Goal: Transaction & Acquisition: Purchase product/service

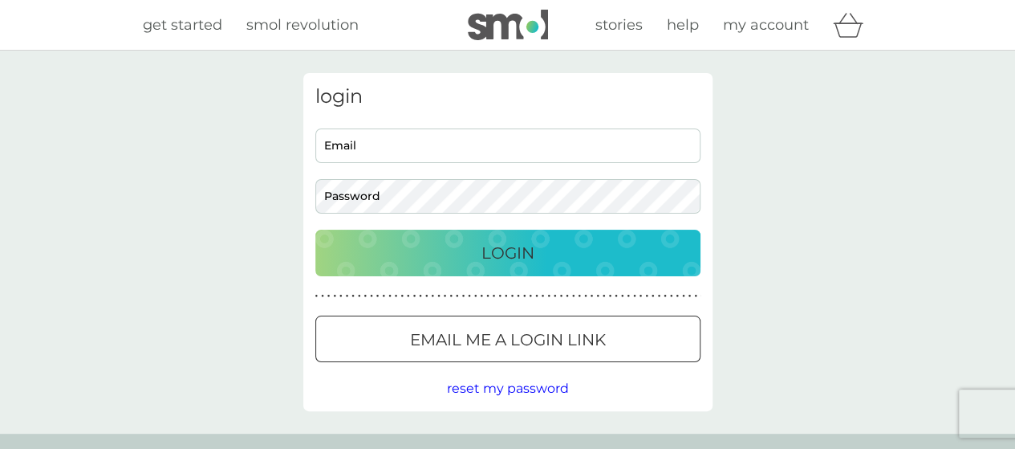
type input "clo.meehan@gmail.com"
click at [530, 246] on p "Login" at bounding box center [508, 253] width 53 height 26
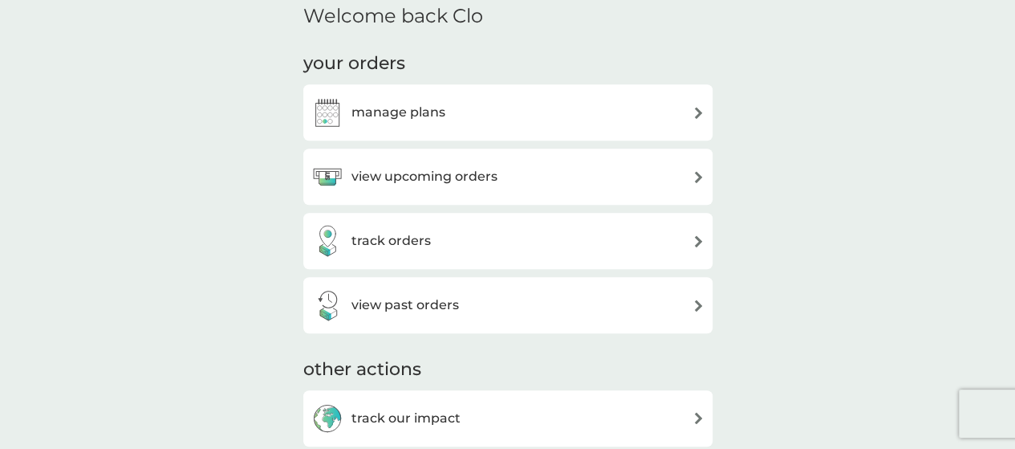
scroll to position [482, 0]
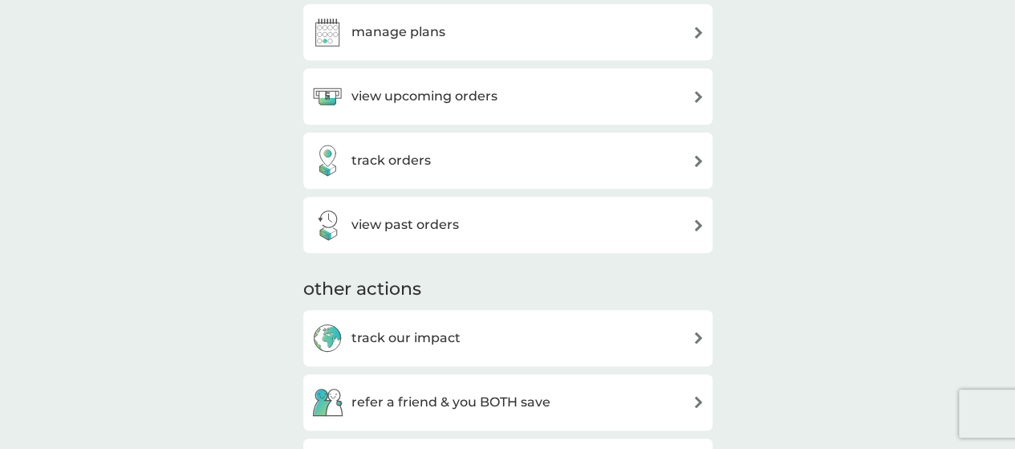
click at [474, 209] on div "view past orders" at bounding box center [507, 225] width 393 height 32
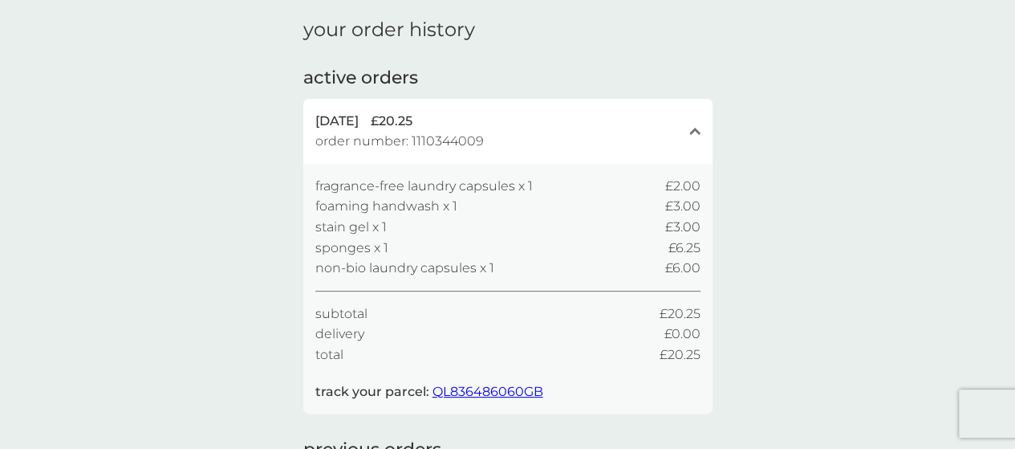
scroll to position [80, 0]
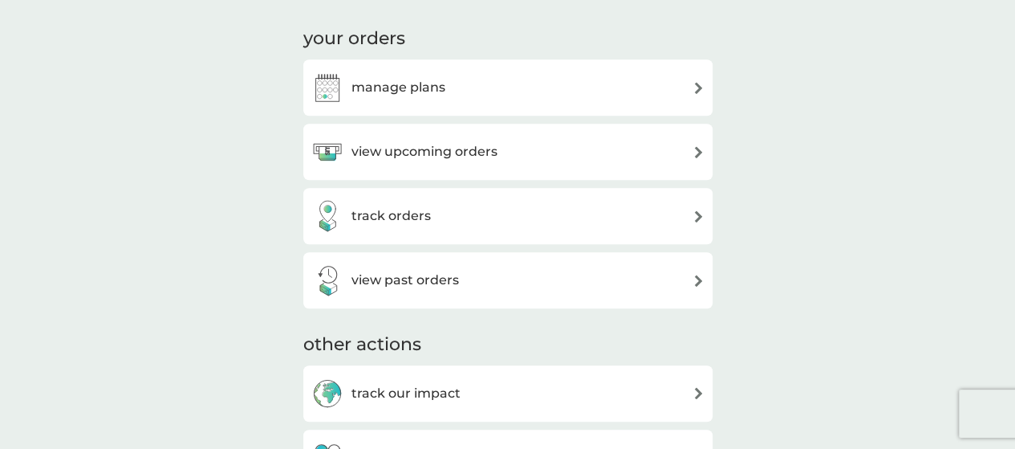
scroll to position [401, 0]
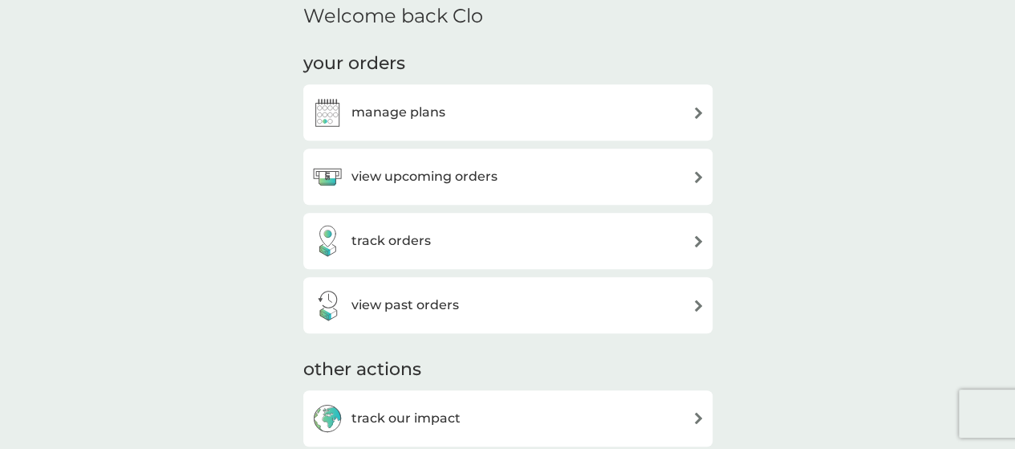
click at [545, 176] on div "view upcoming orders" at bounding box center [507, 177] width 393 height 32
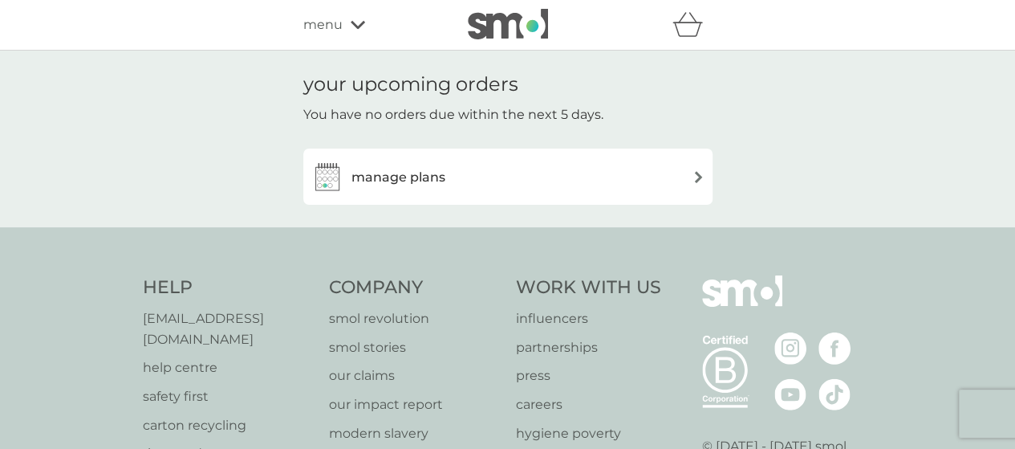
click at [457, 172] on div "manage plans" at bounding box center [507, 177] width 393 height 32
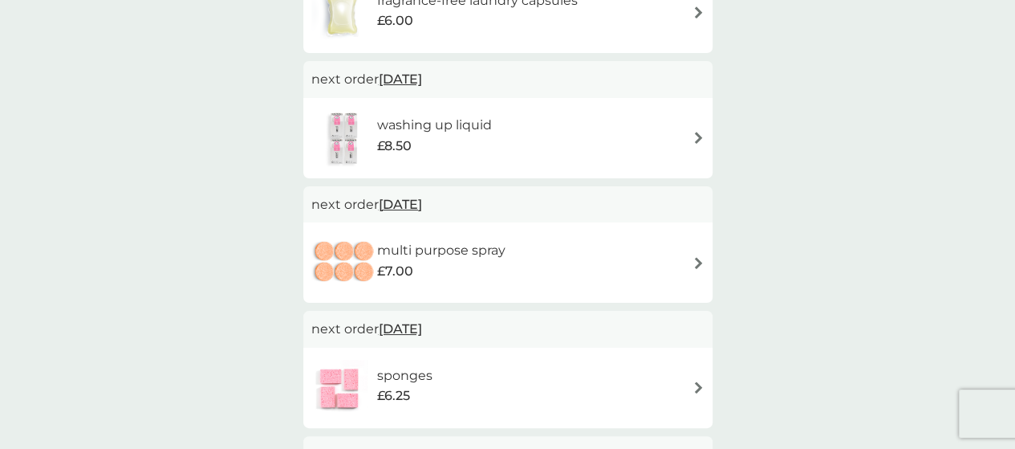
scroll to position [803, 0]
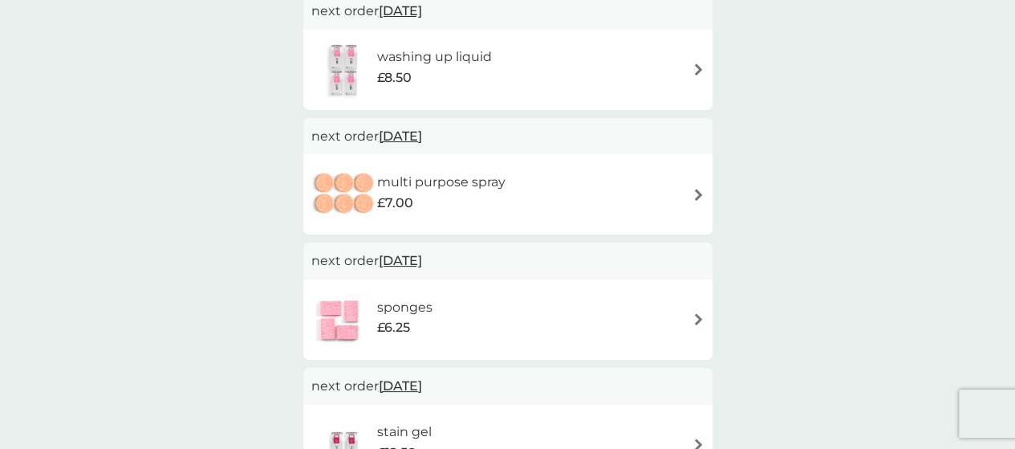
click at [416, 140] on span "11 Nov 2025" at bounding box center [400, 135] width 43 height 31
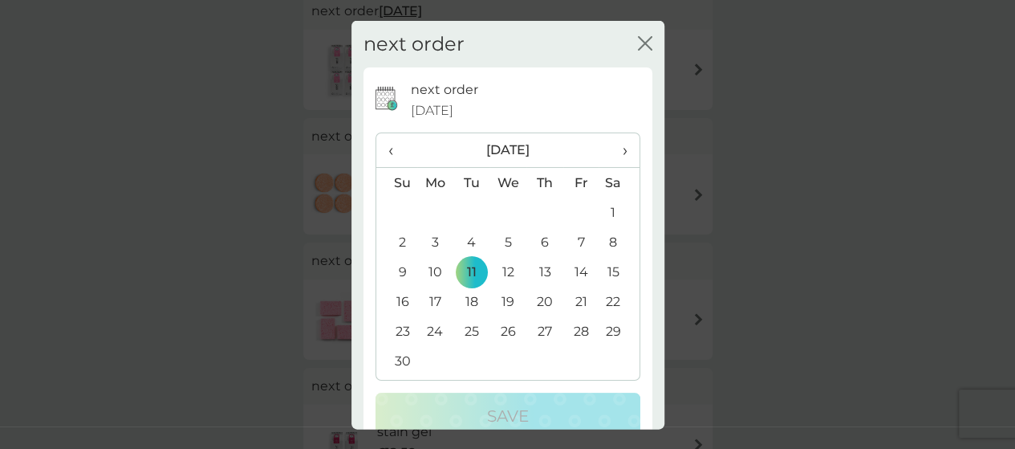
click at [612, 147] on span "›" at bounding box center [619, 150] width 16 height 34
click at [538, 298] on td "22" at bounding box center [545, 302] width 36 height 30
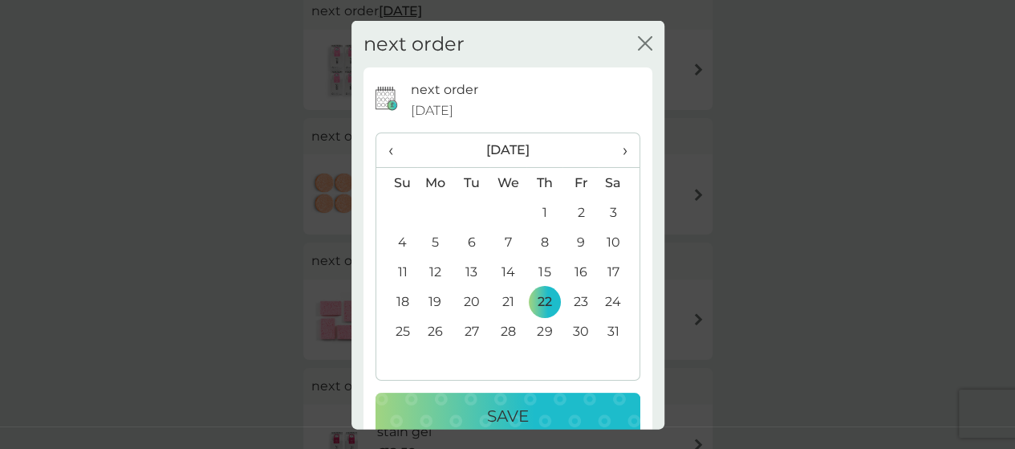
click at [547, 409] on div "Save" at bounding box center [508, 416] width 233 height 26
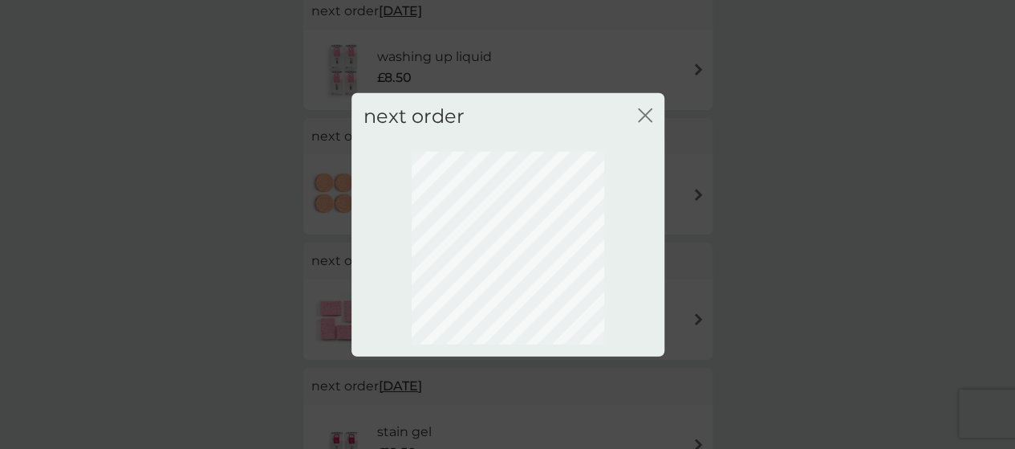
click at [645, 115] on icon "close" at bounding box center [648, 114] width 6 height 13
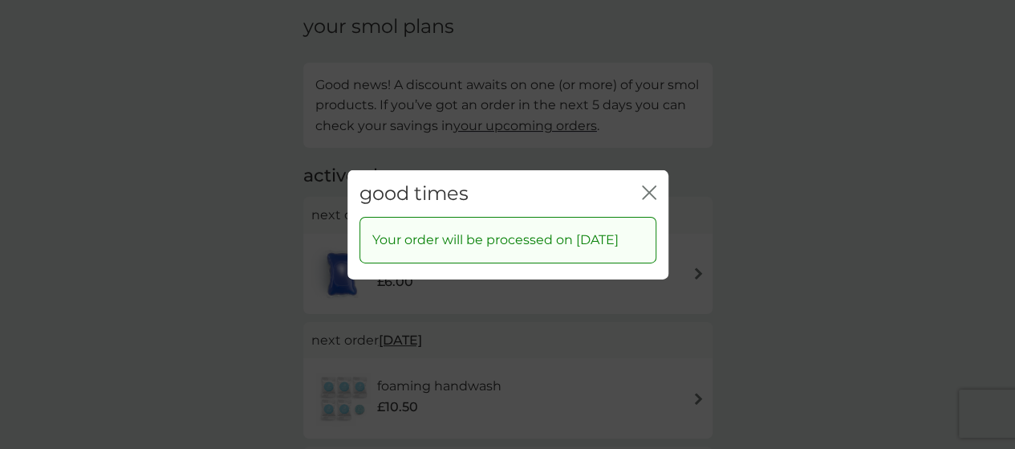
click at [649, 185] on icon "close" at bounding box center [652, 191] width 6 height 13
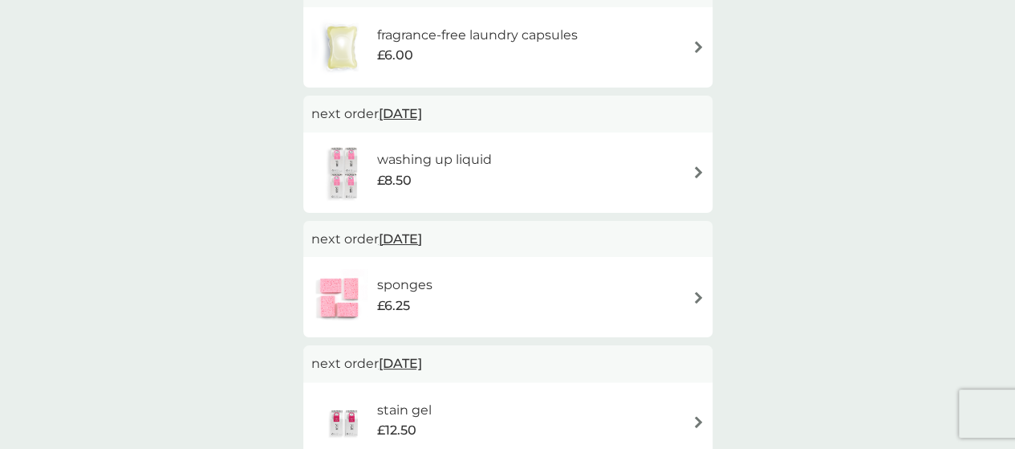
scroll to position [786, 0]
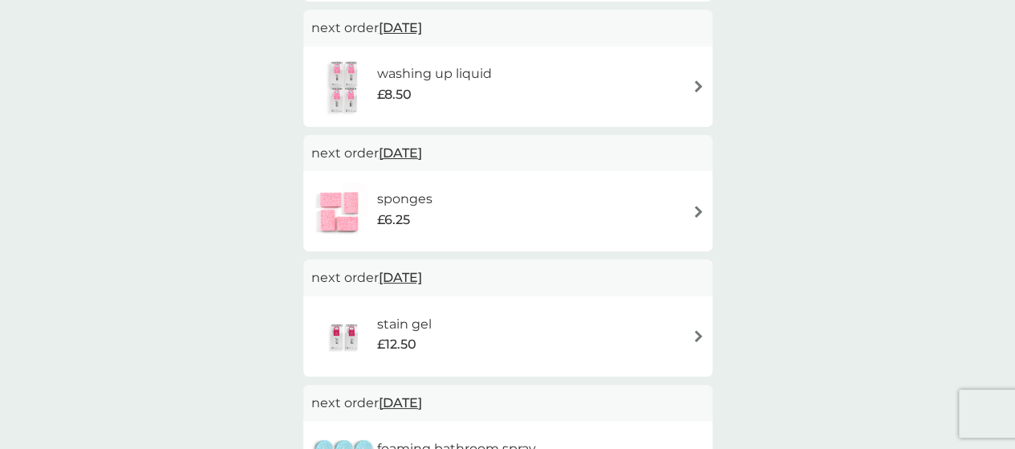
click at [422, 157] on span "20 Nov 2025" at bounding box center [400, 152] width 43 height 31
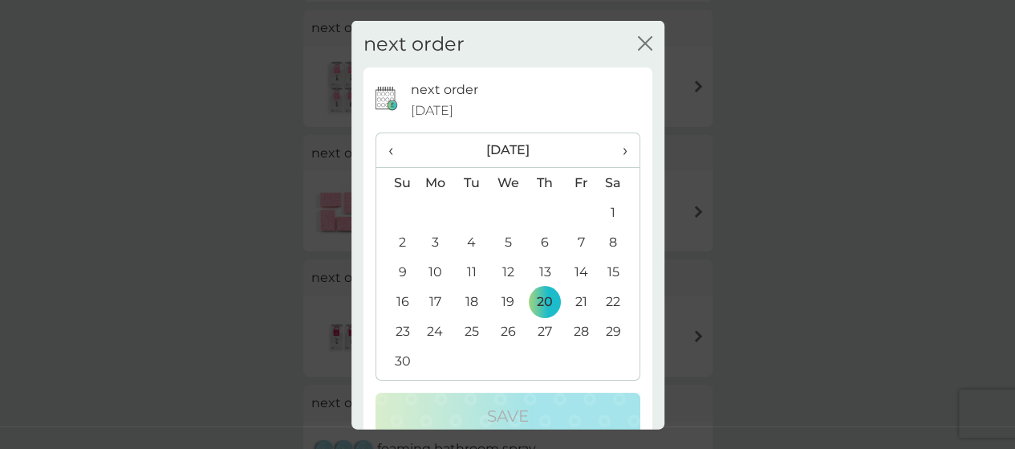
click at [616, 147] on th "›" at bounding box center [619, 150] width 40 height 35
click at [537, 301] on td "22" at bounding box center [545, 302] width 36 height 30
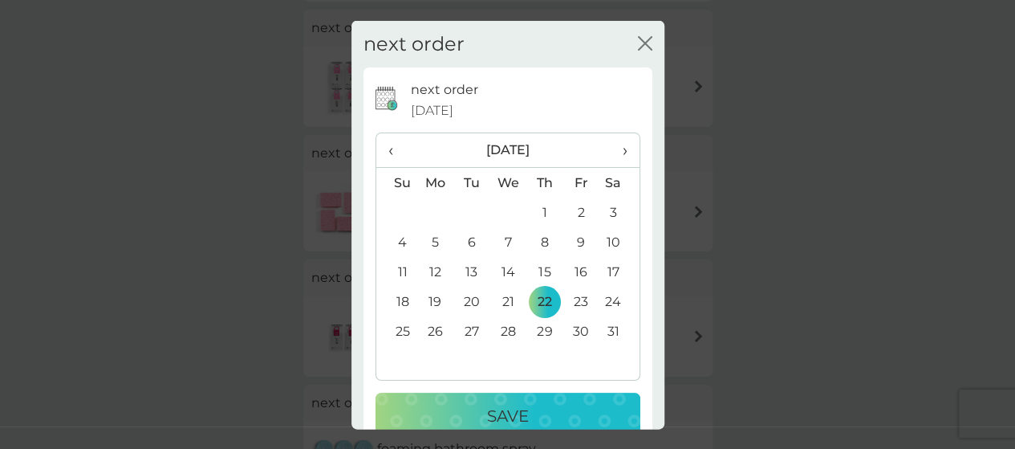
click at [567, 413] on div "Save" at bounding box center [508, 416] width 233 height 26
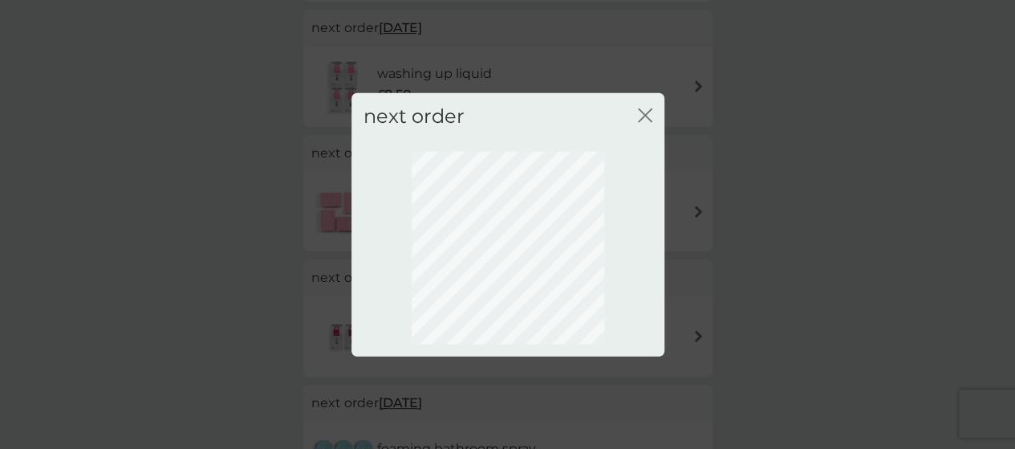
scroll to position [224, 0]
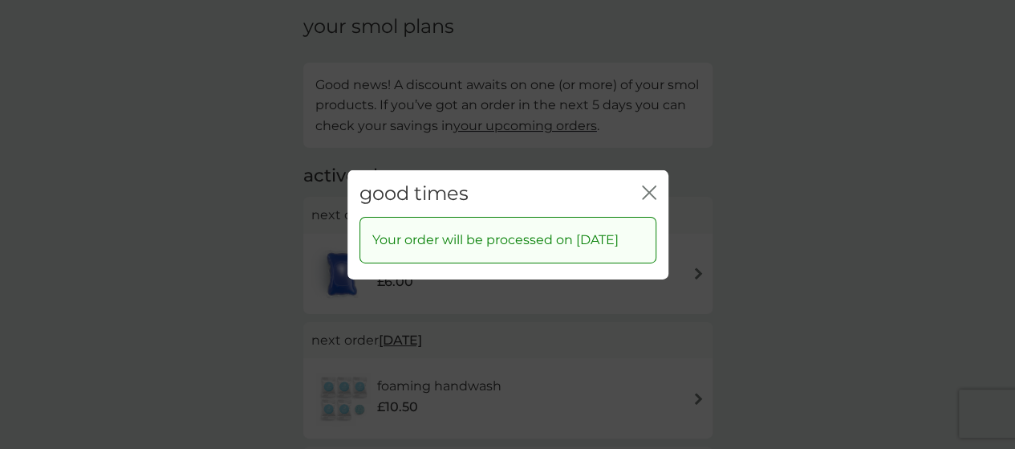
click at [658, 181] on div "good times close" at bounding box center [508, 192] width 321 height 47
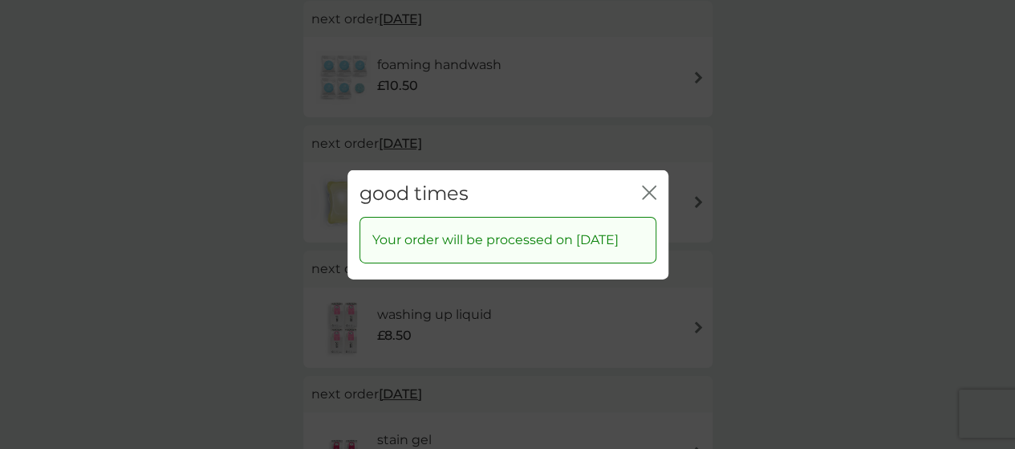
click at [652, 185] on icon "close" at bounding box center [649, 192] width 14 height 14
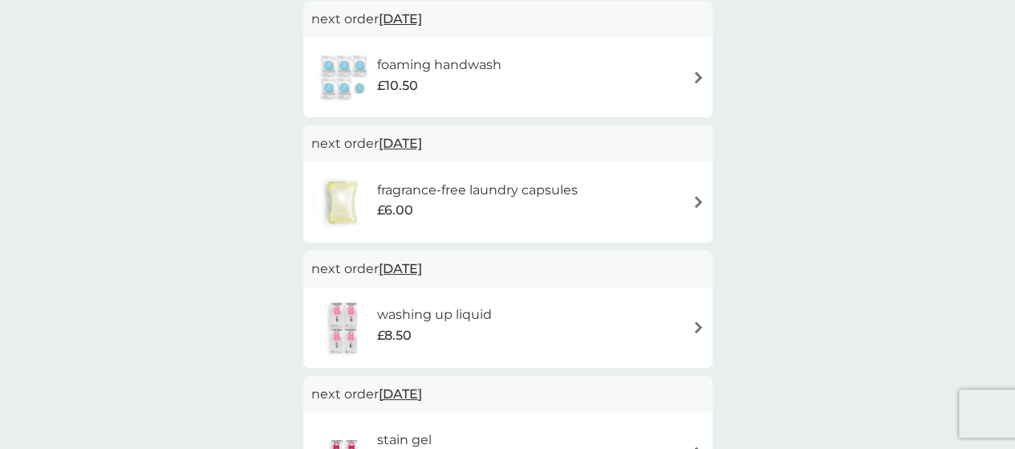
click at [422, 266] on span "11 Nov 2025" at bounding box center [400, 268] width 43 height 31
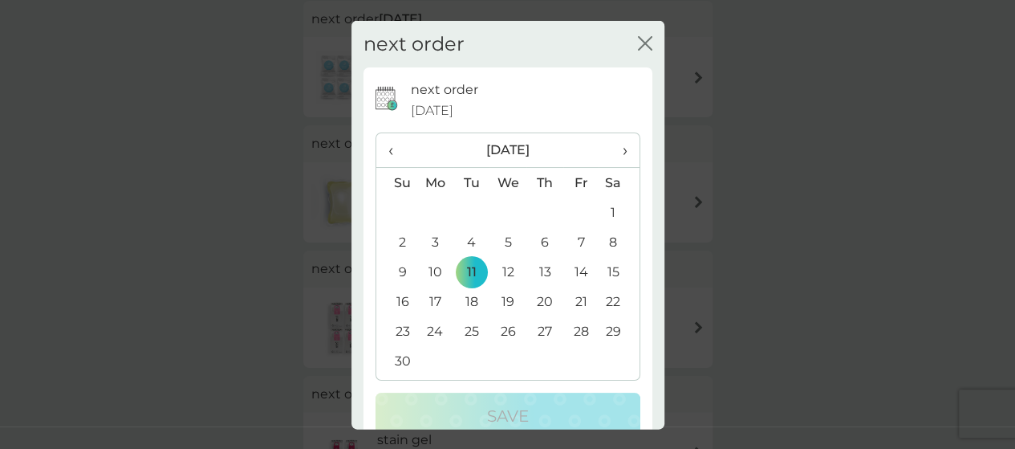
click at [620, 143] on th "›" at bounding box center [619, 150] width 40 height 35
click at [433, 295] on td "22" at bounding box center [435, 302] width 37 height 30
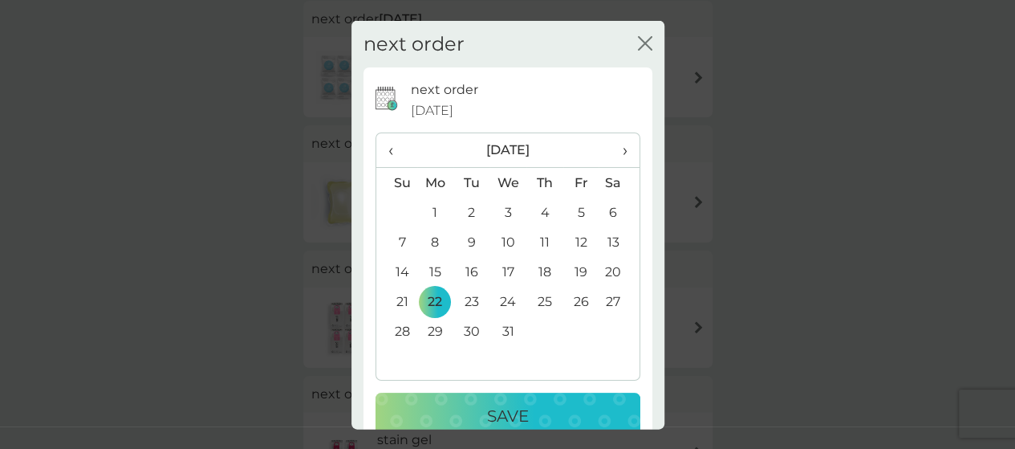
click at [616, 148] on th "›" at bounding box center [619, 150] width 40 height 35
click at [538, 301] on td "22" at bounding box center [545, 302] width 36 height 30
click at [547, 418] on div "Save" at bounding box center [508, 416] width 233 height 26
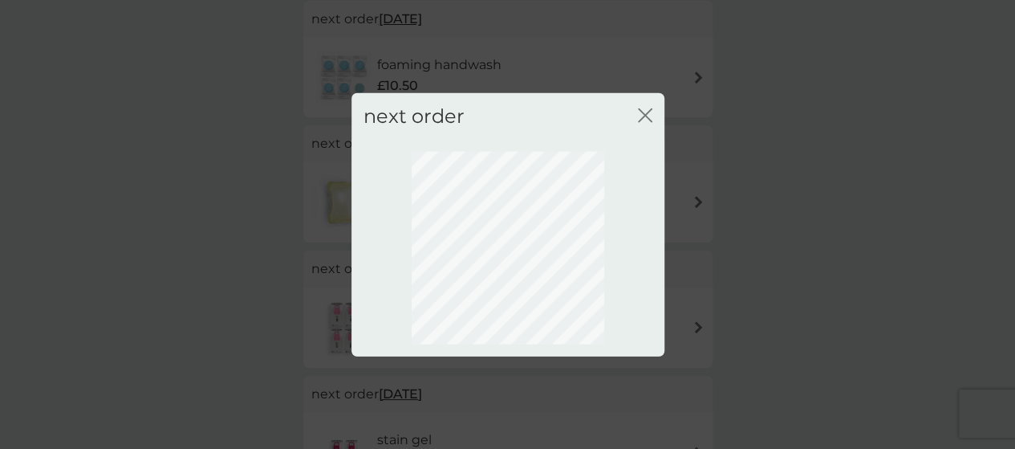
scroll to position [224, 0]
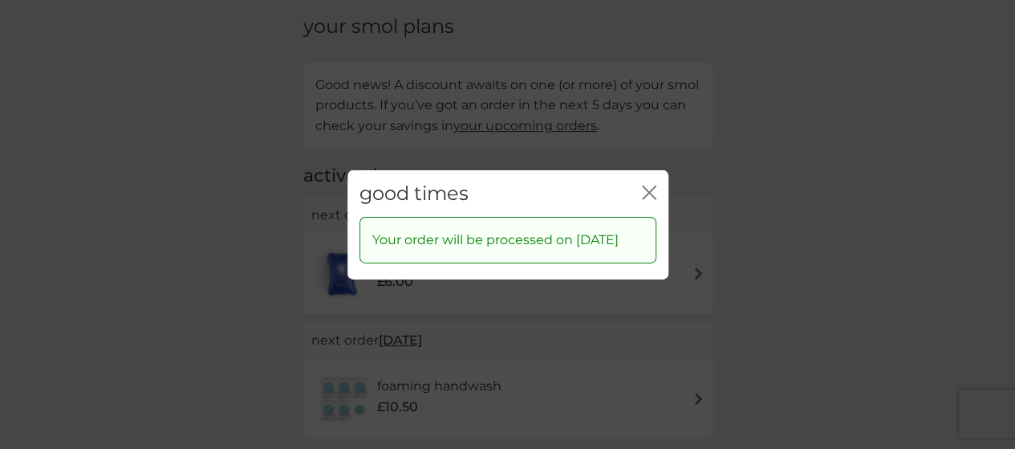
click at [652, 185] on icon "close" at bounding box center [652, 191] width 6 height 13
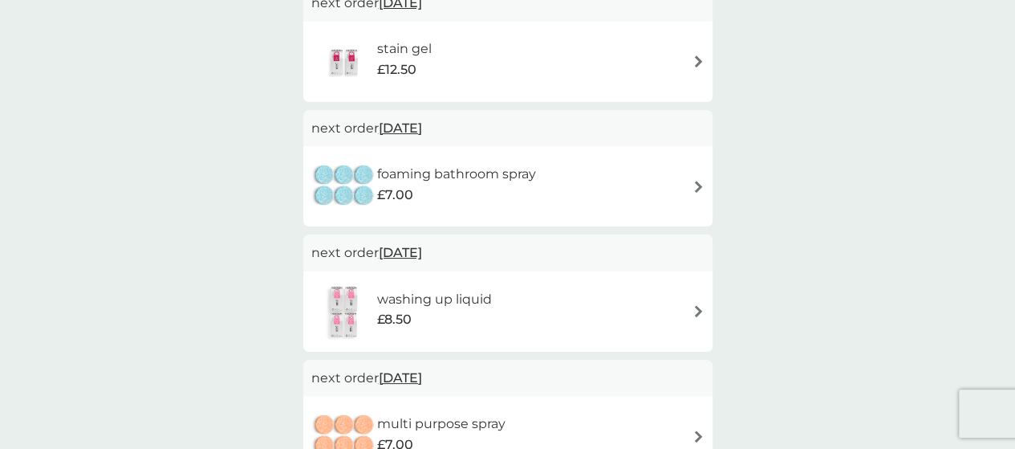
scroll to position [786, 0]
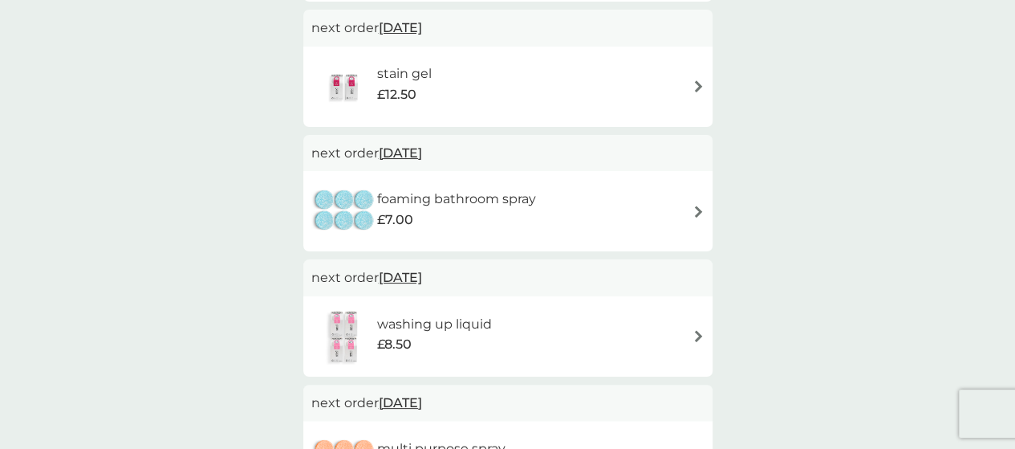
click at [422, 157] on span "6 Jan 2026" at bounding box center [400, 152] width 43 height 31
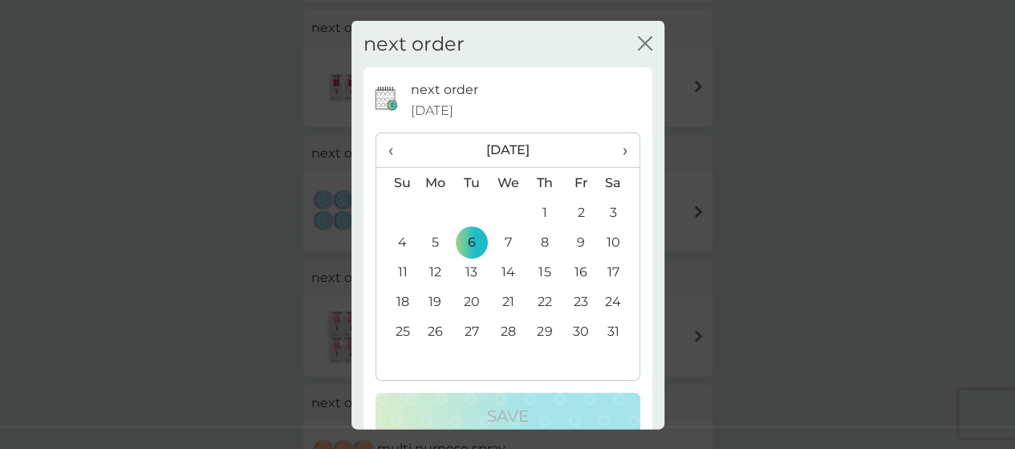
click at [614, 147] on span "›" at bounding box center [619, 150] width 16 height 34
click at [392, 148] on span "‹" at bounding box center [396, 150] width 17 height 34
click at [540, 299] on td "22" at bounding box center [545, 302] width 36 height 30
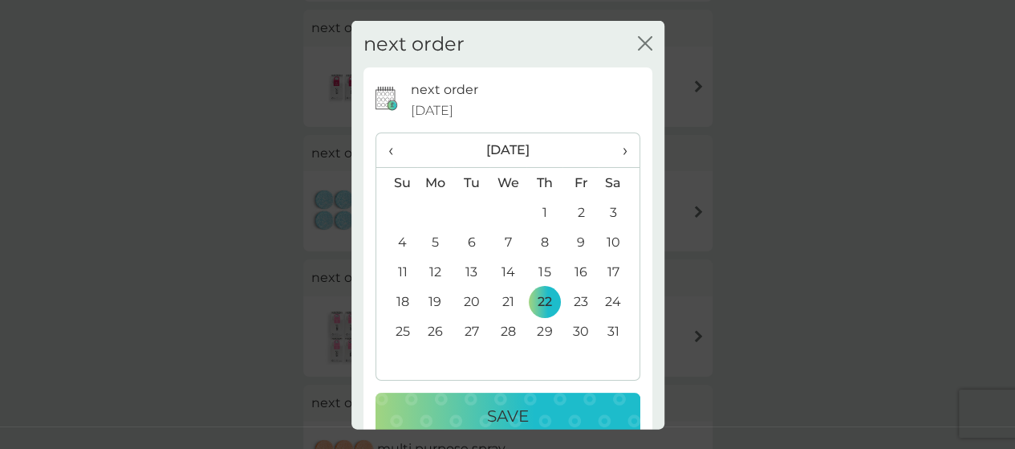
click at [559, 412] on div "Save" at bounding box center [508, 416] width 233 height 26
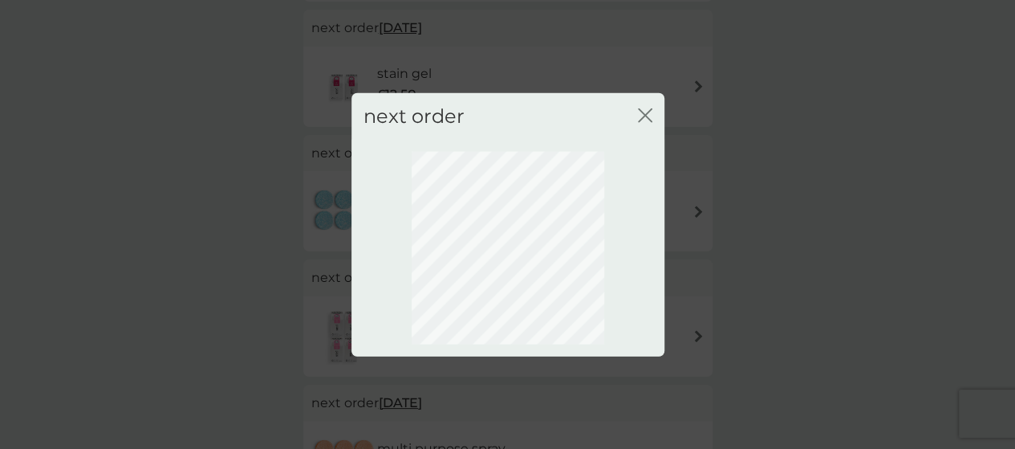
scroll to position [224, 0]
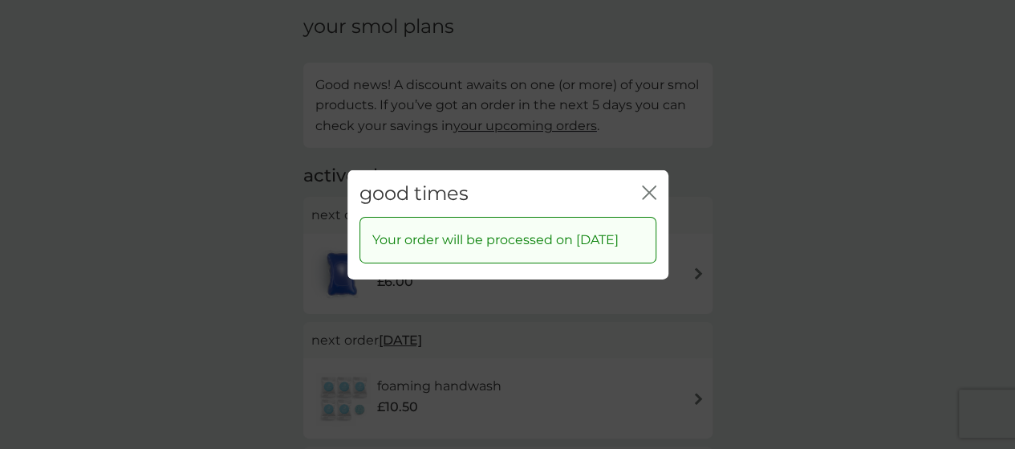
click at [653, 181] on div "close" at bounding box center [649, 192] width 14 height 23
click at [653, 185] on icon "close" at bounding box center [652, 191] width 6 height 13
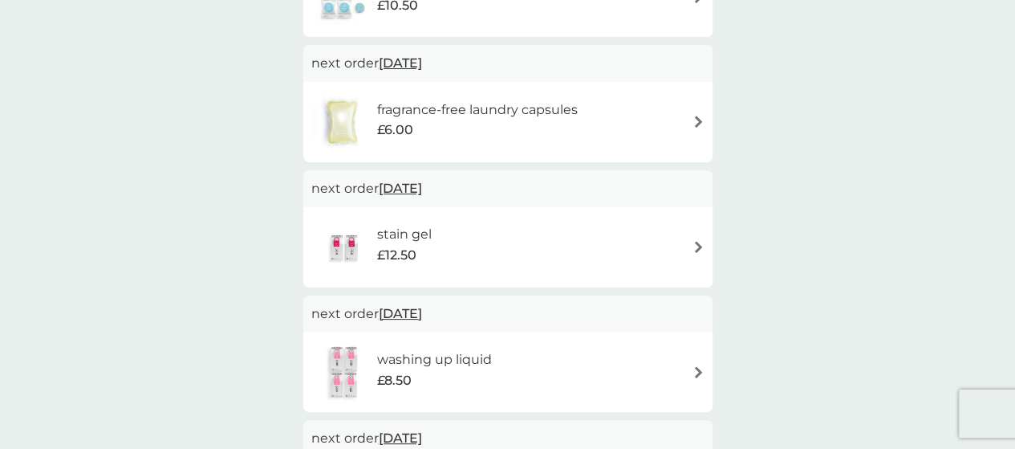
scroll to position [705, 0]
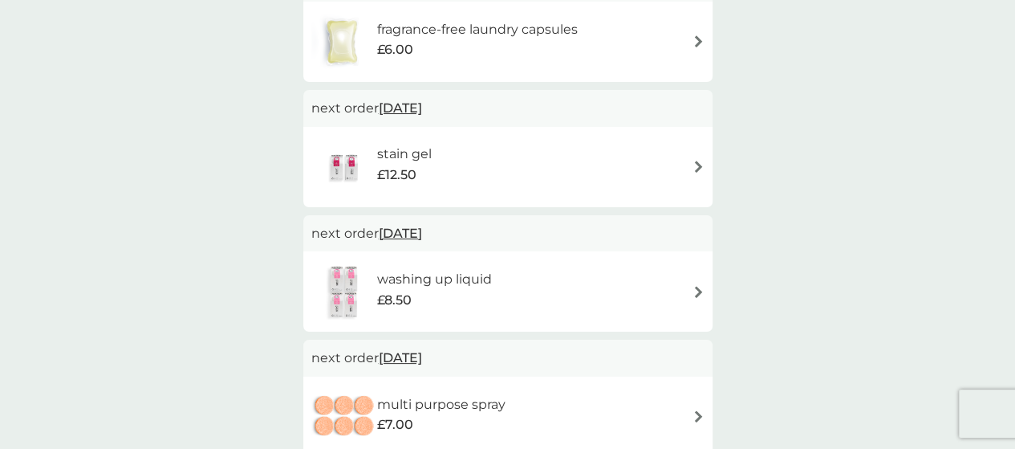
click at [422, 112] on span "18 Dec 2025" at bounding box center [400, 107] width 43 height 31
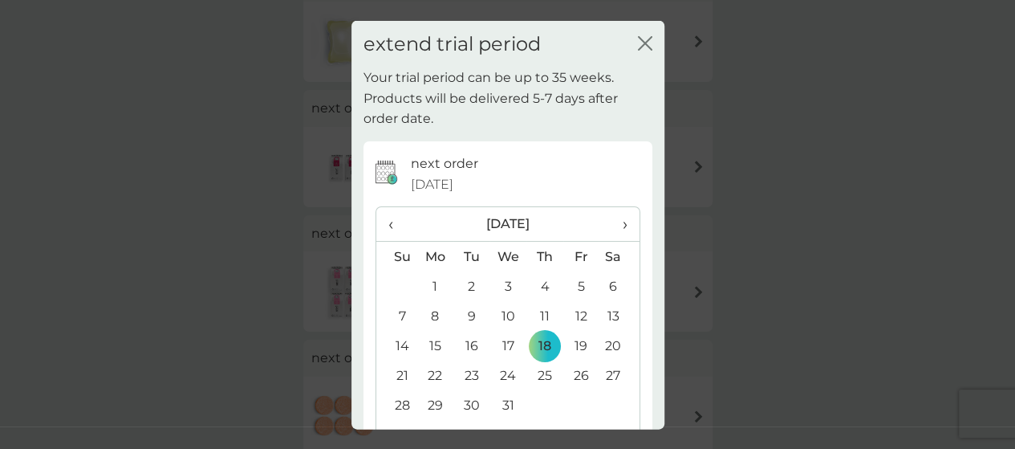
click at [612, 221] on span "›" at bounding box center [619, 224] width 16 height 34
click at [403, 402] on td "22" at bounding box center [396, 405] width 41 height 30
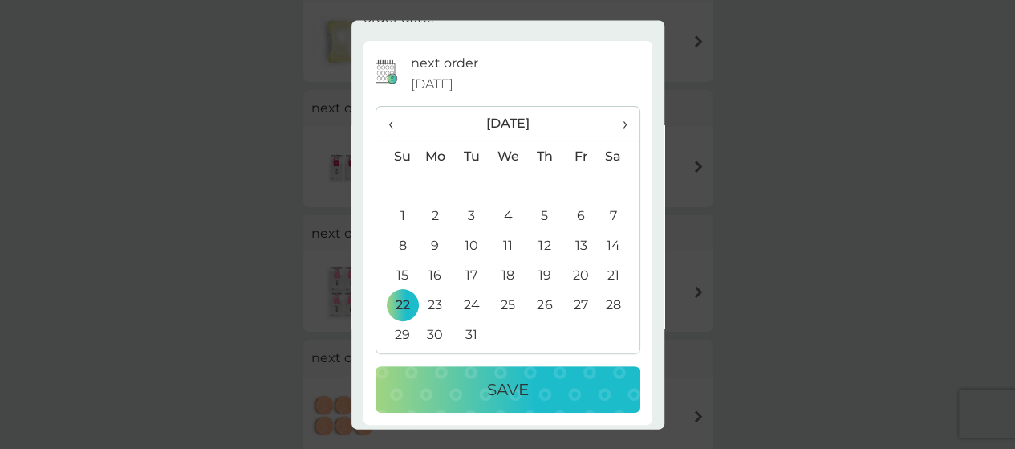
scroll to position [107, 0]
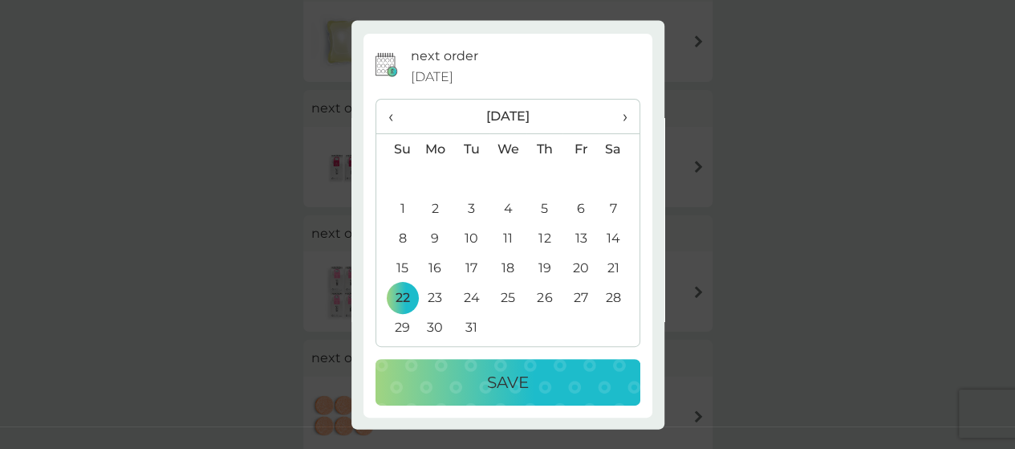
click at [546, 379] on div "Save" at bounding box center [508, 383] width 233 height 26
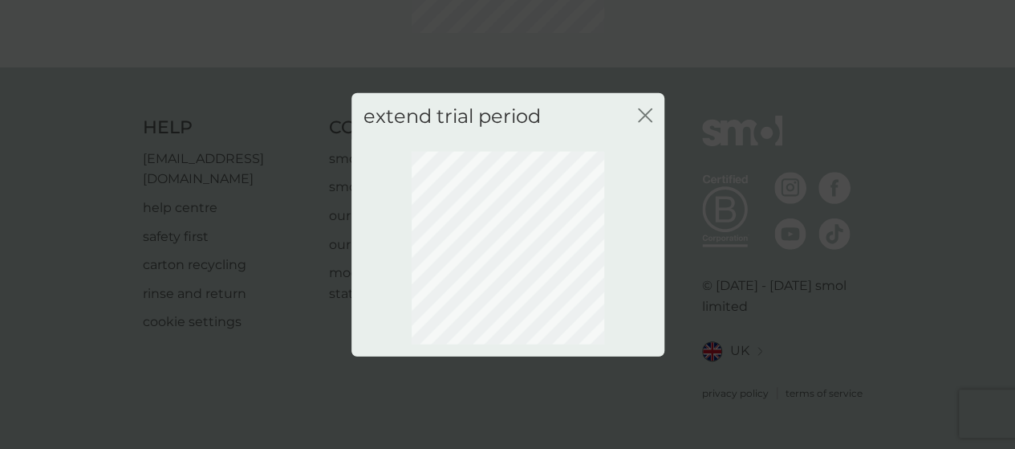
scroll to position [224, 0]
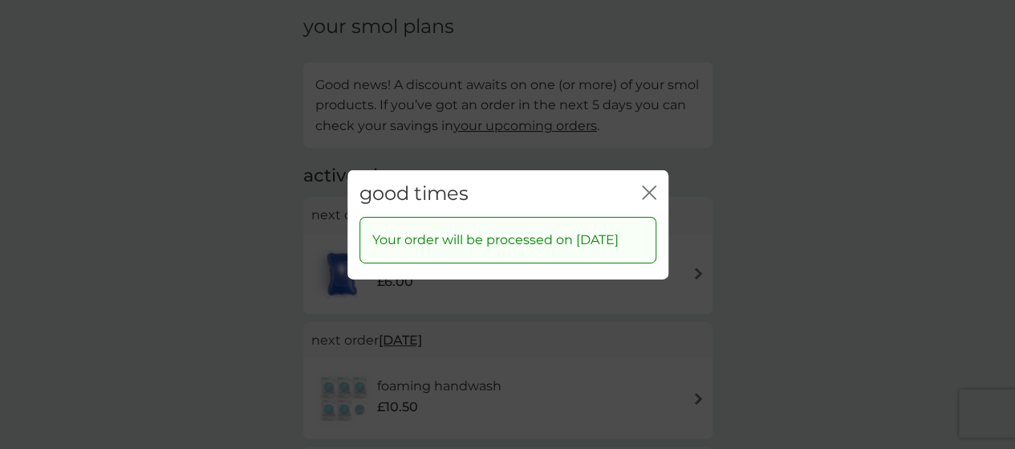
click at [645, 185] on icon "close" at bounding box center [649, 192] width 14 height 14
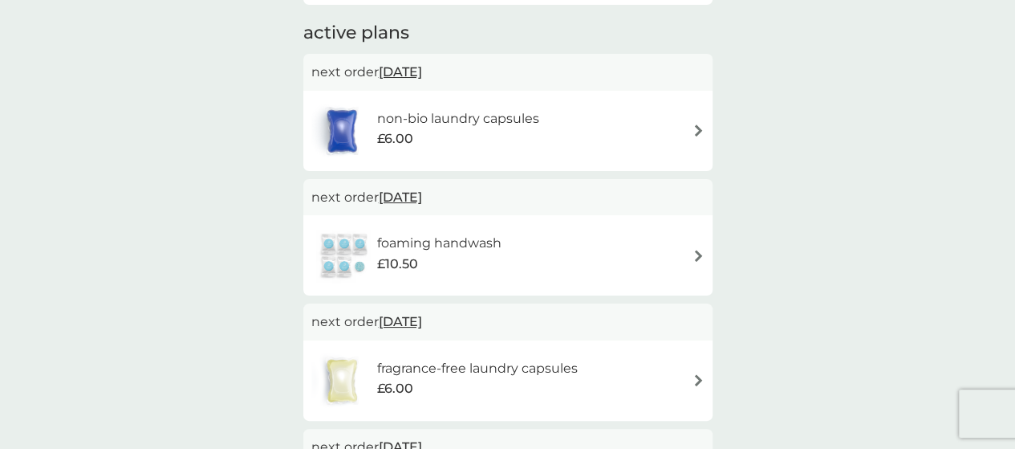
scroll to position [401, 0]
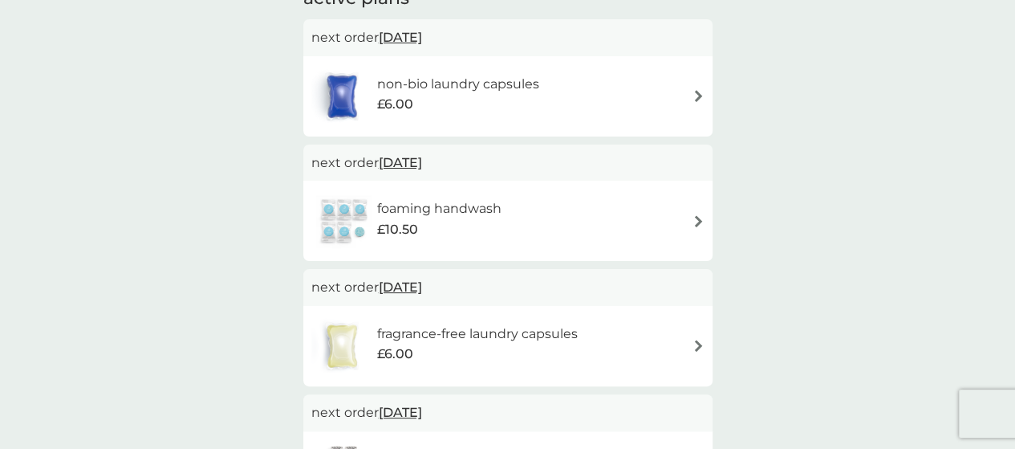
click at [422, 285] on span "22 Oct 2025" at bounding box center [400, 286] width 43 height 31
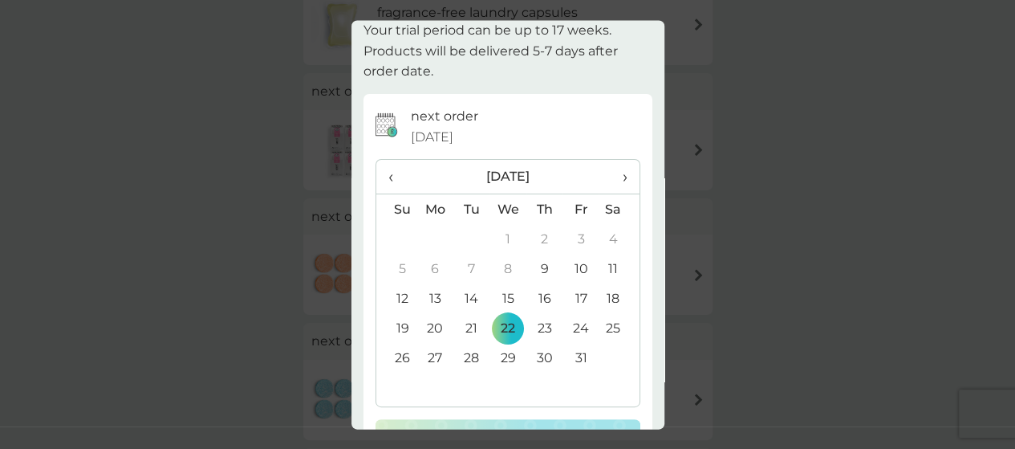
scroll to position [0, 0]
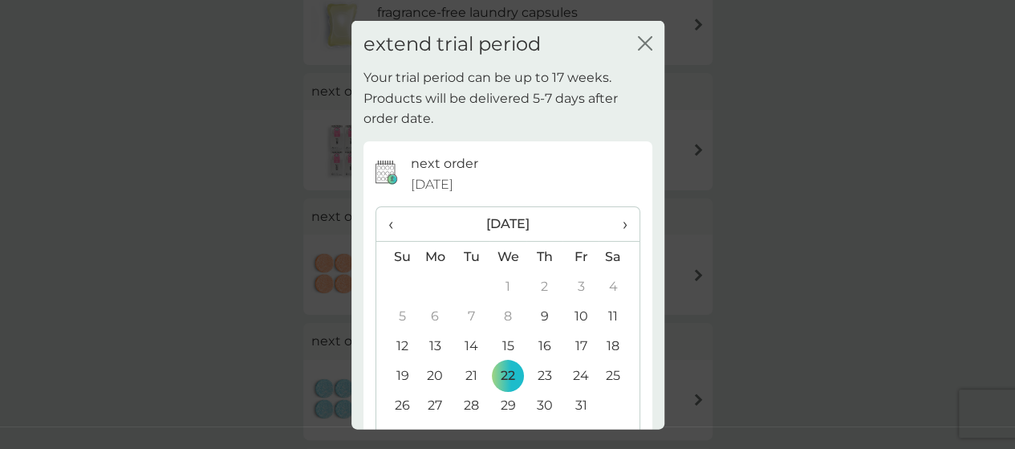
click at [638, 41] on icon "close" at bounding box center [645, 42] width 14 height 14
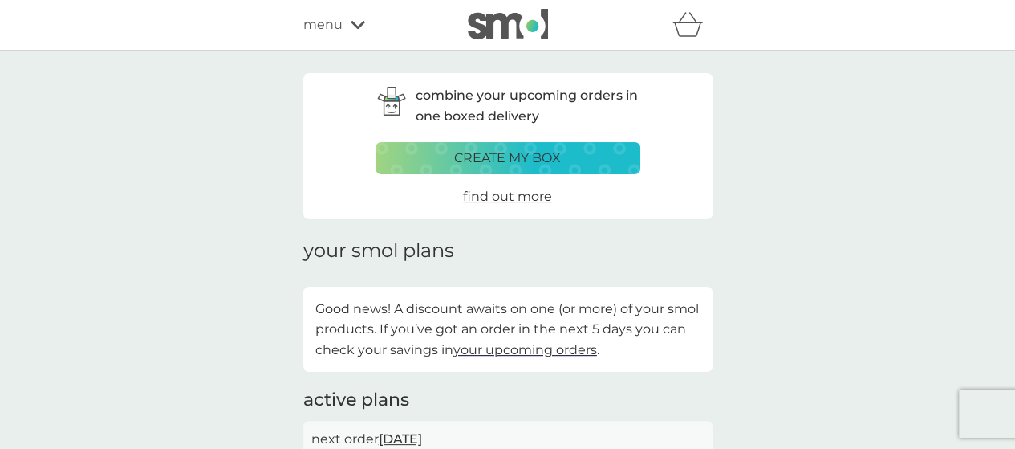
click at [356, 18] on div "menu" at bounding box center [371, 24] width 136 height 21
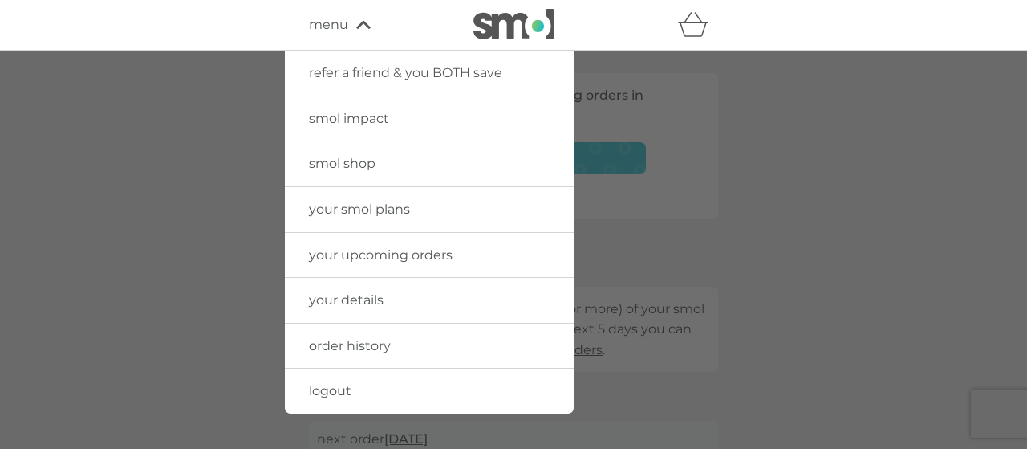
click at [395, 258] on span "your upcoming orders" at bounding box center [381, 254] width 144 height 15
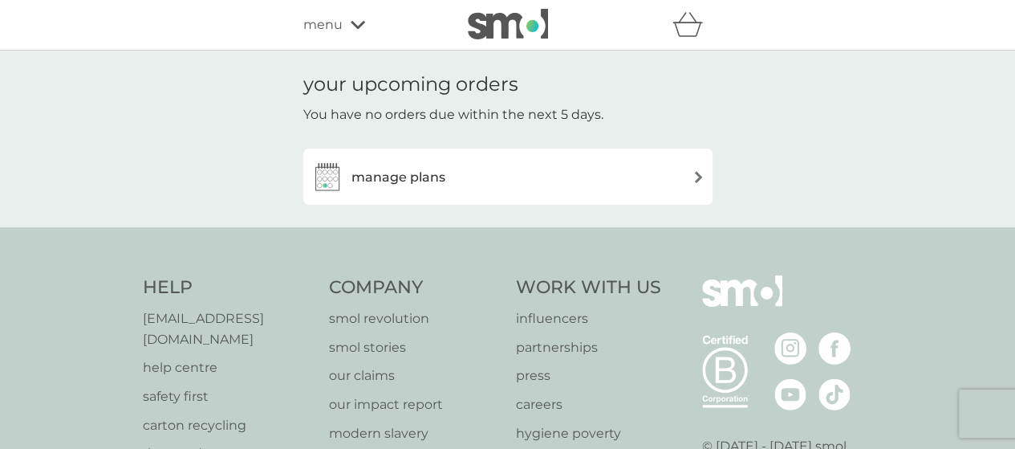
click at [549, 181] on div "manage plans" at bounding box center [507, 177] width 393 height 32
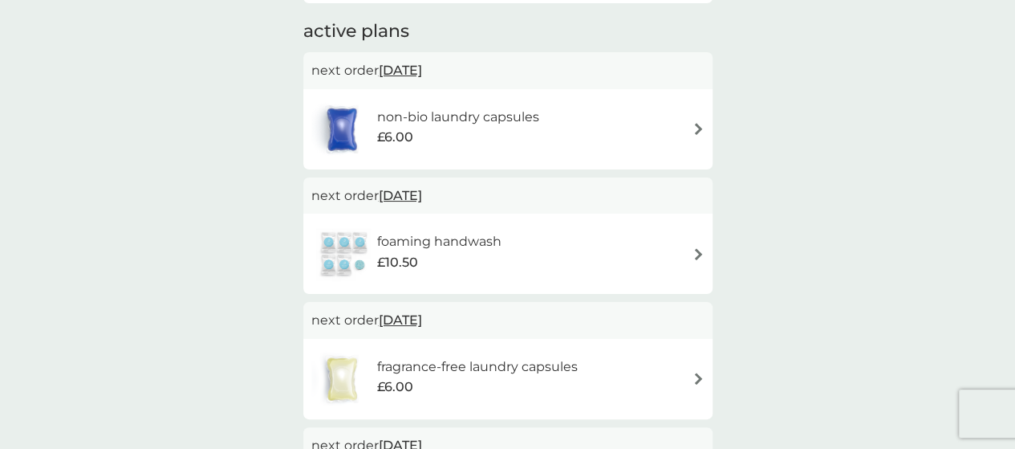
scroll to position [401, 0]
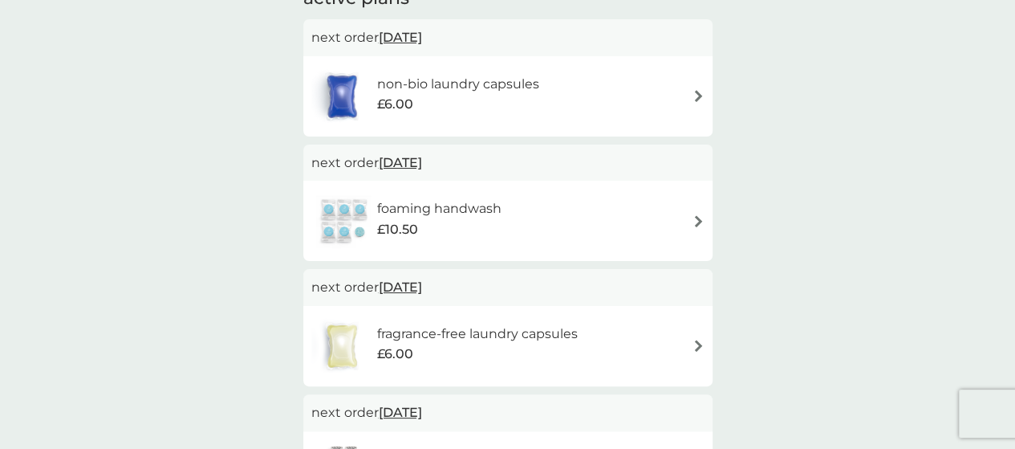
click at [552, 348] on div "£6.00" at bounding box center [476, 354] width 201 height 21
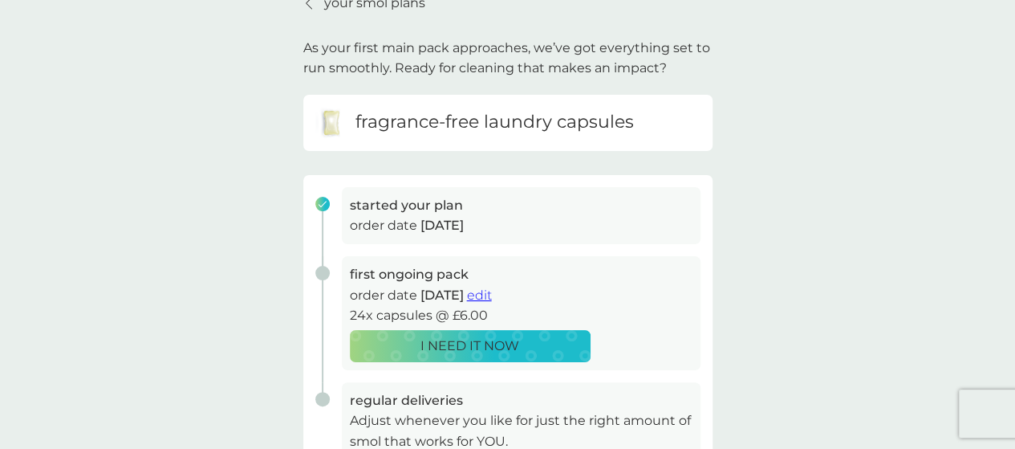
scroll to position [161, 0]
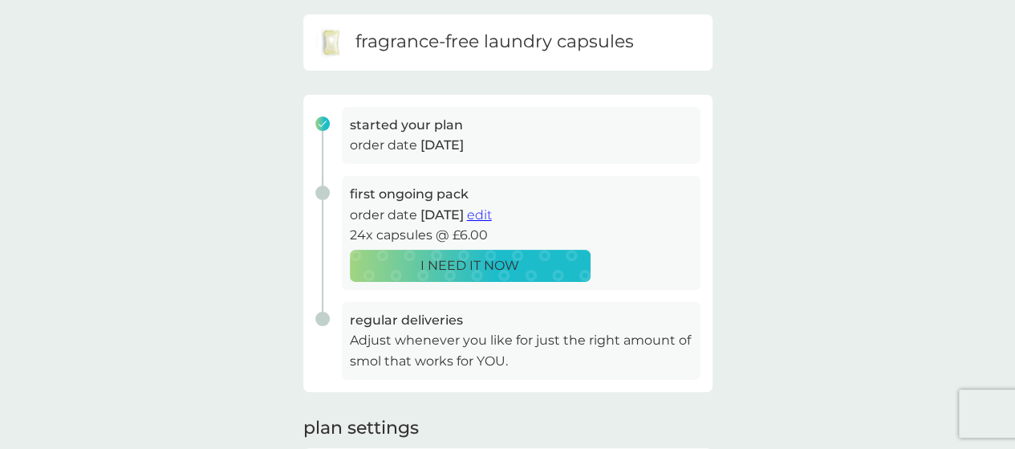
click at [520, 265] on div "I NEED IT NOW" at bounding box center [470, 265] width 220 height 21
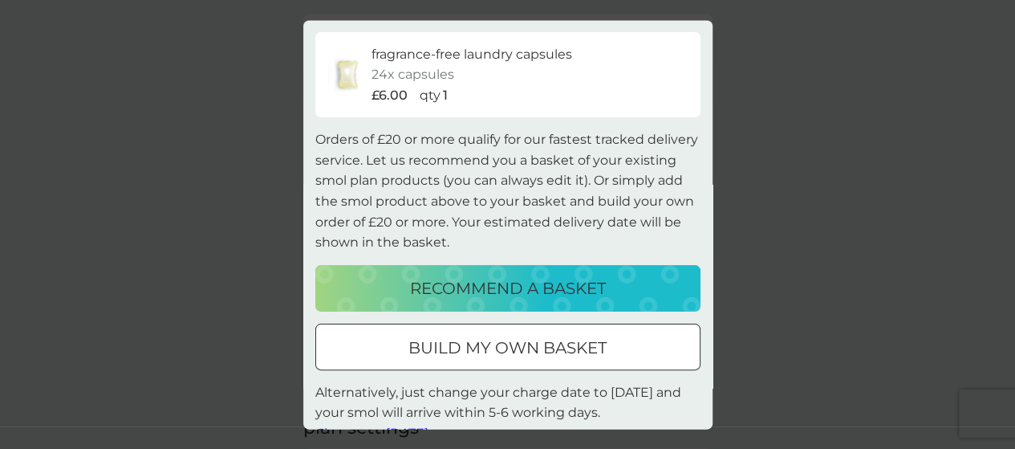
scroll to position [71, 0]
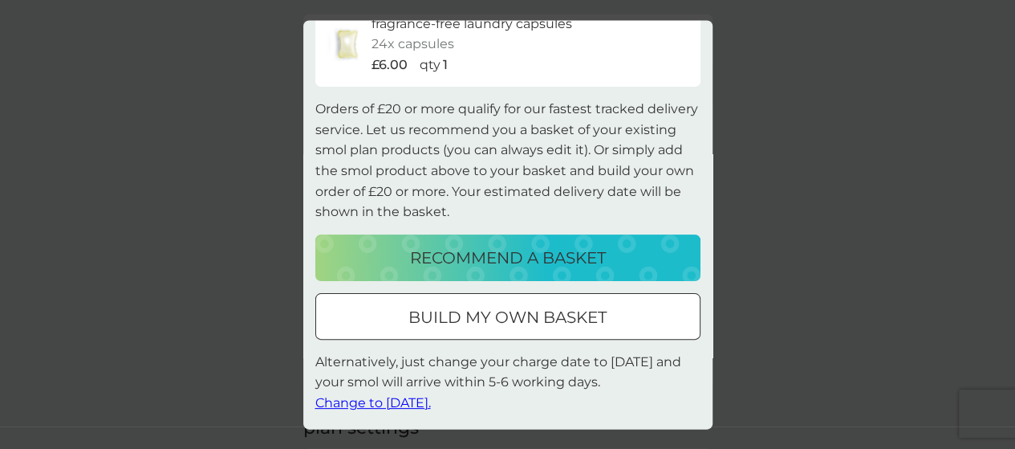
click at [551, 320] on p "build my own basket" at bounding box center [508, 317] width 198 height 26
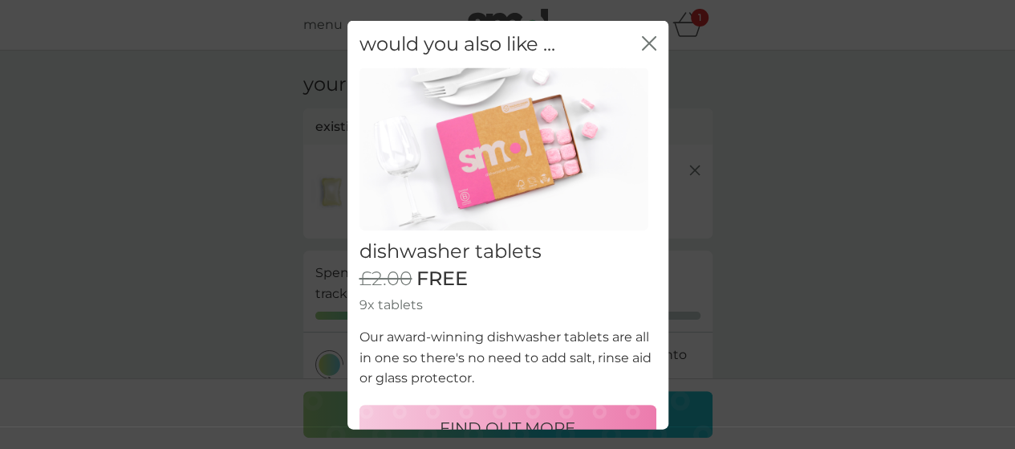
click at [644, 43] on div "would you also like ... close" at bounding box center [508, 43] width 321 height 47
click at [649, 43] on icon "close" at bounding box center [652, 42] width 6 height 13
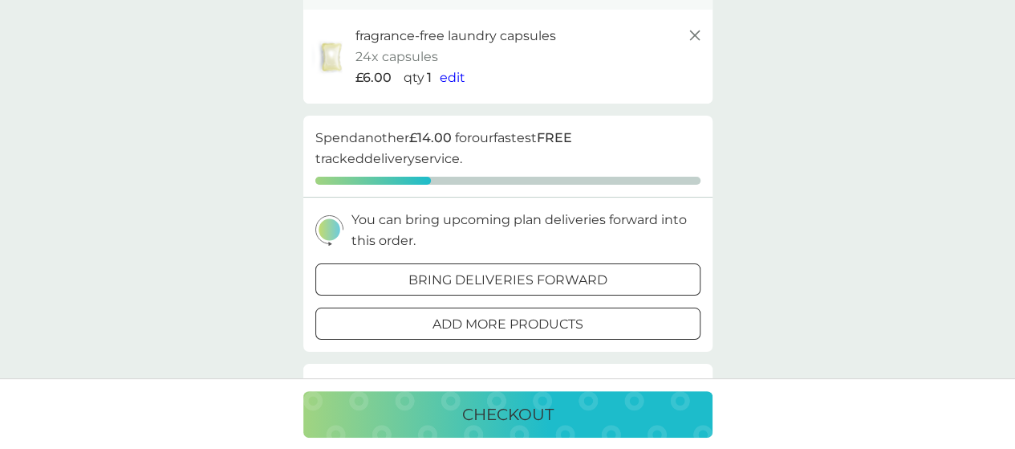
scroll to position [161, 0]
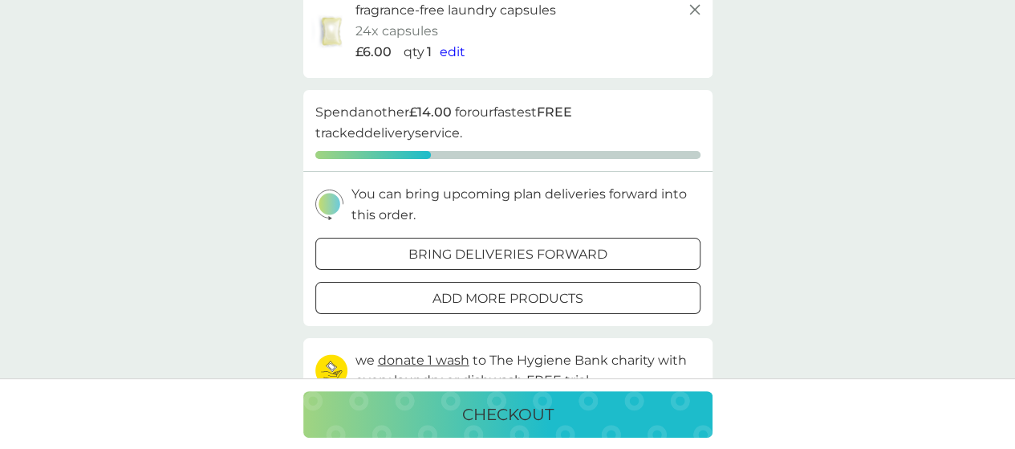
click at [466, 242] on button "bring deliveries forward" at bounding box center [507, 254] width 385 height 32
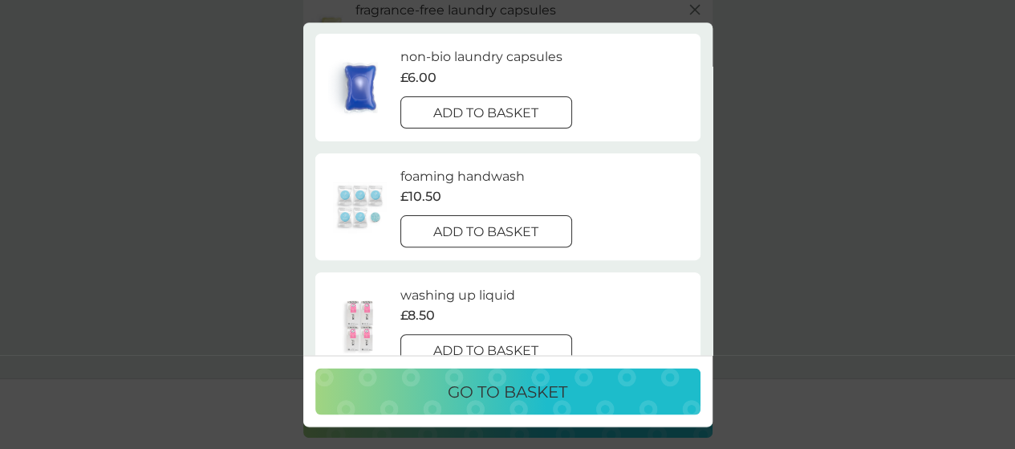
click at [547, 230] on div "add to basket" at bounding box center [486, 232] width 171 height 21
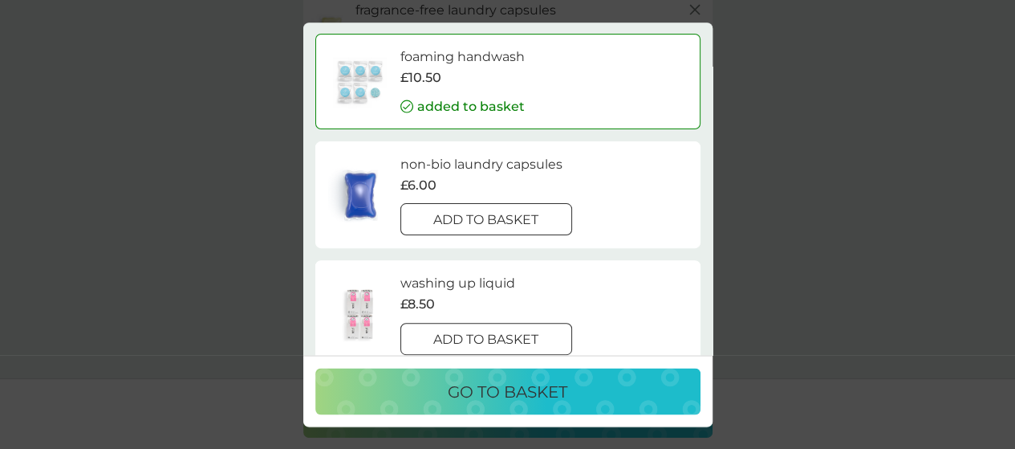
scroll to position [0, 0]
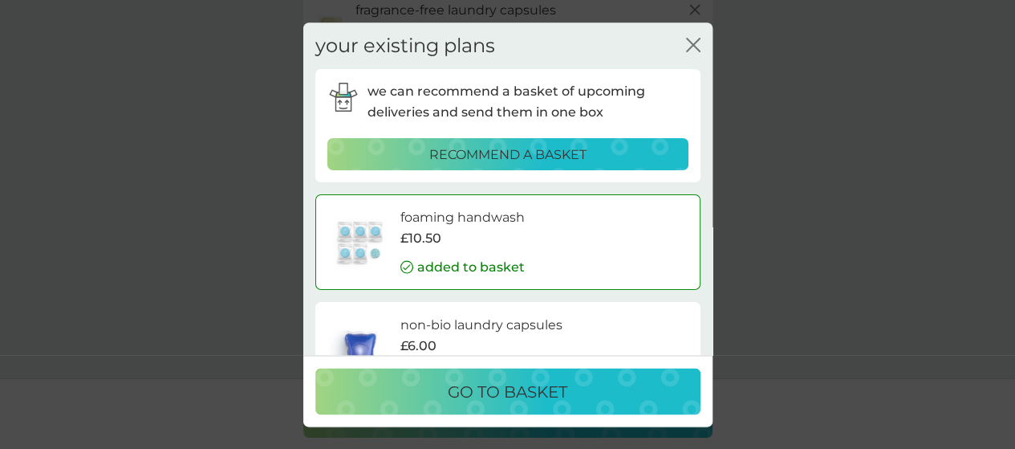
click at [586, 388] on div "go to basket" at bounding box center [507, 391] width 353 height 26
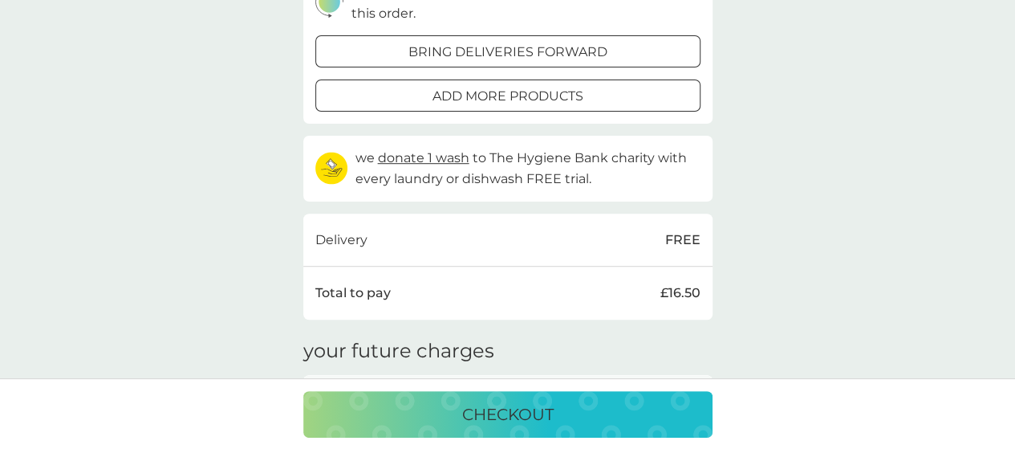
scroll to position [482, 0]
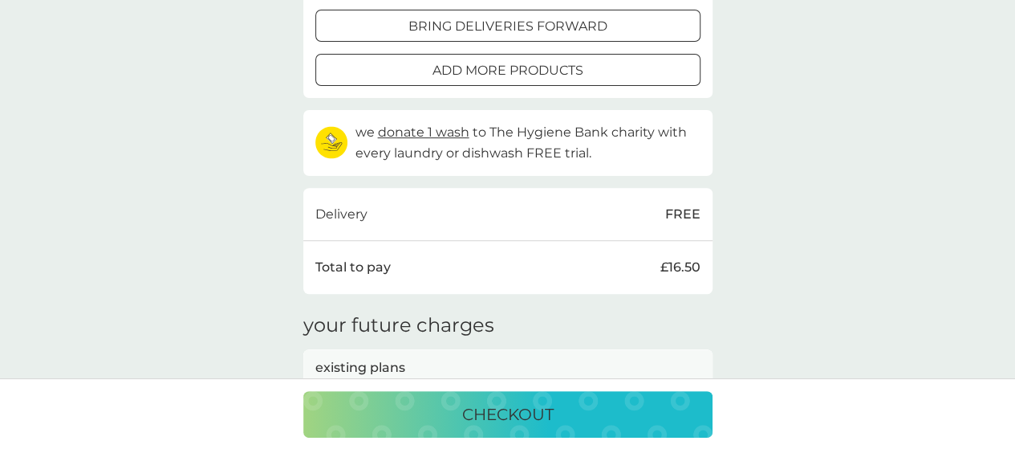
click at [589, 22] on p "bring deliveries forward" at bounding box center [508, 26] width 199 height 21
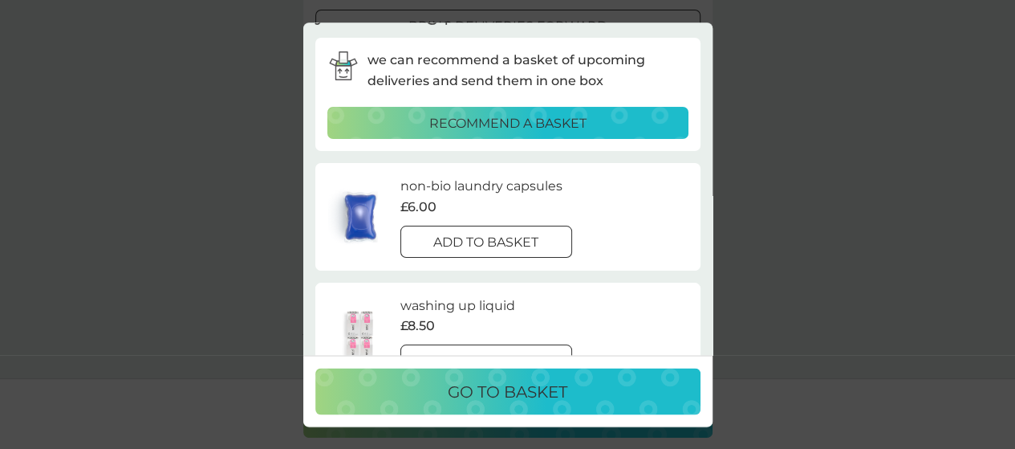
scroll to position [0, 0]
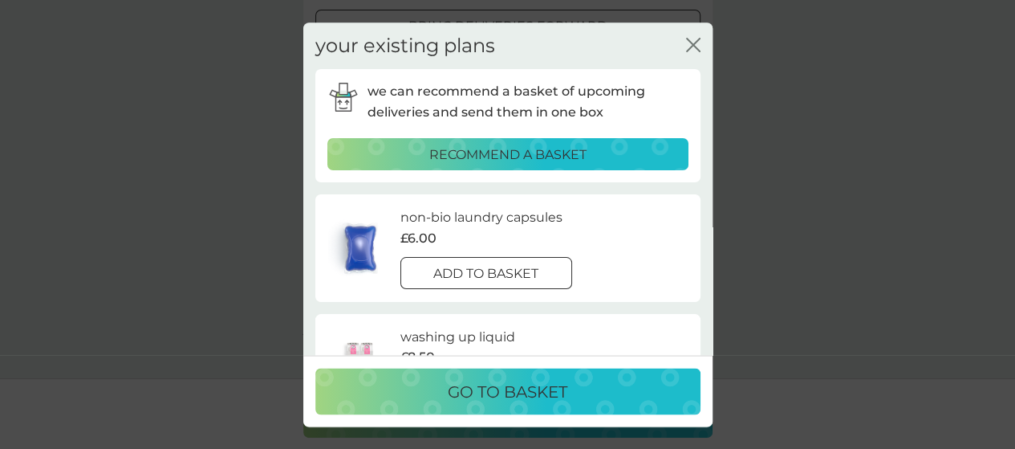
click at [695, 38] on icon "close" at bounding box center [693, 45] width 14 height 14
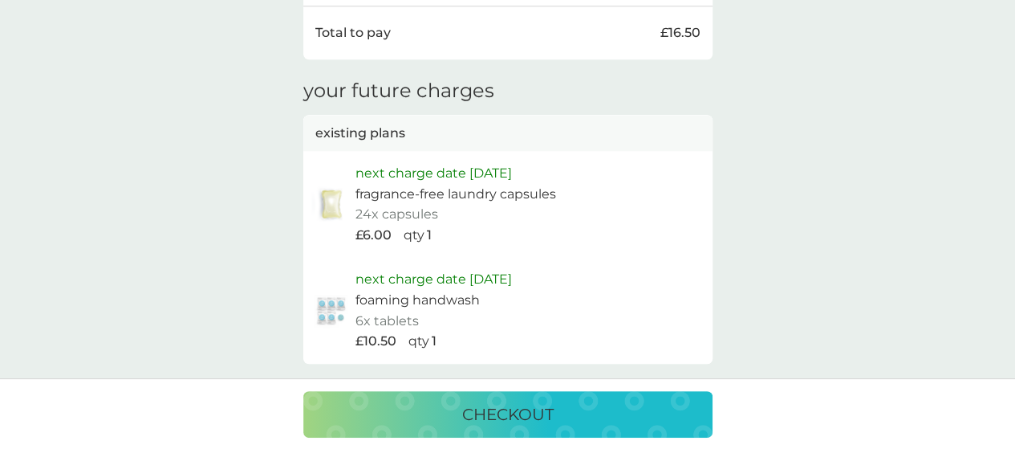
scroll to position [321, 0]
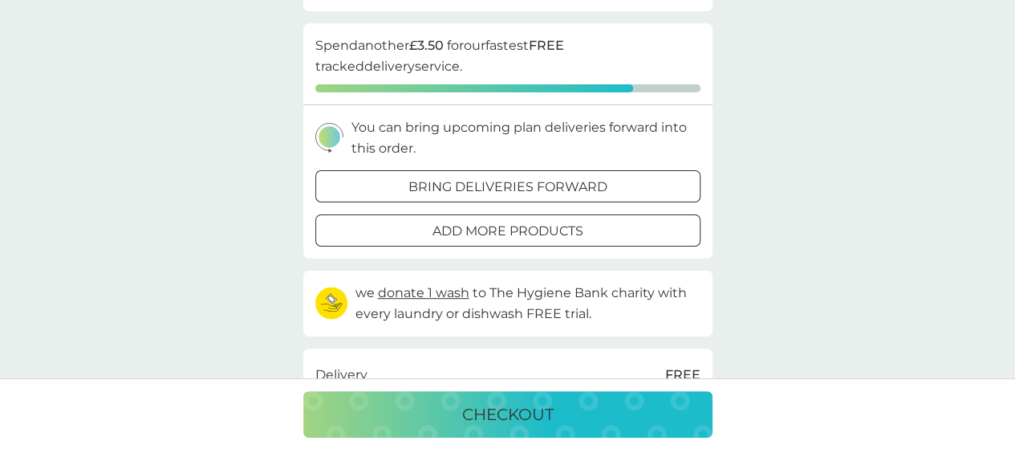
click at [546, 234] on p "add more products" at bounding box center [508, 231] width 151 height 21
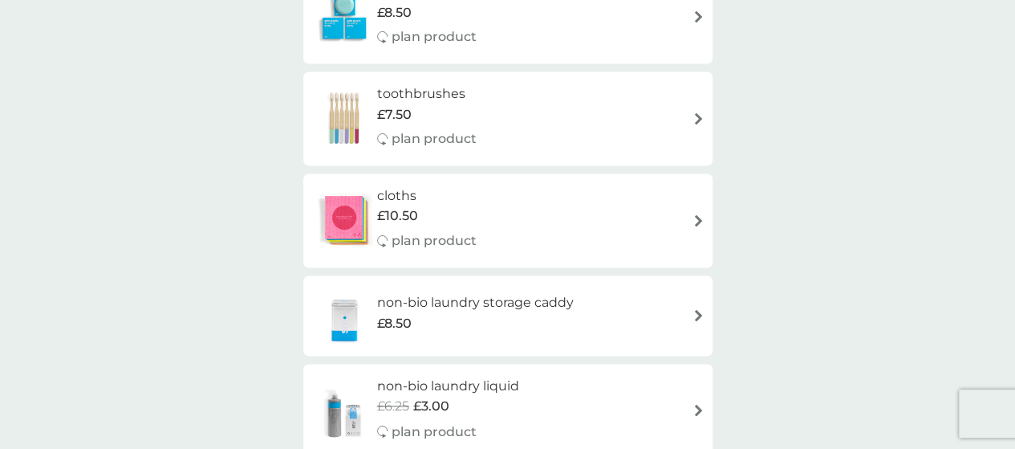
scroll to position [1124, 0]
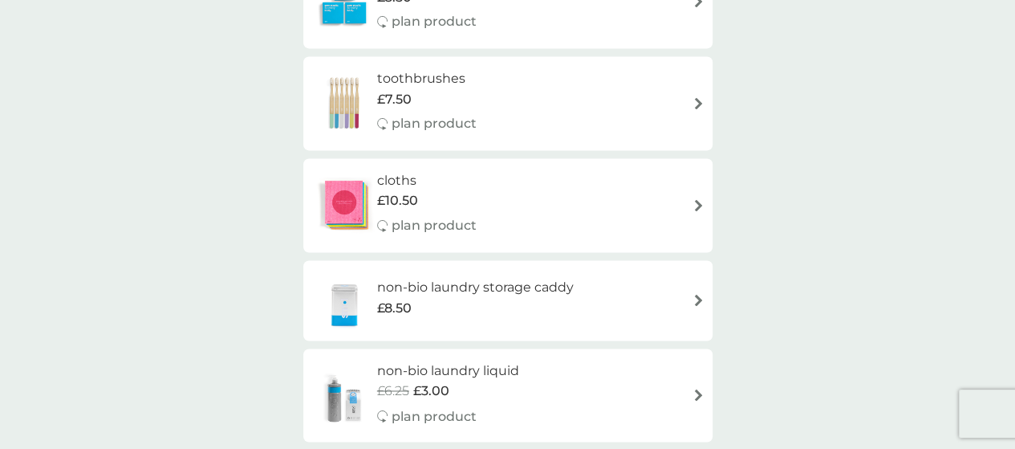
drag, startPoint x: 394, startPoint y: 181, endPoint x: 263, endPoint y: 202, distance: 132.5
click at [263, 202] on div "smol shop all products Accessories Cleaning Dishwash Laundry Personal Care Spar…" at bounding box center [507, 274] width 1015 height 2694
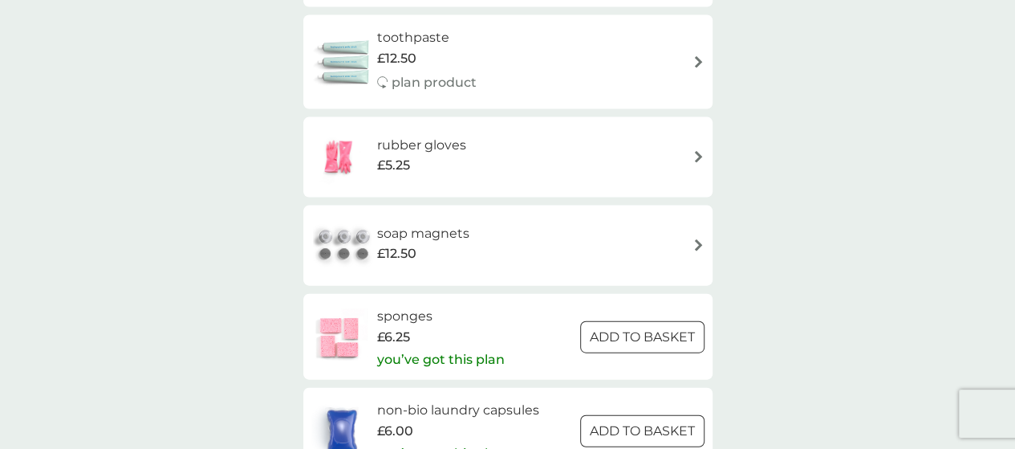
scroll to position [1685, 0]
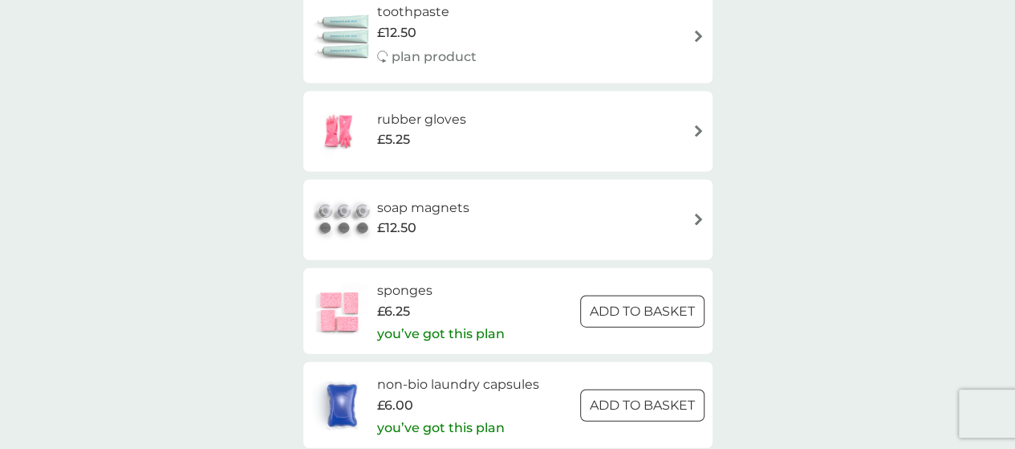
click at [682, 124] on div "rubber gloves £5.25" at bounding box center [507, 132] width 393 height 56
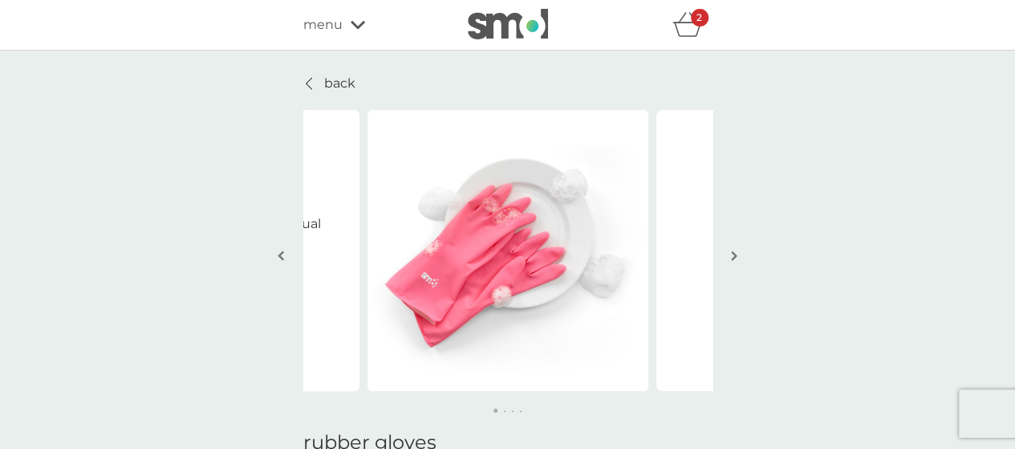
click at [304, 80] on div at bounding box center [309, 83] width 11 height 13
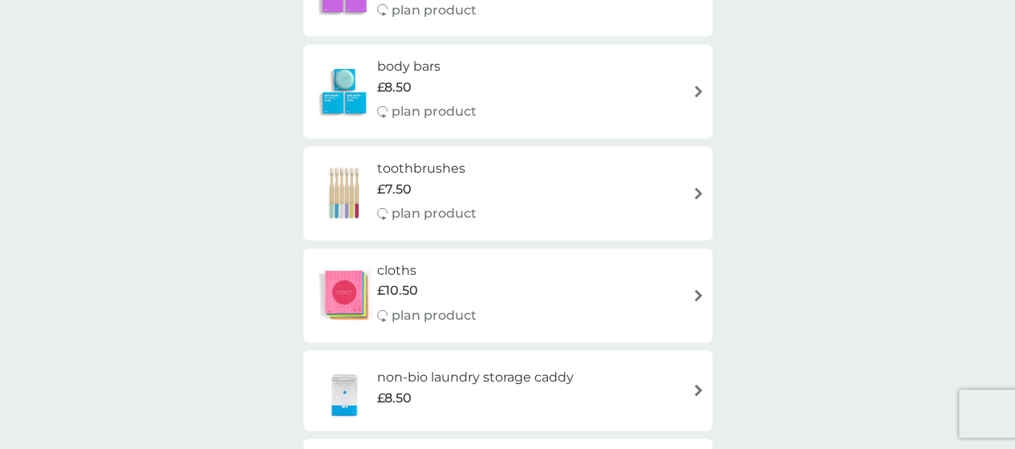
scroll to position [1043, 0]
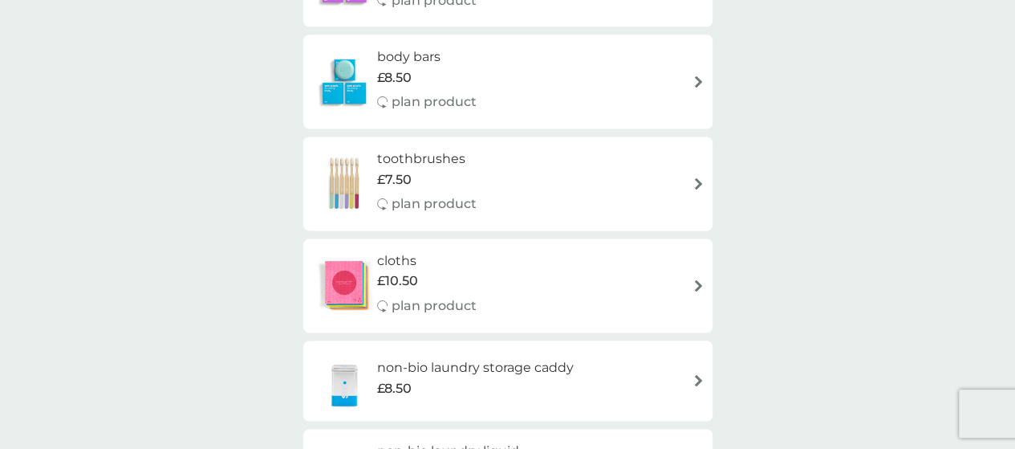
click at [626, 279] on div "cloths £10.50 plan product" at bounding box center [507, 285] width 393 height 70
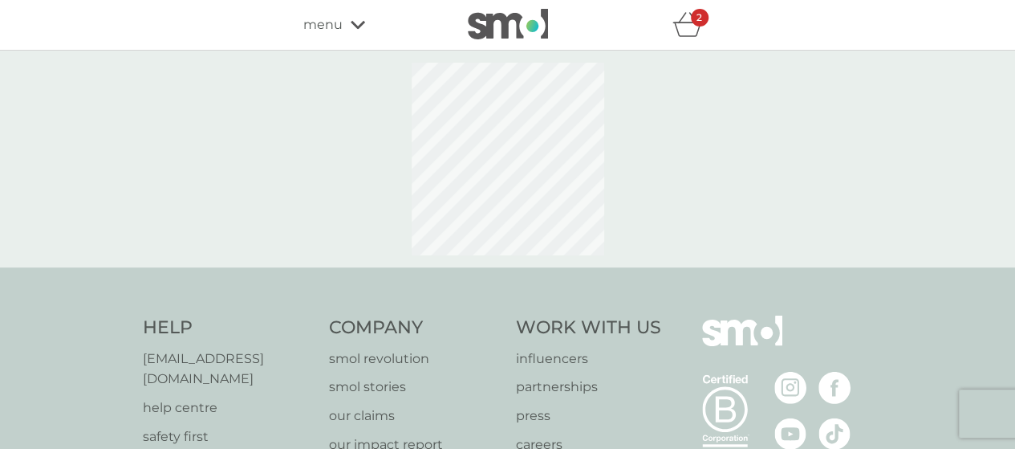
select select "91"
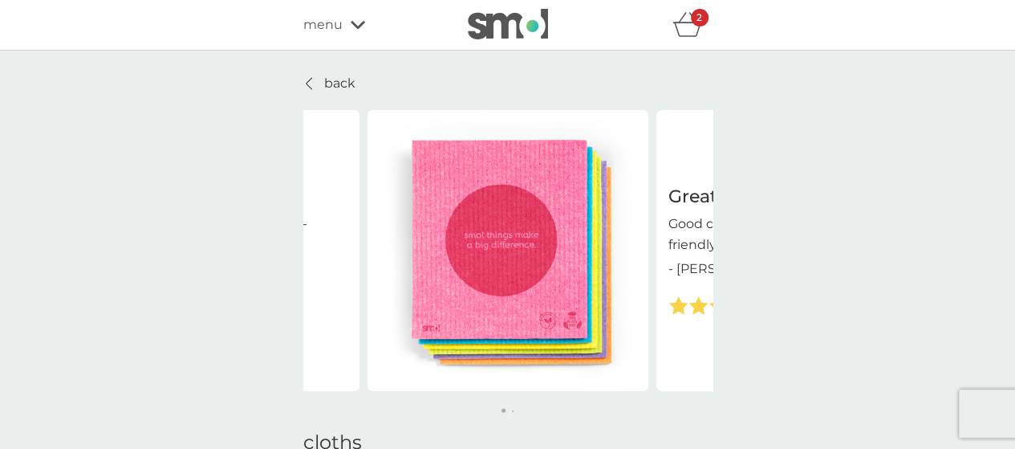
click at [693, 252] on p "Good cleaning products plus eco-friendly" at bounding box center [797, 233] width 257 height 41
click at [512, 409] on div at bounding box center [507, 411] width 409 height 8
click at [513, 412] on div at bounding box center [507, 411] width 409 height 8
click at [513, 410] on button at bounding box center [513, 411] width 2 height 2
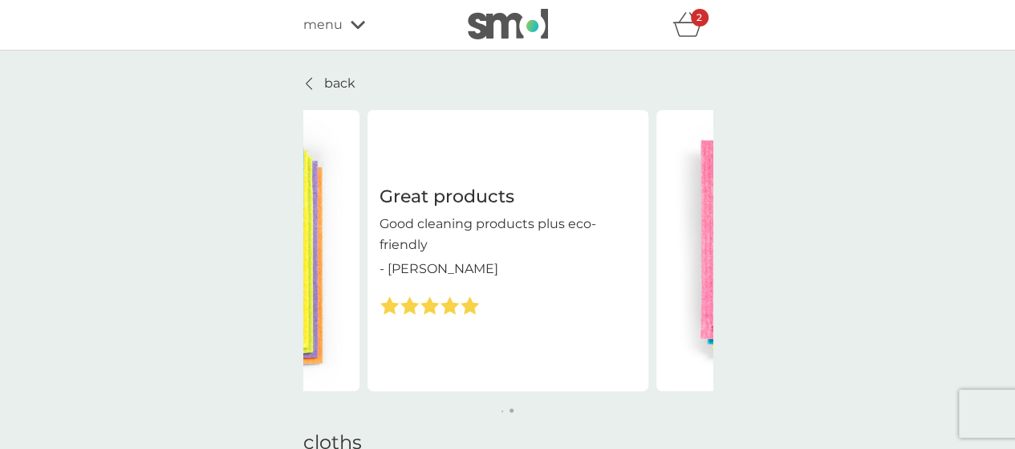
click at [513, 410] on button at bounding box center [512, 411] width 4 height 4
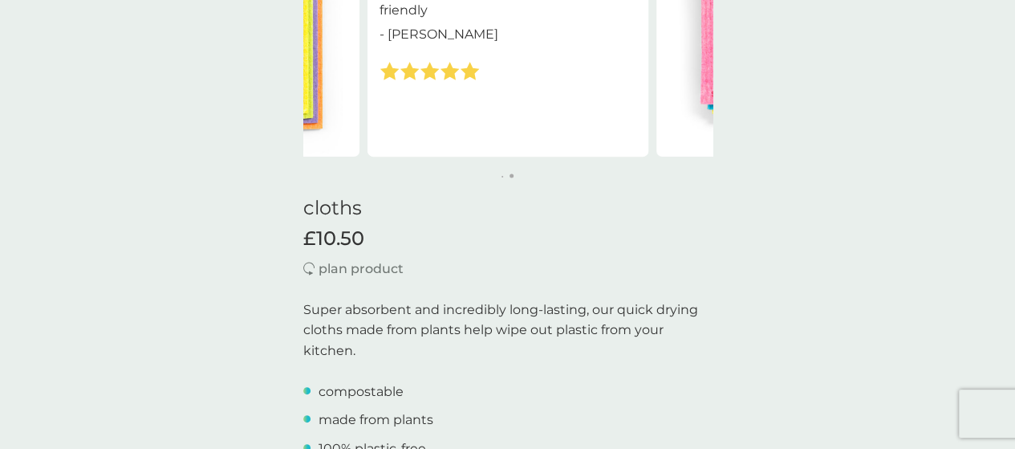
scroll to position [321, 0]
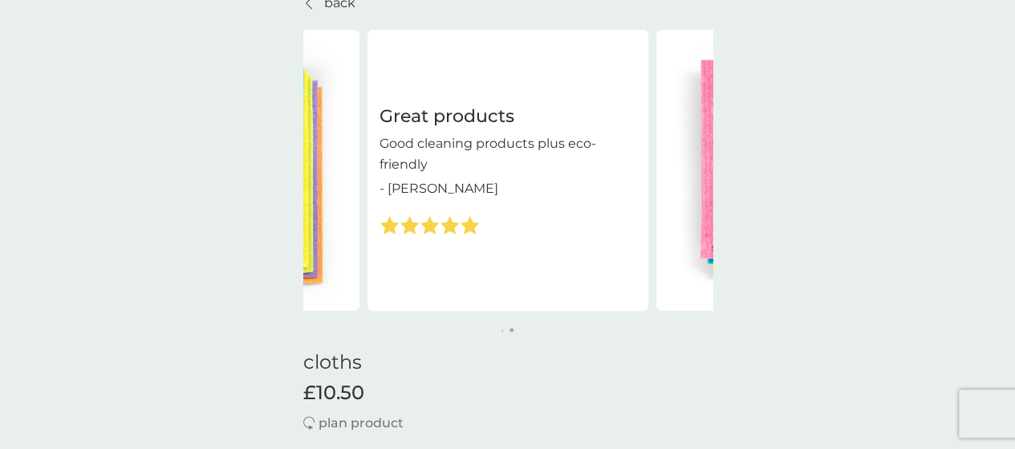
click at [502, 330] on button at bounding box center [503, 331] width 2 height 2
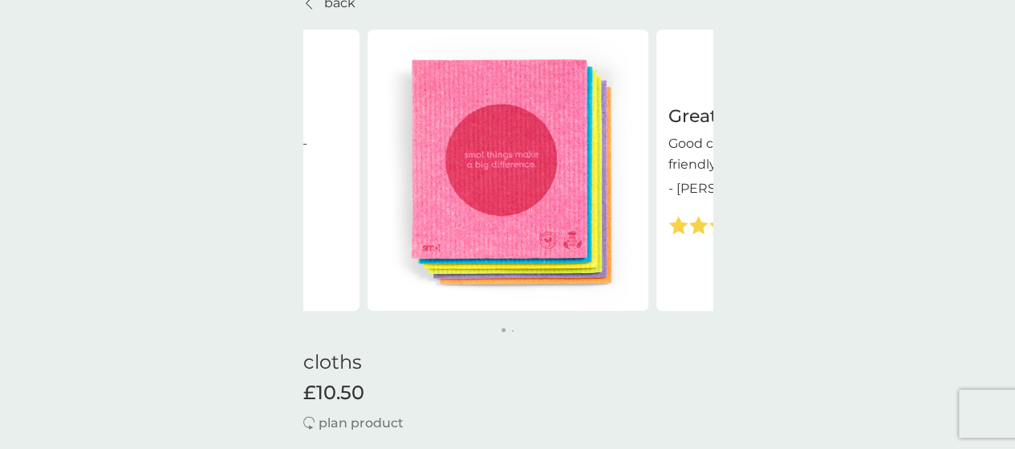
click at [503, 218] on img at bounding box center [508, 170] width 281 height 281
click at [500, 180] on img at bounding box center [508, 170] width 281 height 281
drag, startPoint x: 500, startPoint y: 180, endPoint x: 158, endPoint y: 150, distance: 343.2
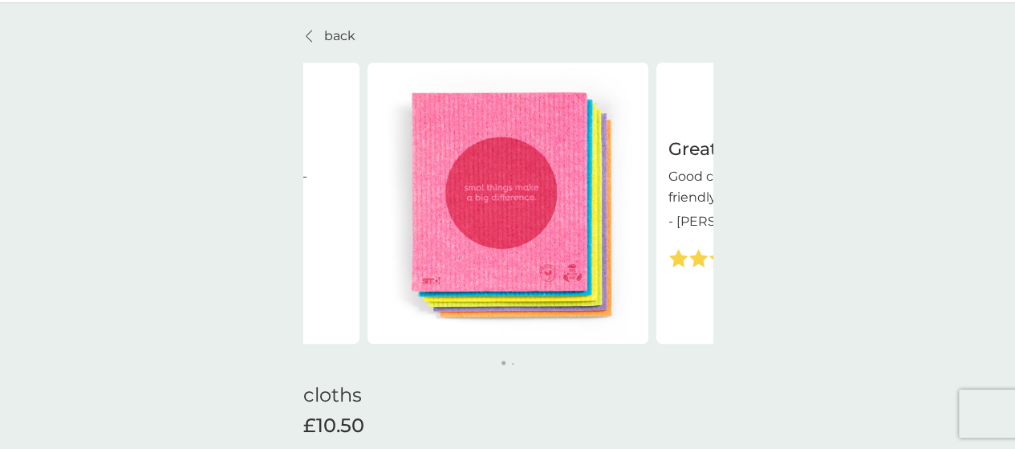
scroll to position [0, 0]
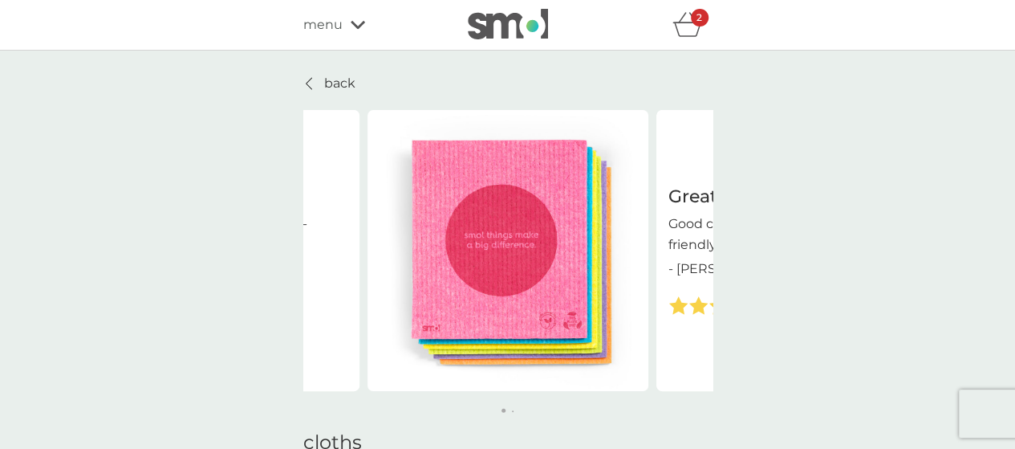
click at [330, 79] on p "back" at bounding box center [339, 83] width 31 height 21
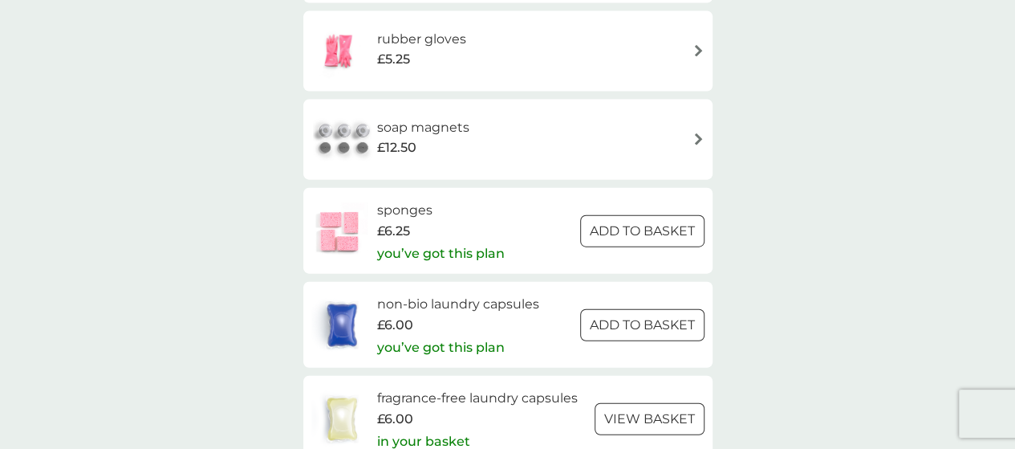
scroll to position [1605, 0]
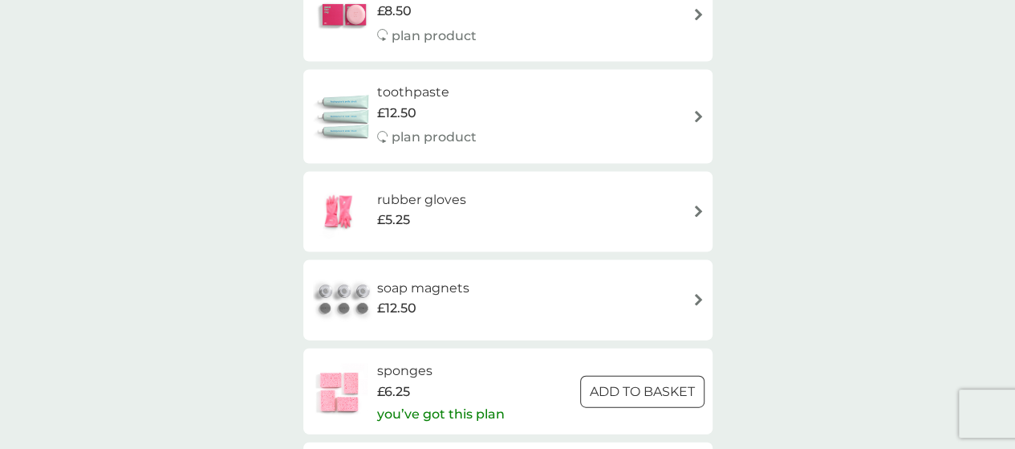
click at [579, 206] on div "rubber gloves £5.25" at bounding box center [507, 212] width 393 height 56
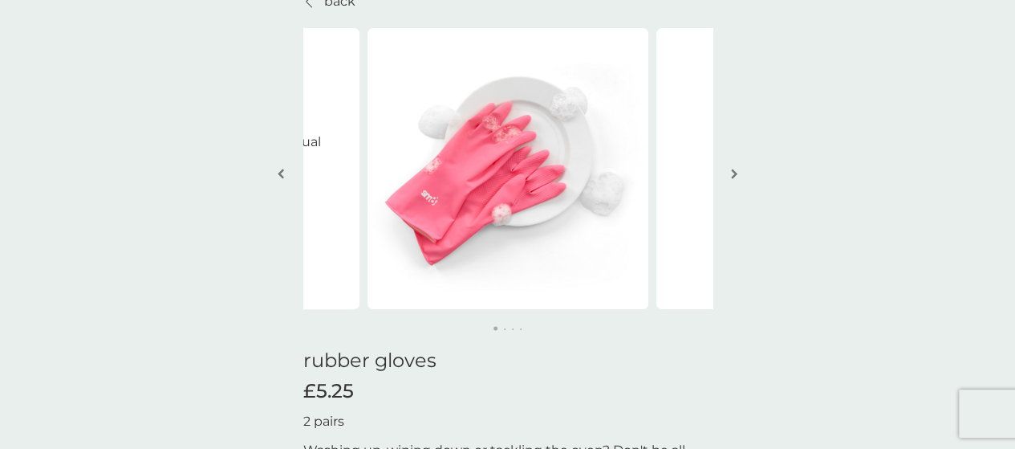
scroll to position [80, 0]
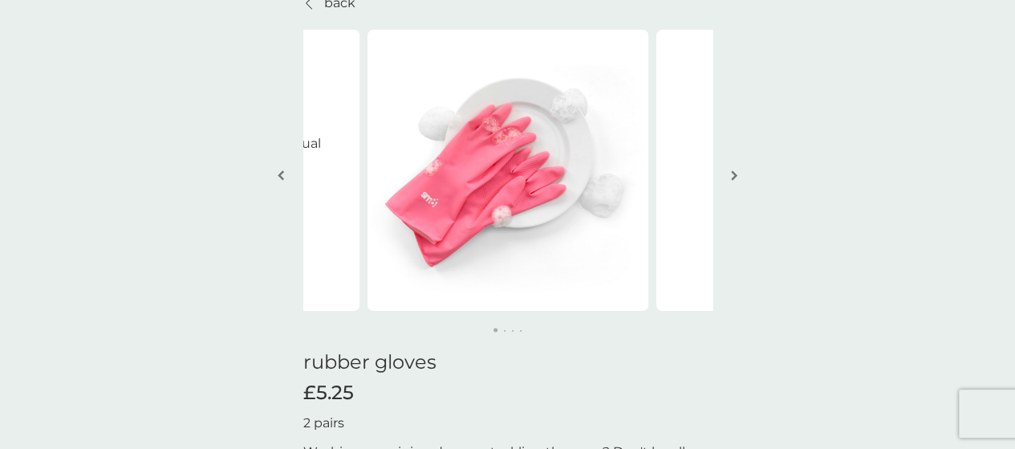
click at [736, 174] on img "button" at bounding box center [734, 175] width 6 height 12
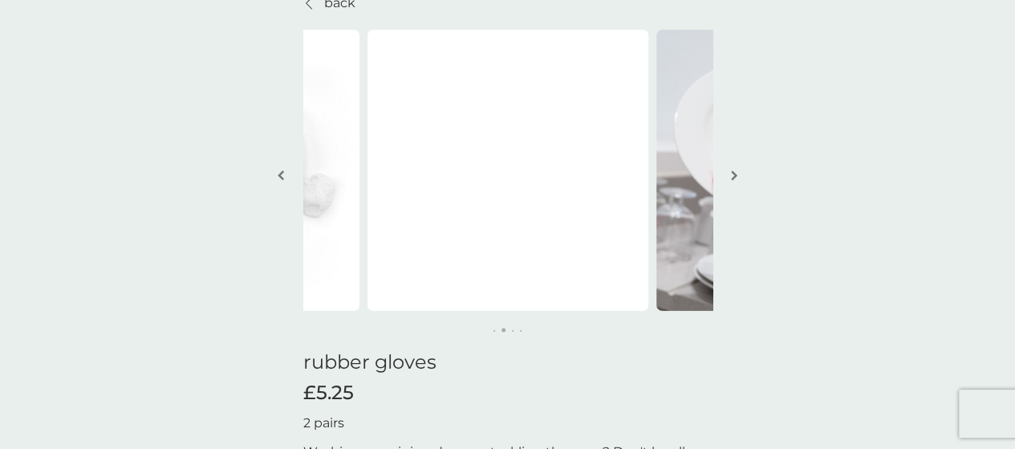
click at [734, 174] on img "button" at bounding box center [734, 175] width 6 height 12
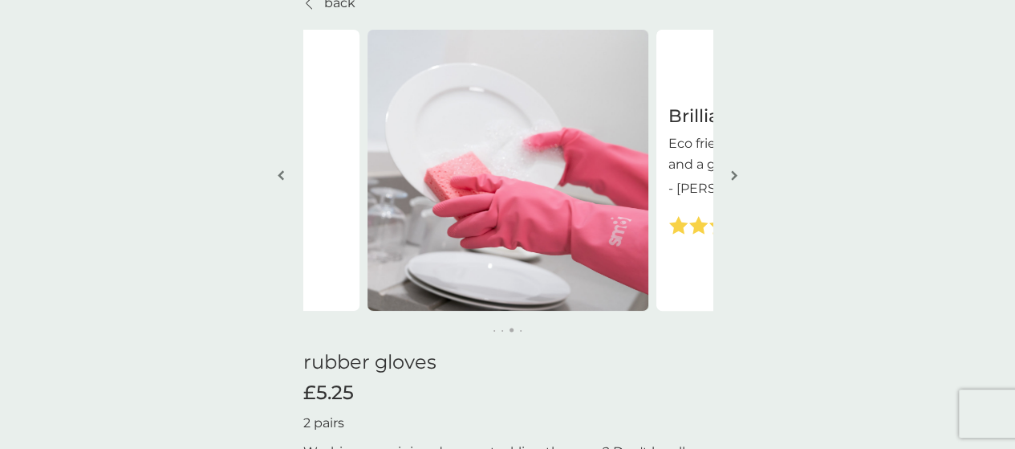
click at [734, 174] on img "button" at bounding box center [734, 175] width 6 height 12
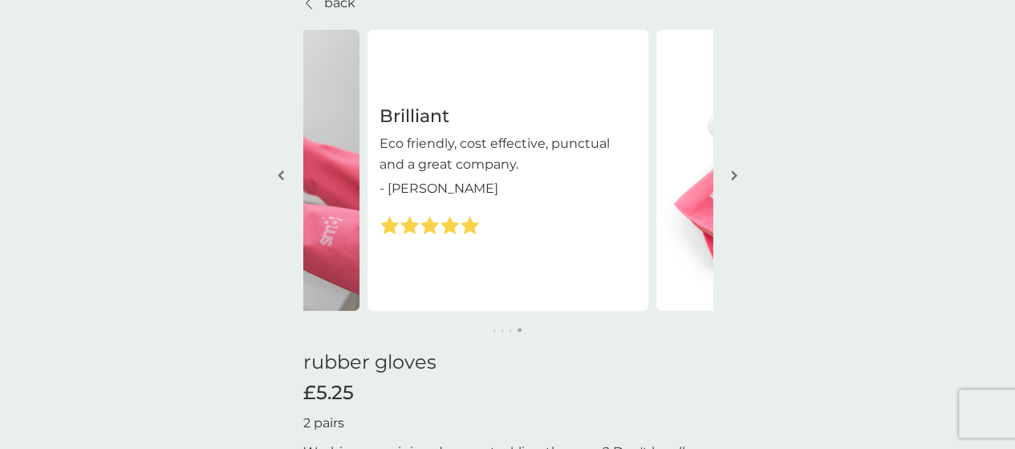
click at [734, 174] on img "button" at bounding box center [734, 175] width 6 height 12
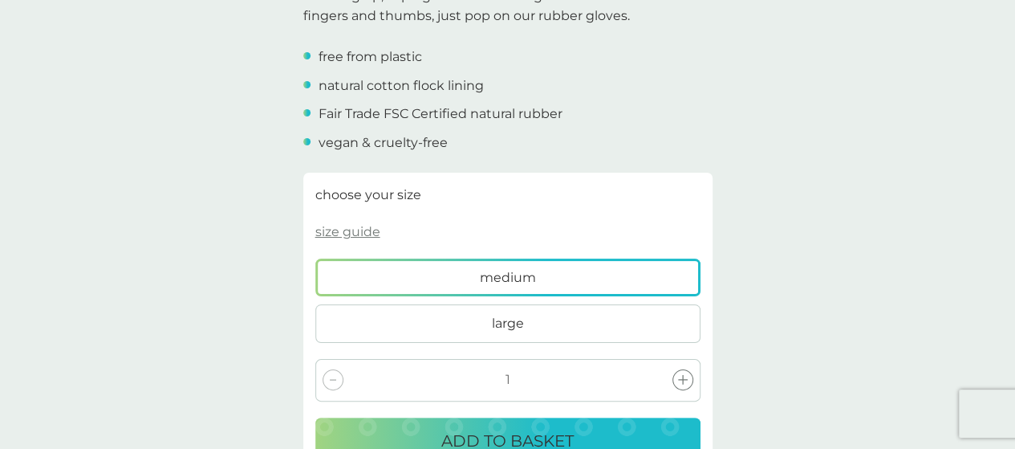
scroll to position [562, 0]
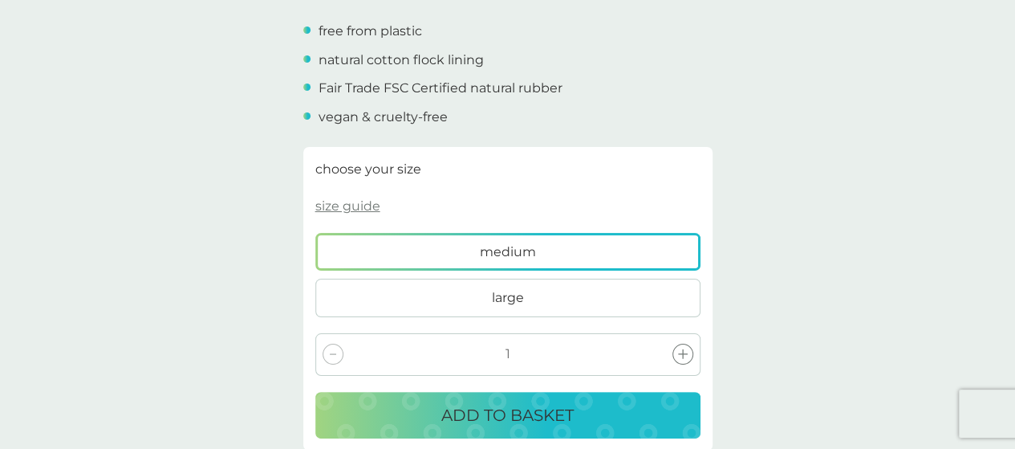
click at [480, 247] on span "medium" at bounding box center [508, 252] width 56 height 21
click at [315, 233] on input "medium" at bounding box center [315, 233] width 0 height 0
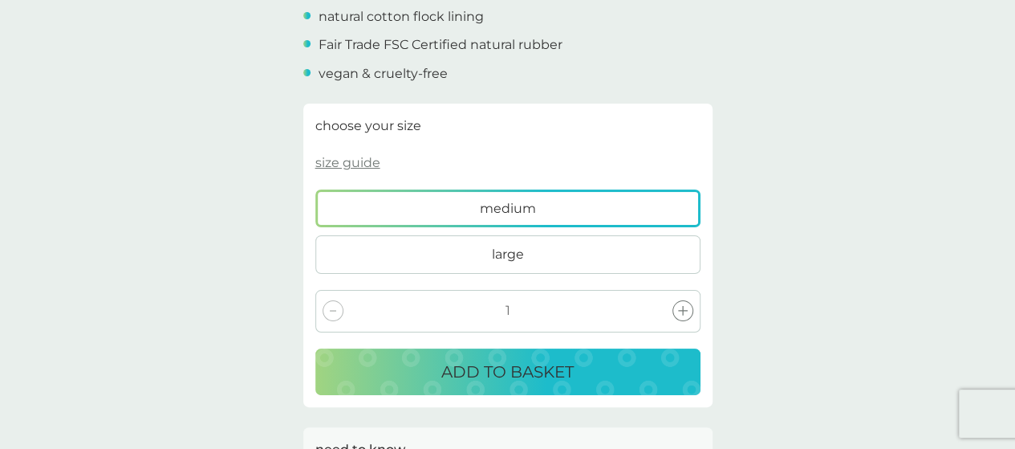
scroll to position [642, 0]
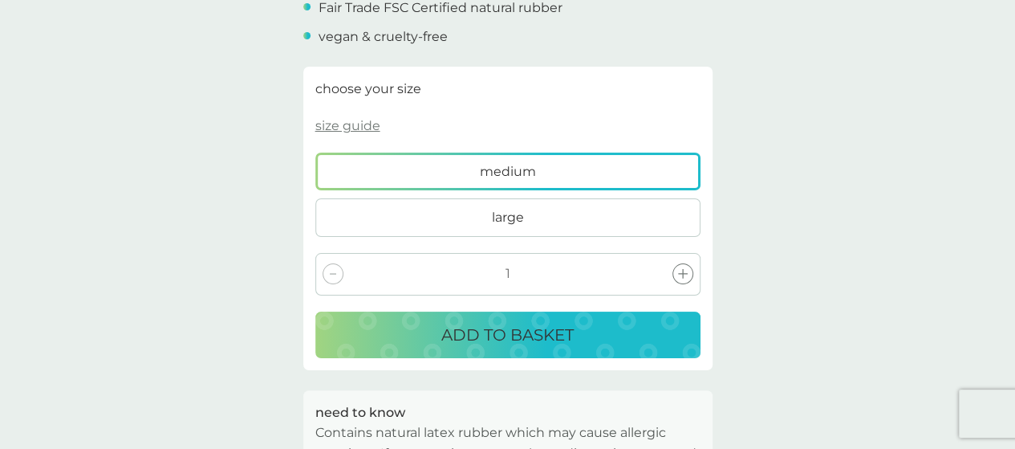
click at [527, 340] on p "ADD TO BASKET" at bounding box center [507, 335] width 132 height 26
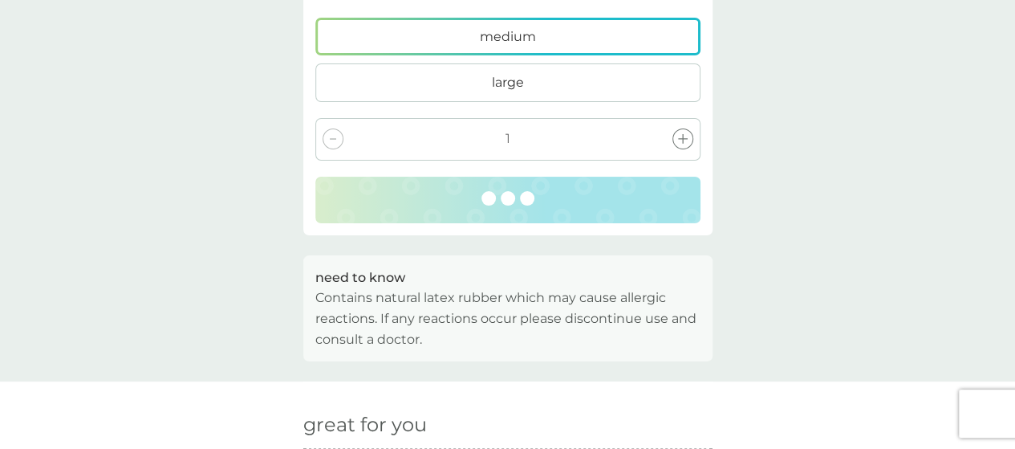
scroll to position [803, 0]
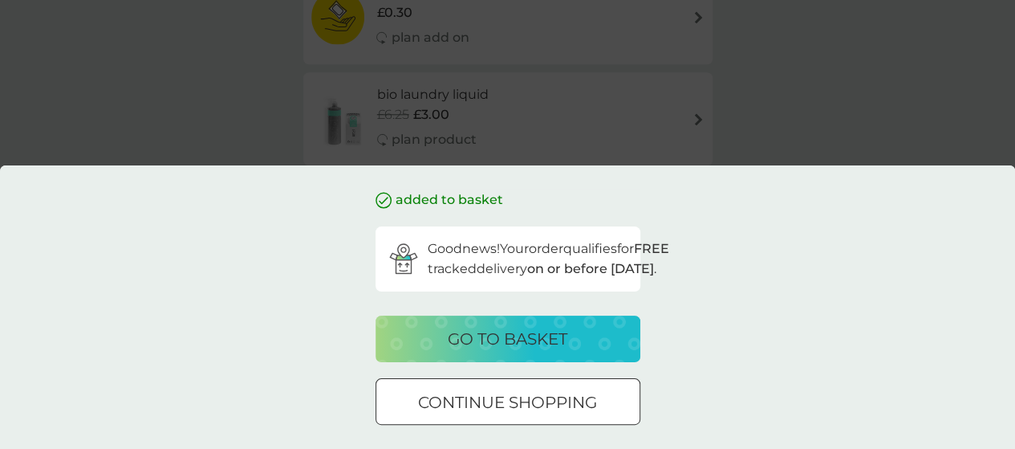
scroll to position [140, 0]
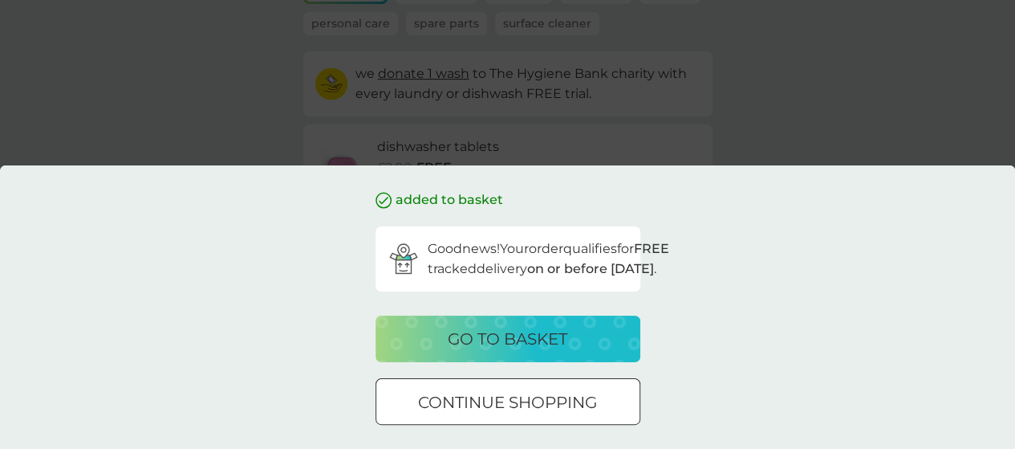
click at [523, 334] on p "go to basket" at bounding box center [508, 339] width 120 height 26
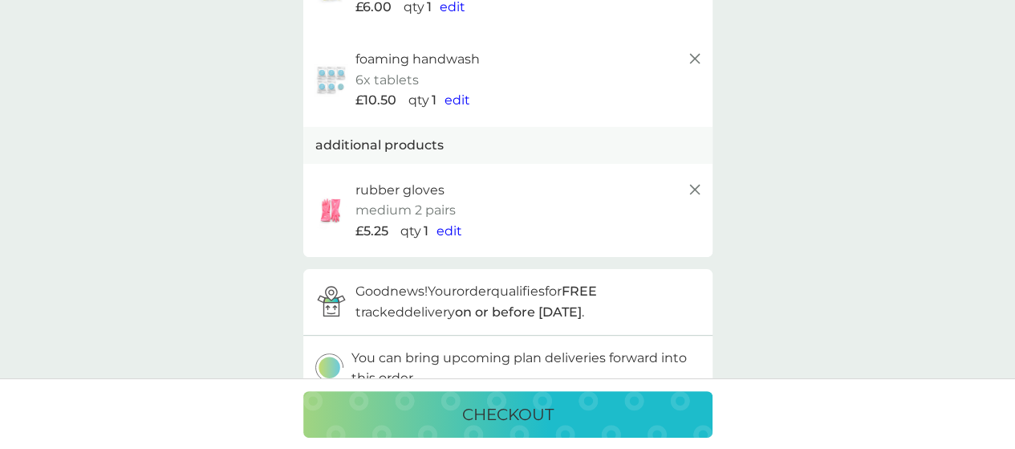
scroll to position [241, 0]
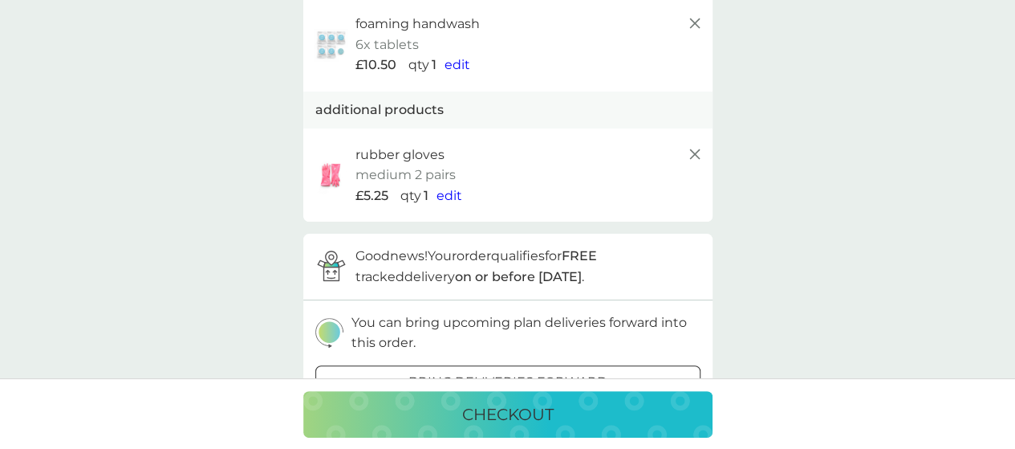
click at [551, 413] on p "checkout" at bounding box center [507, 414] width 91 height 26
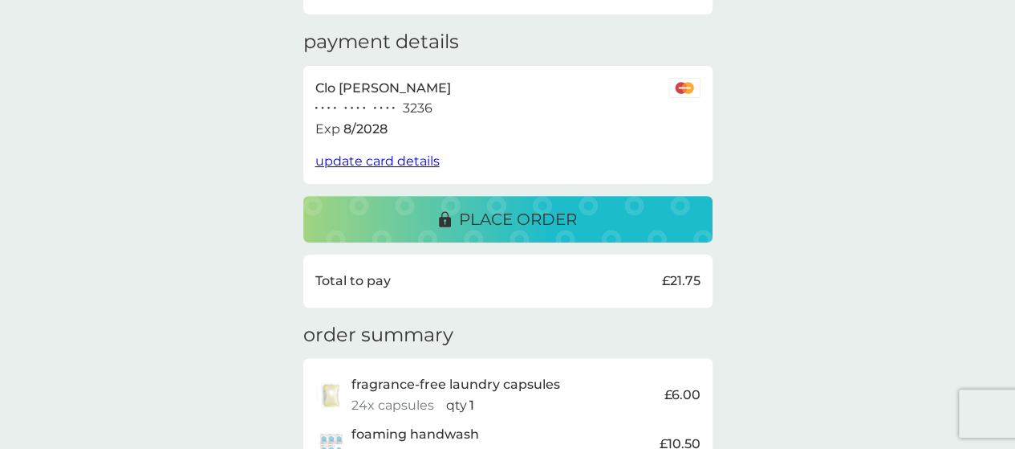
scroll to position [101, 0]
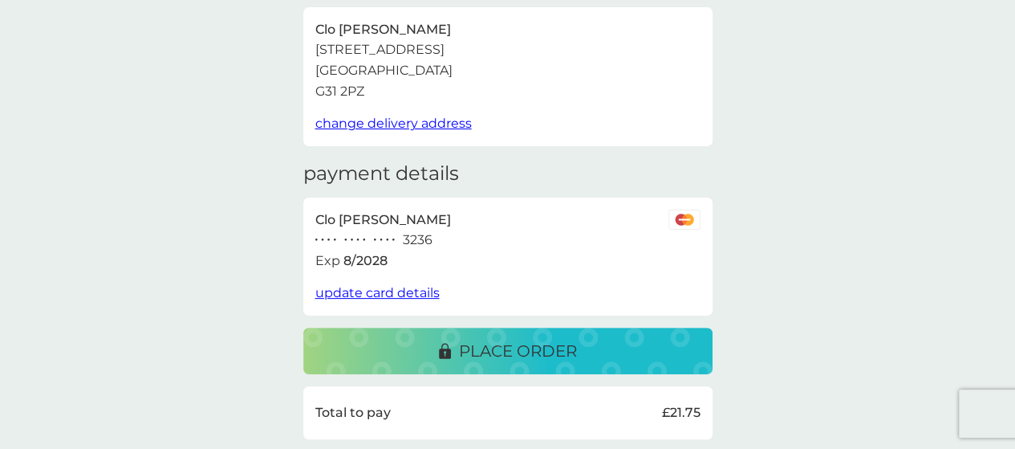
click at [622, 345] on div "place order" at bounding box center [507, 351] width 377 height 26
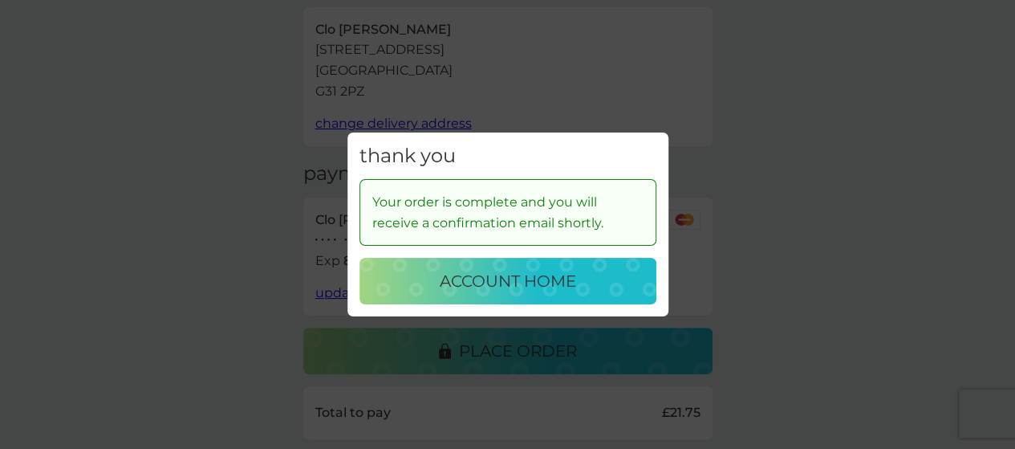
click at [600, 285] on div "account home" at bounding box center [508, 281] width 265 height 26
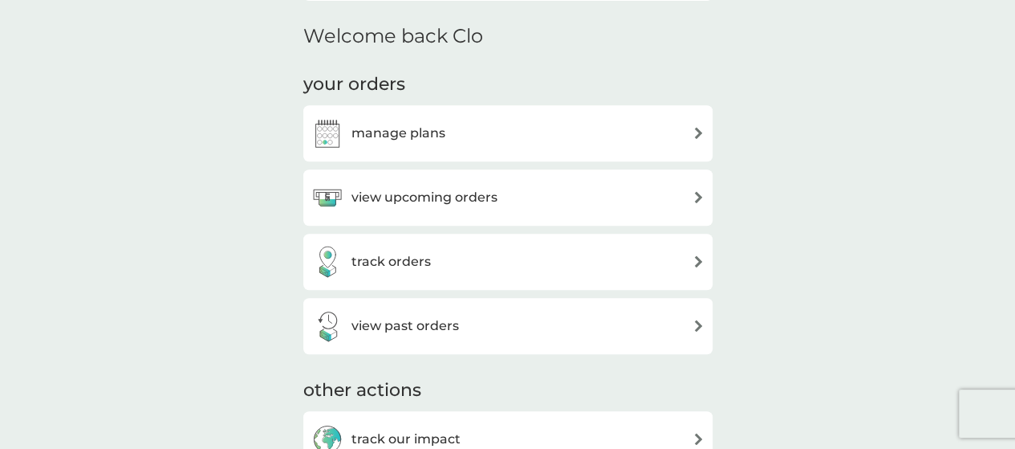
scroll to position [502, 0]
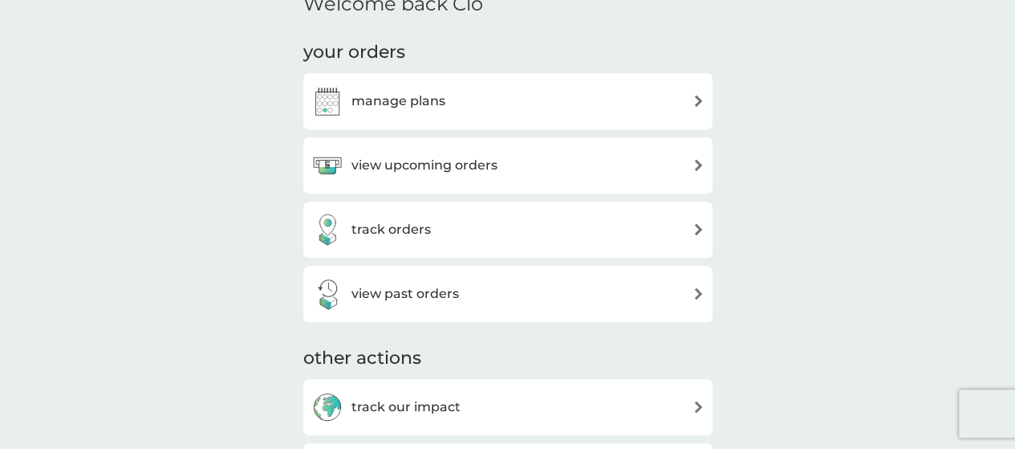
click at [431, 295] on h3 "view past orders" at bounding box center [406, 293] width 108 height 21
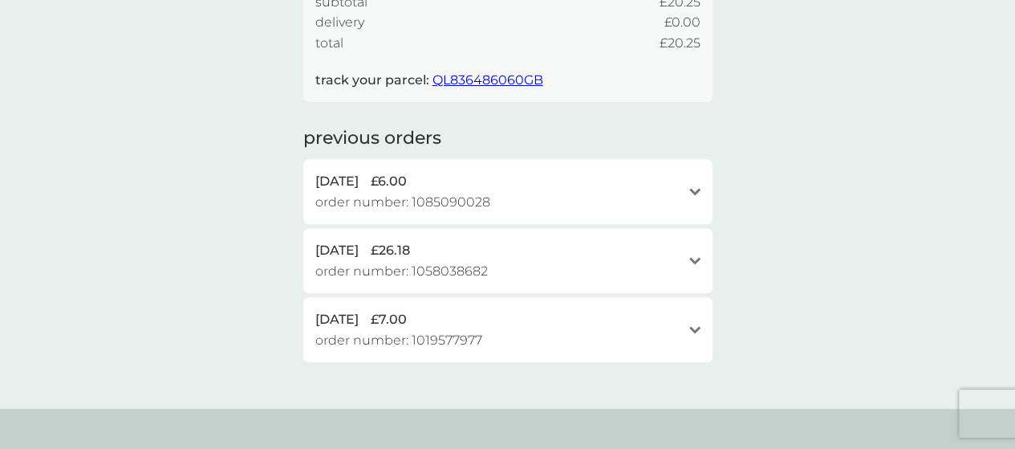
scroll to position [401, 0]
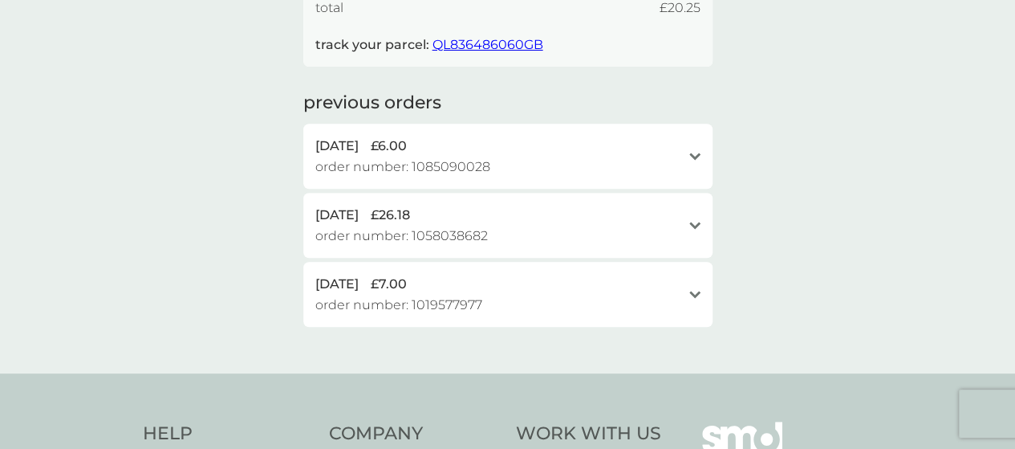
click at [694, 154] on icon "open" at bounding box center [694, 156] width 11 height 8
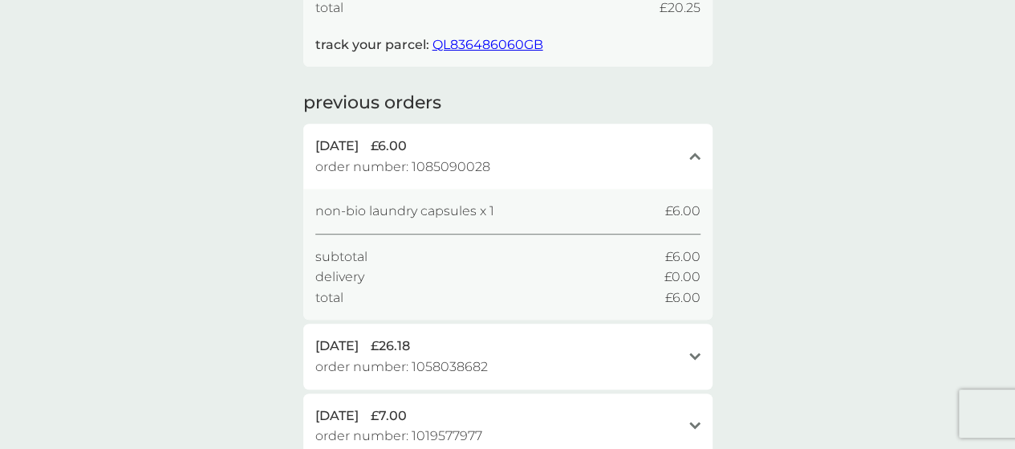
click at [694, 154] on icon at bounding box center [694, 155] width 11 height 7
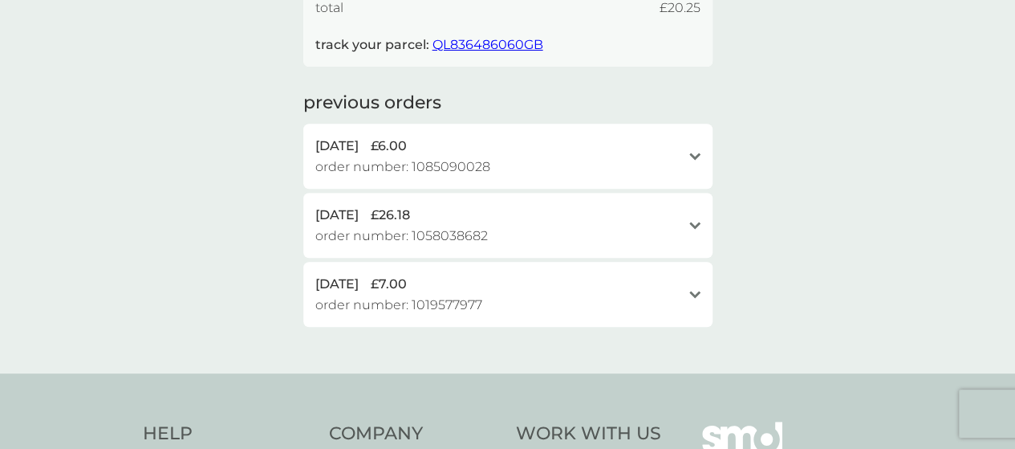
click at [689, 230] on div "open" at bounding box center [694, 225] width 11 height 13
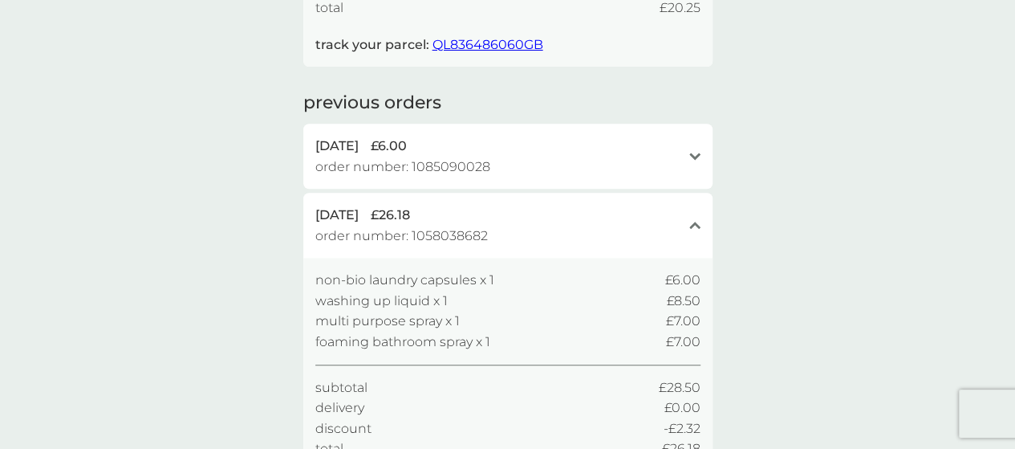
click at [691, 227] on icon at bounding box center [694, 225] width 11 height 7
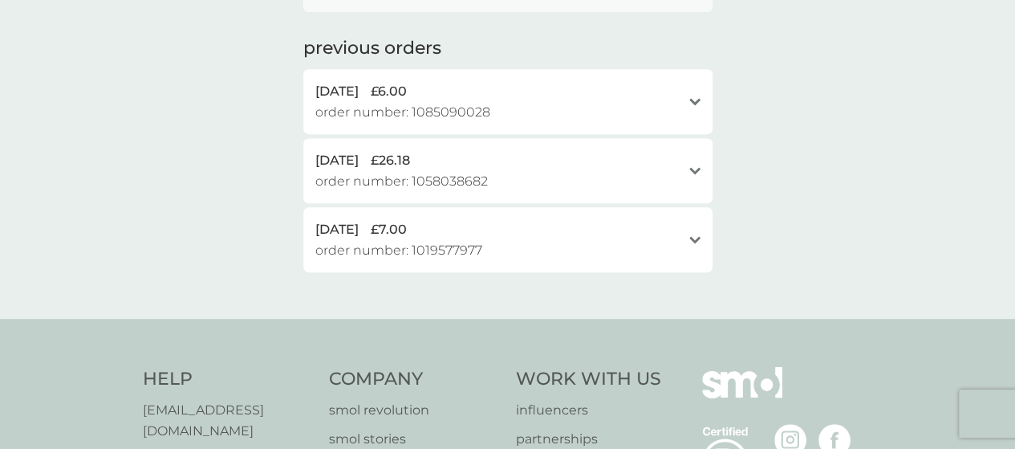
scroll to position [482, 0]
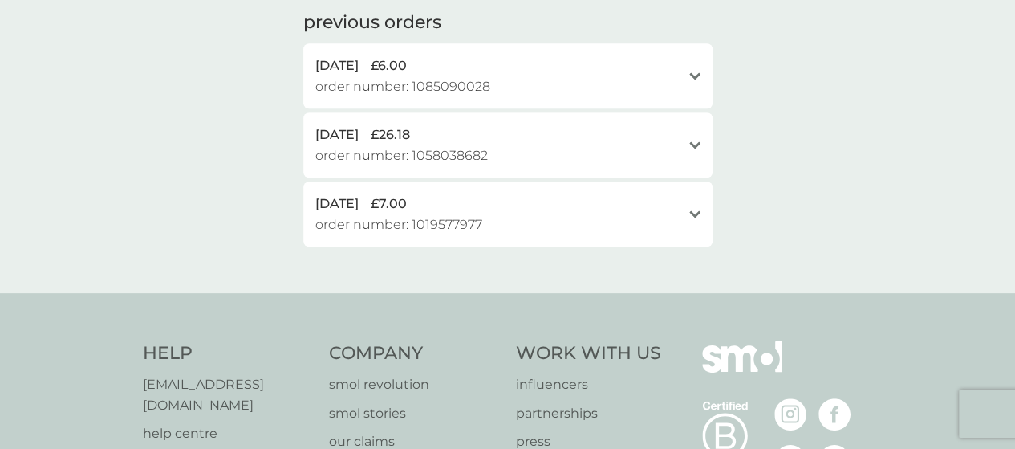
click at [694, 213] on icon "open" at bounding box center [694, 214] width 11 height 8
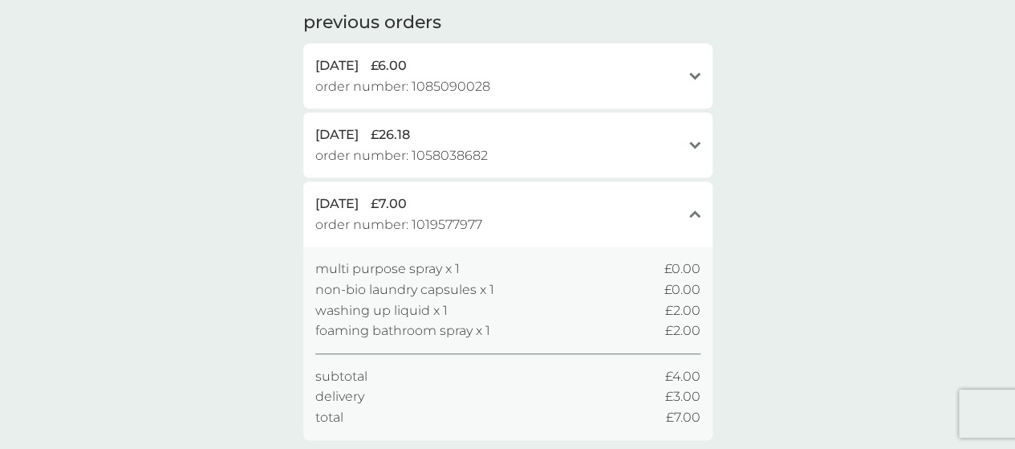
click at [693, 214] on icon at bounding box center [694, 214] width 11 height 7
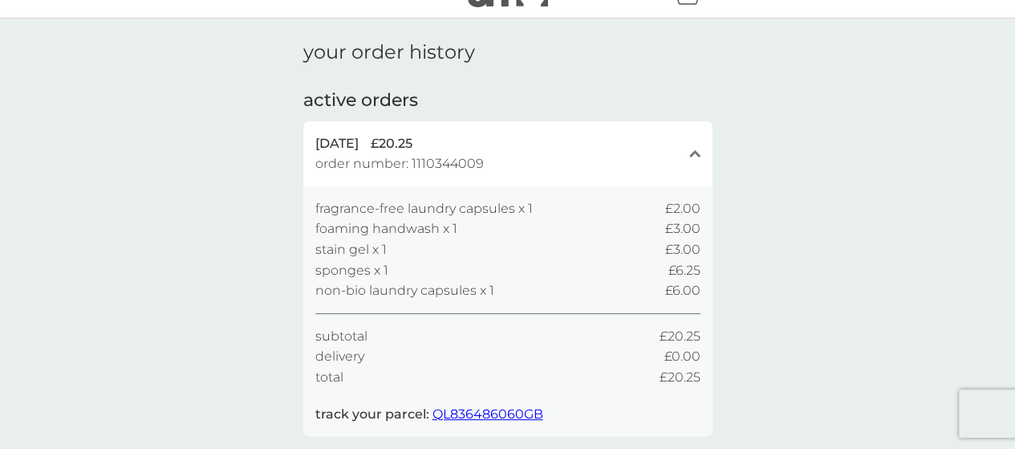
scroll to position [0, 0]
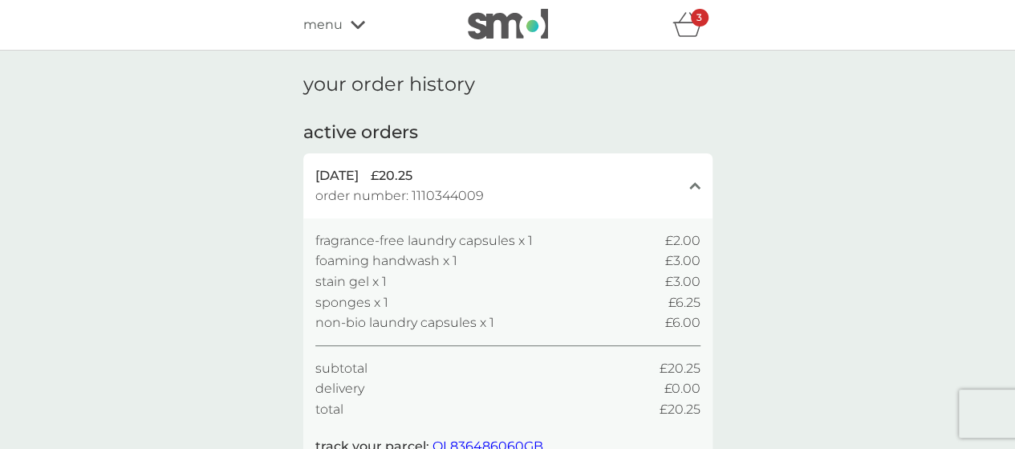
click at [688, 26] on icon "basket" at bounding box center [688, 24] width 30 height 25
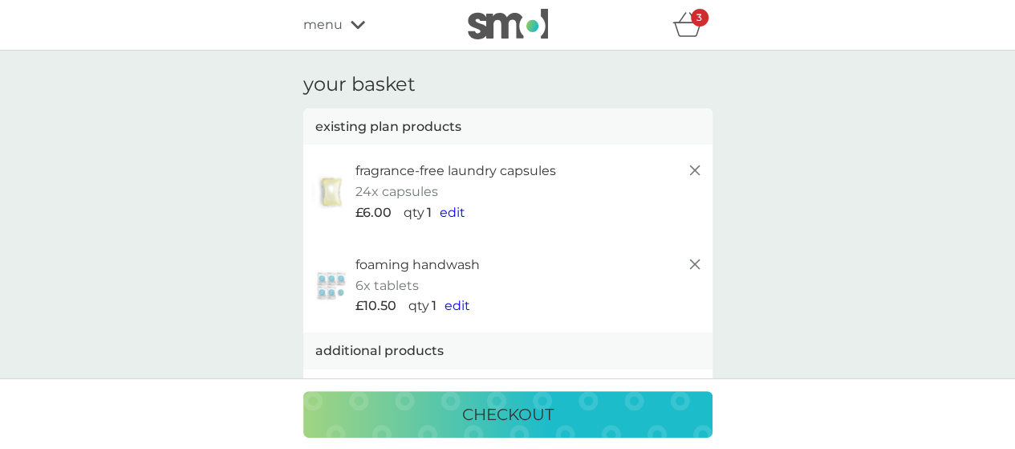
click at [694, 33] on icon "basket" at bounding box center [688, 24] width 30 height 25
click at [355, 25] on icon at bounding box center [358, 25] width 14 height 8
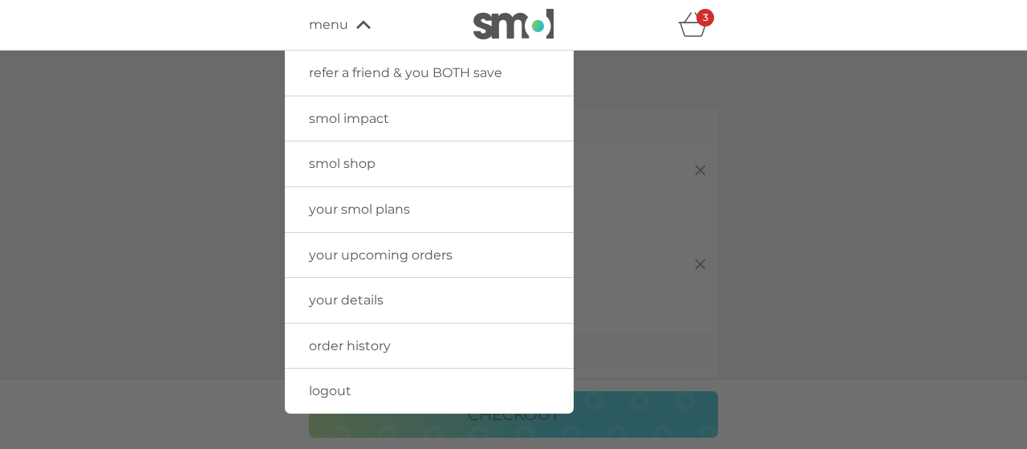
click at [366, 159] on span "smol shop" at bounding box center [342, 163] width 67 height 15
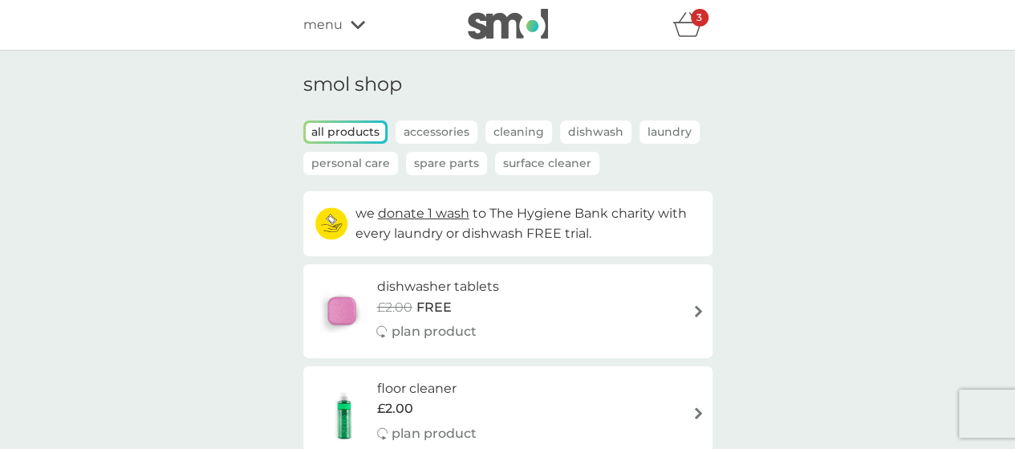
click at [437, 130] on p "Accessories" at bounding box center [437, 131] width 82 height 23
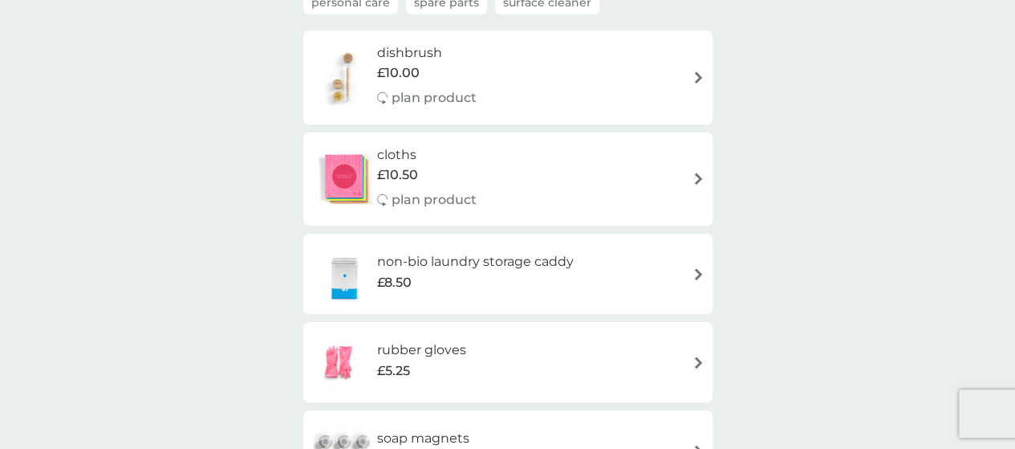
scroll to position [241, 0]
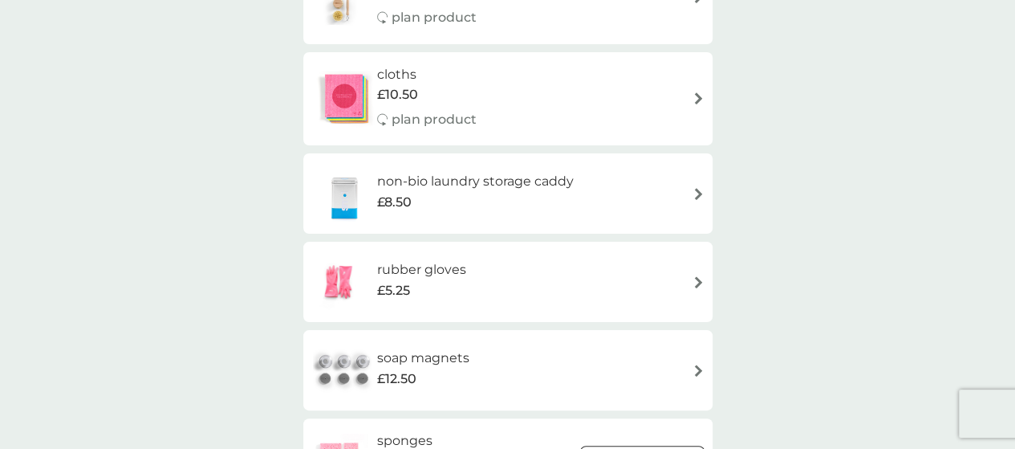
click at [515, 281] on div "rubber gloves £5.25" at bounding box center [507, 282] width 393 height 56
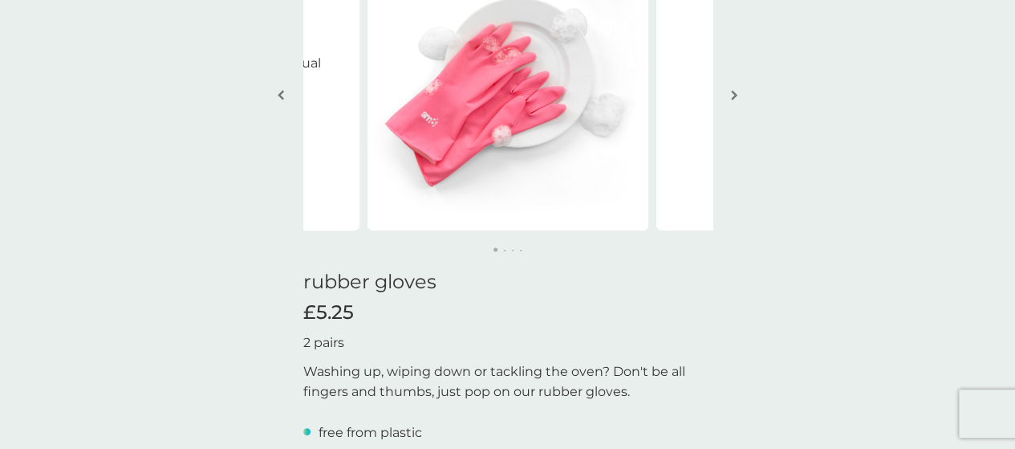
scroll to position [80, 0]
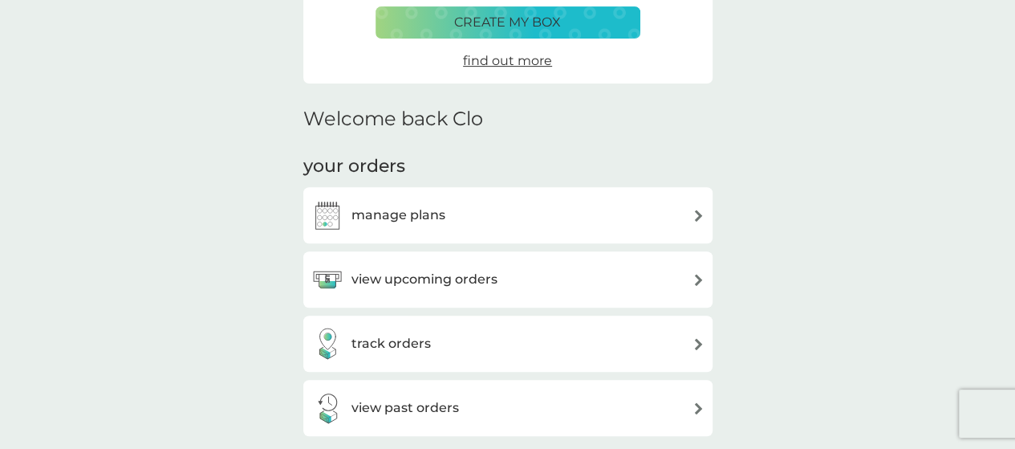
scroll to position [401, 0]
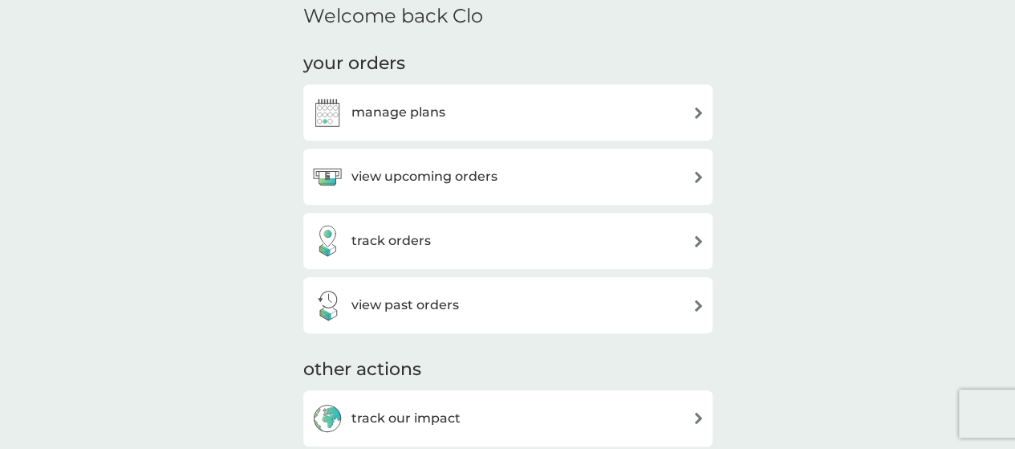
click at [457, 131] on div "manage plans" at bounding box center [507, 112] width 409 height 56
click at [455, 119] on div "manage plans" at bounding box center [507, 112] width 393 height 32
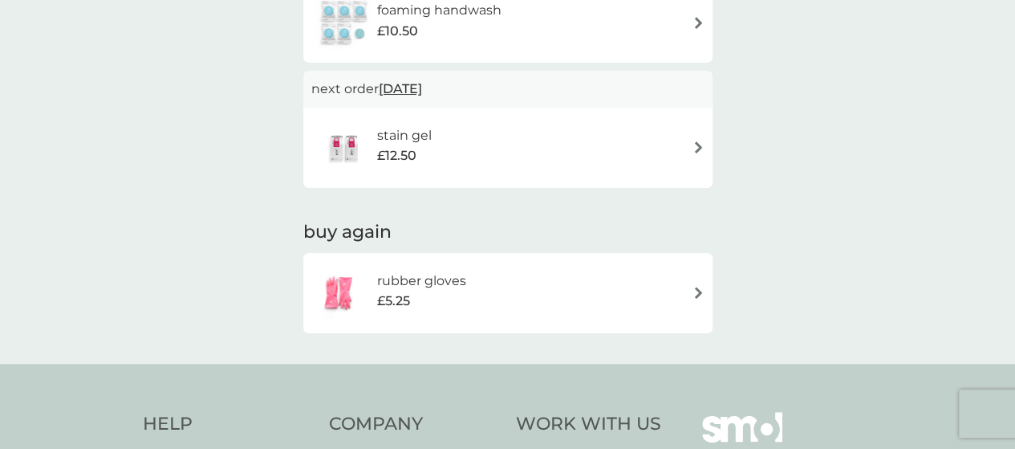
scroll to position [1124, 0]
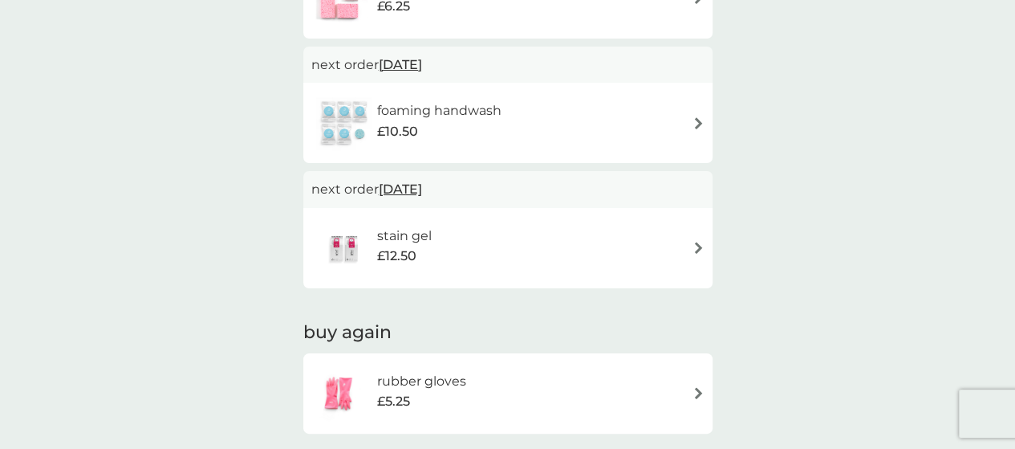
click at [653, 245] on div "stain gel £12.50" at bounding box center [507, 248] width 393 height 56
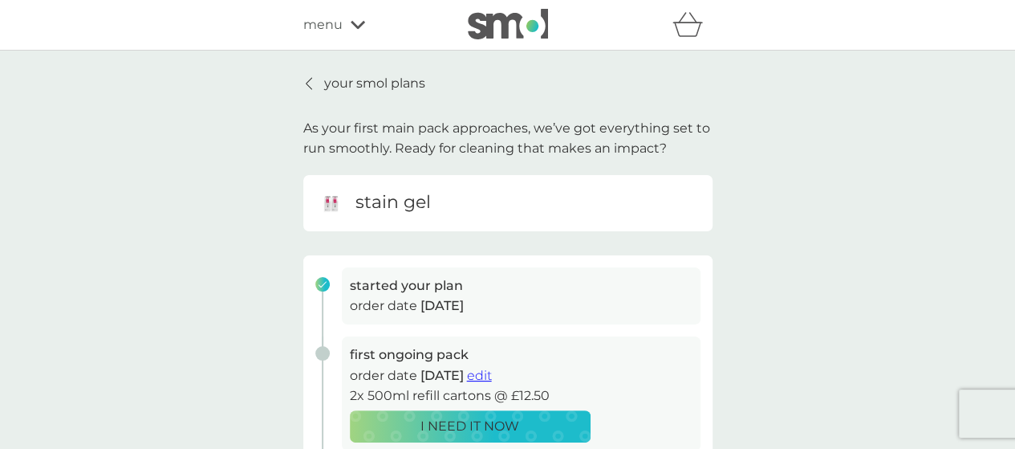
click at [301, 79] on div "your smol plans As your first main pack approaches, we’ve got everything set to…" at bounding box center [507, 428] width 433 height 710
click at [311, 81] on icon at bounding box center [309, 83] width 6 height 13
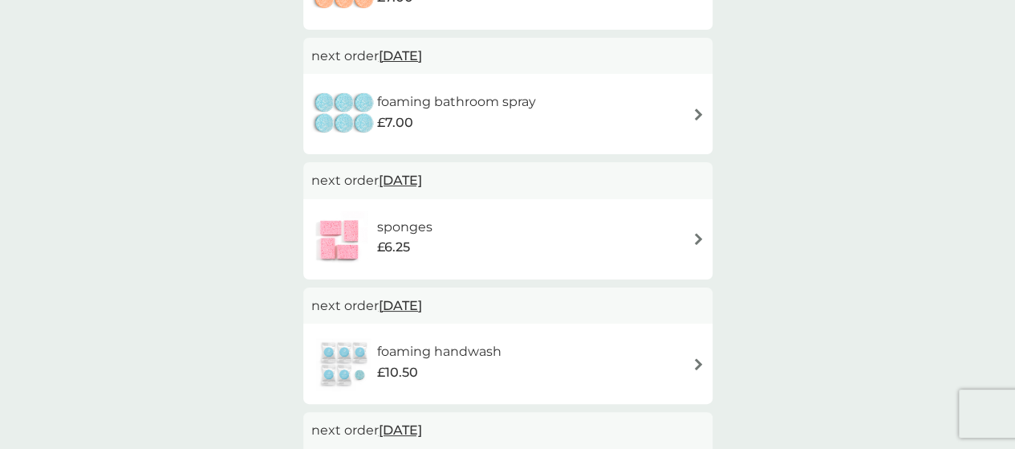
scroll to position [1124, 0]
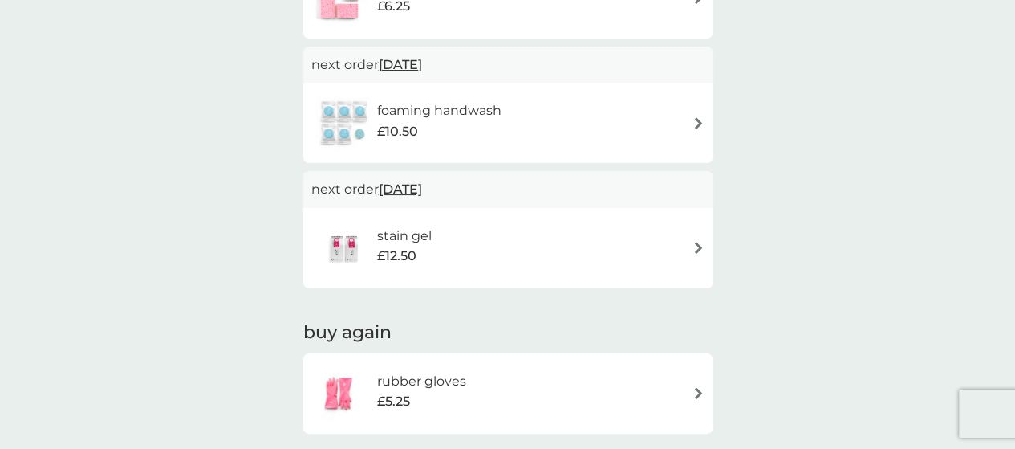
click at [422, 191] on span "22 Mar 2026" at bounding box center [400, 188] width 43 height 31
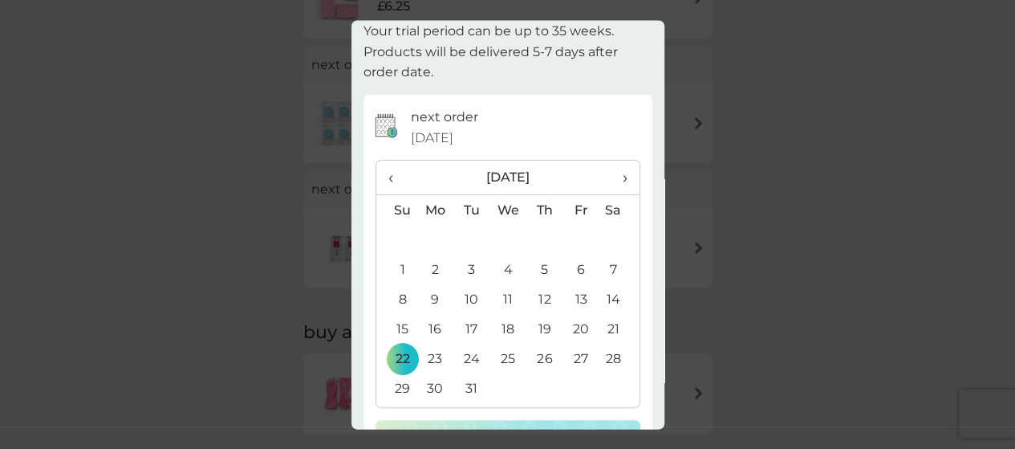
scroll to position [0, 0]
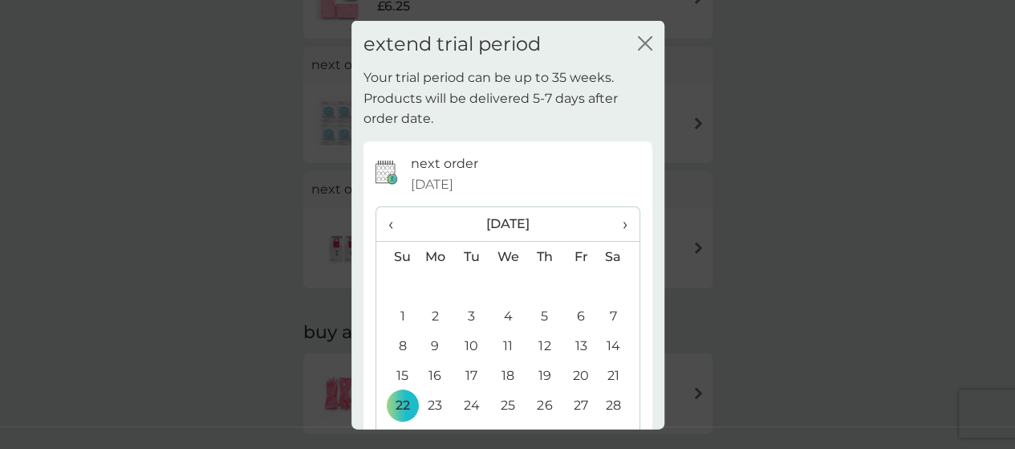
click at [638, 46] on icon "close" at bounding box center [645, 42] width 14 height 14
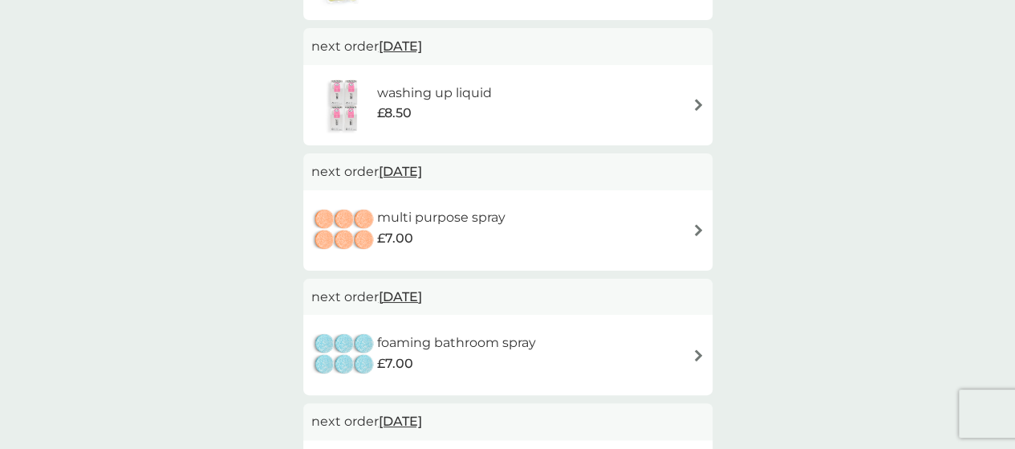
scroll to position [1043, 0]
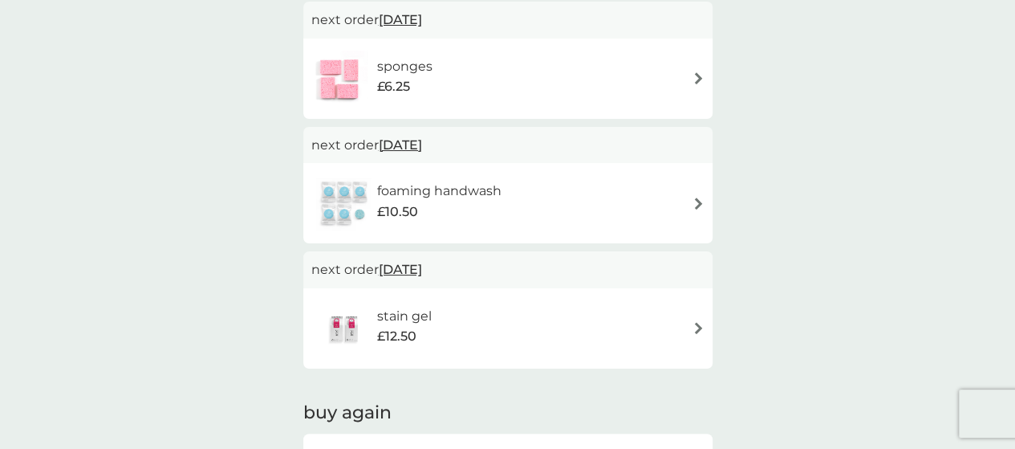
click at [700, 323] on img at bounding box center [699, 328] width 12 height 12
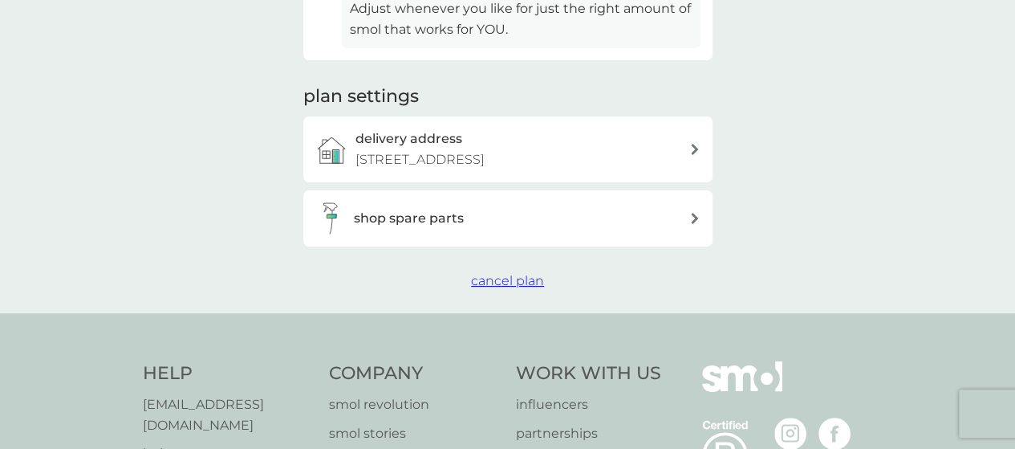
scroll to position [562, 0]
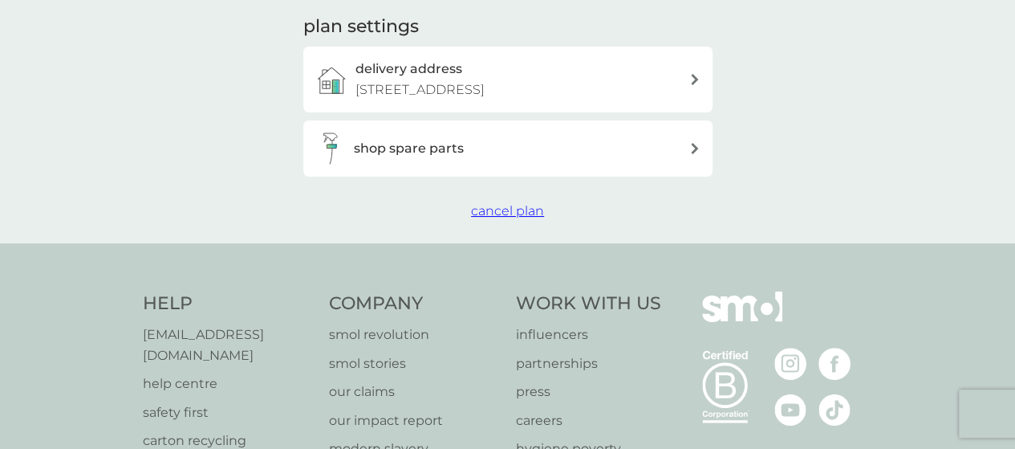
click at [517, 208] on span "cancel plan" at bounding box center [507, 210] width 73 height 15
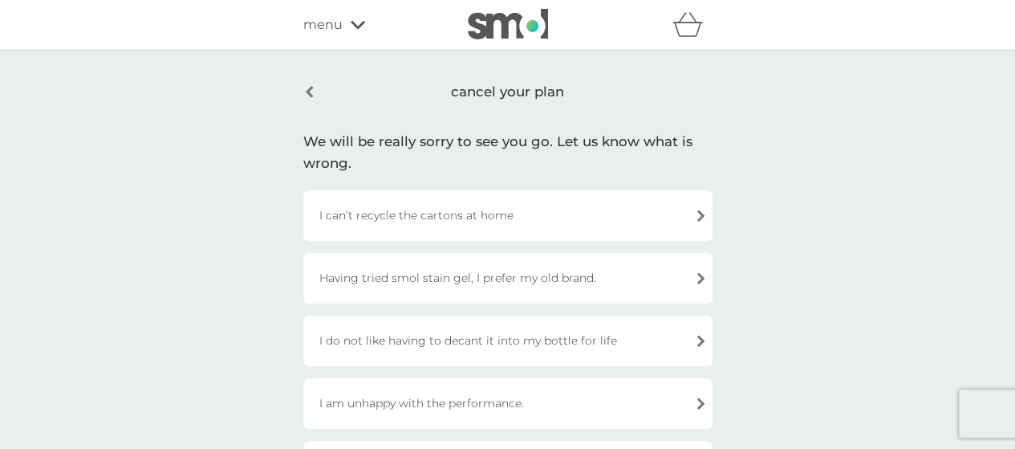
click at [689, 216] on div "I can’t recycle the cartons at home" at bounding box center [507, 215] width 409 height 51
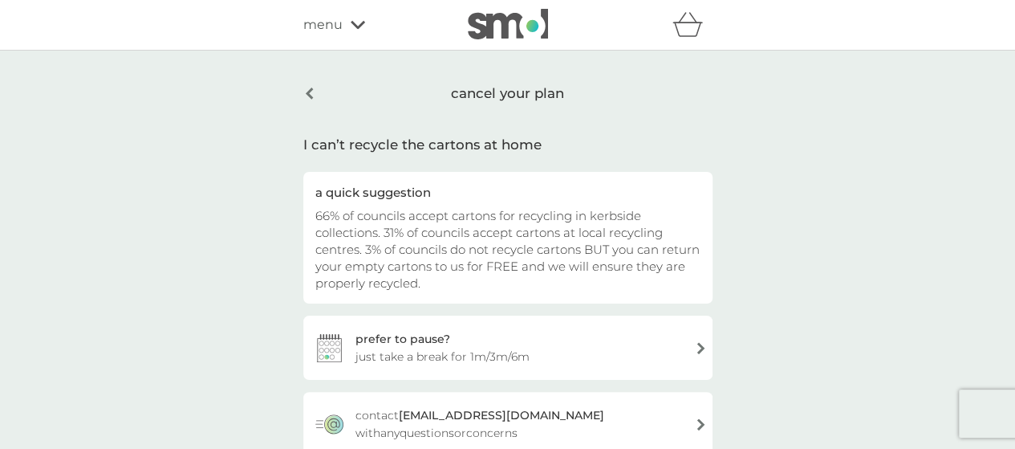
click at [746, 210] on div "cancel your plan I can’t recycle the cartons at home a quick suggestion 66% of …" at bounding box center [507, 303] width 1015 height 505
click at [746, 208] on div "cancel your plan I can’t recycle the cartons at home a quick suggestion 66% of …" at bounding box center [507, 303] width 1015 height 505
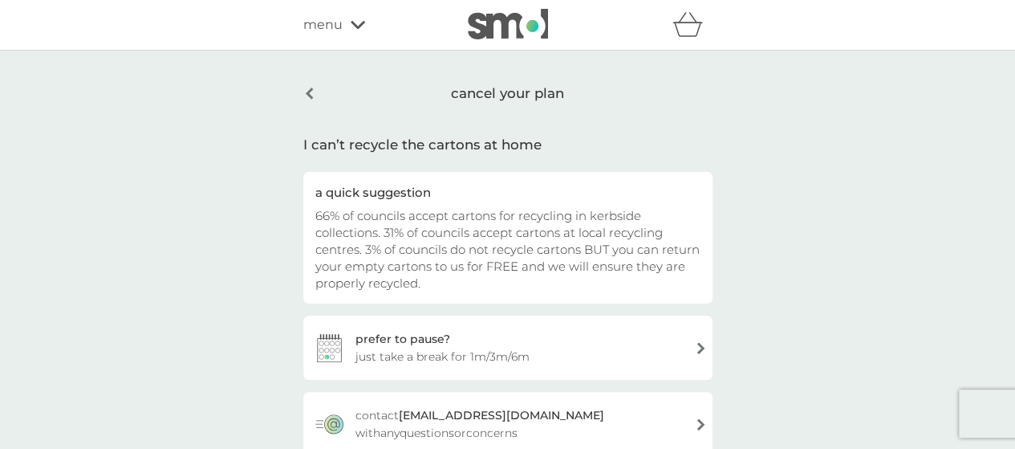
click at [318, 92] on div "cancel your plan" at bounding box center [507, 93] width 409 height 41
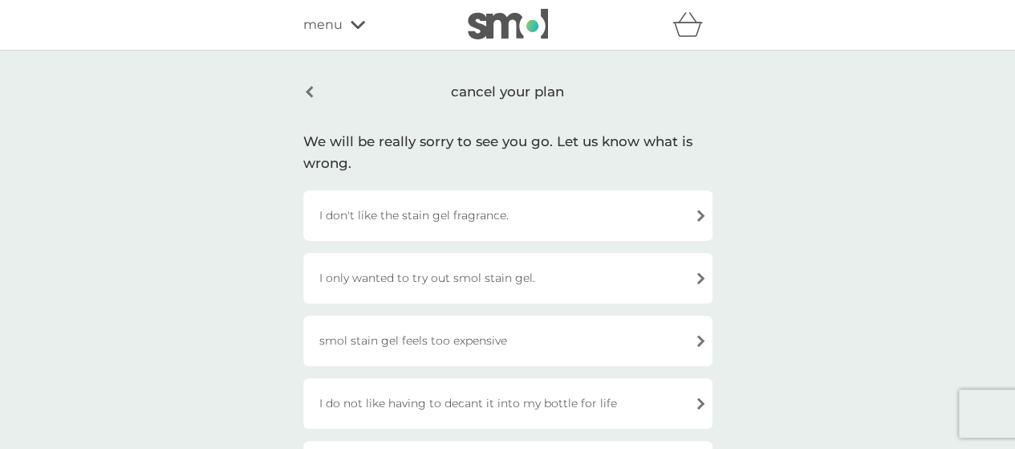
click at [680, 271] on div "I only wanted to try out smol stain gel." at bounding box center [507, 278] width 409 height 51
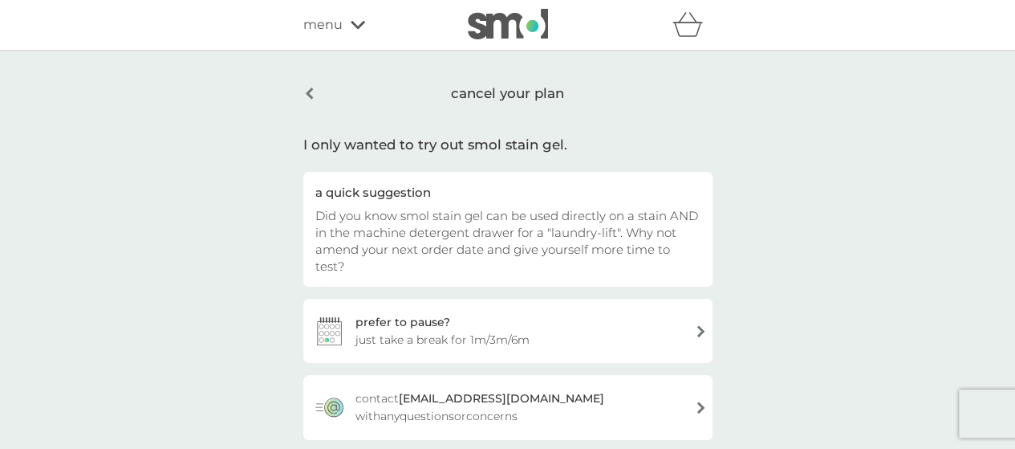
scroll to position [161, 0]
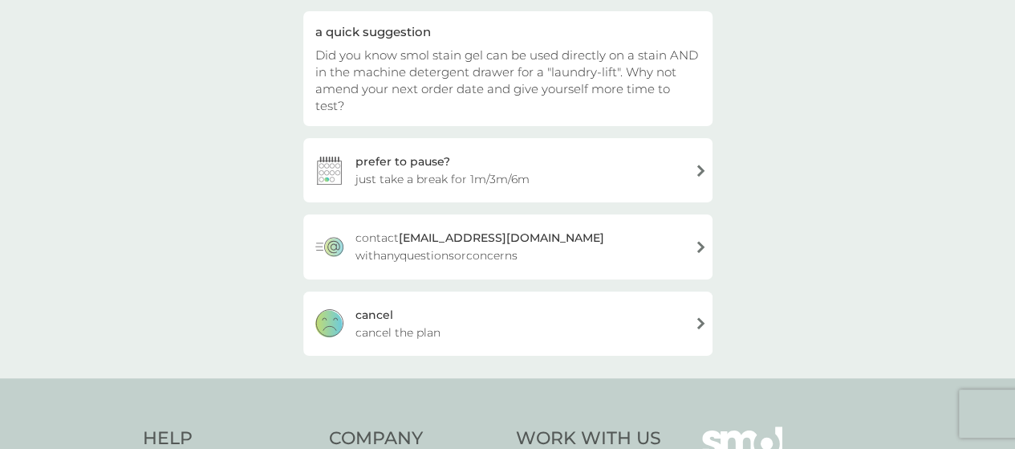
click at [689, 307] on div "cancel cancel the plan" at bounding box center [507, 323] width 409 height 64
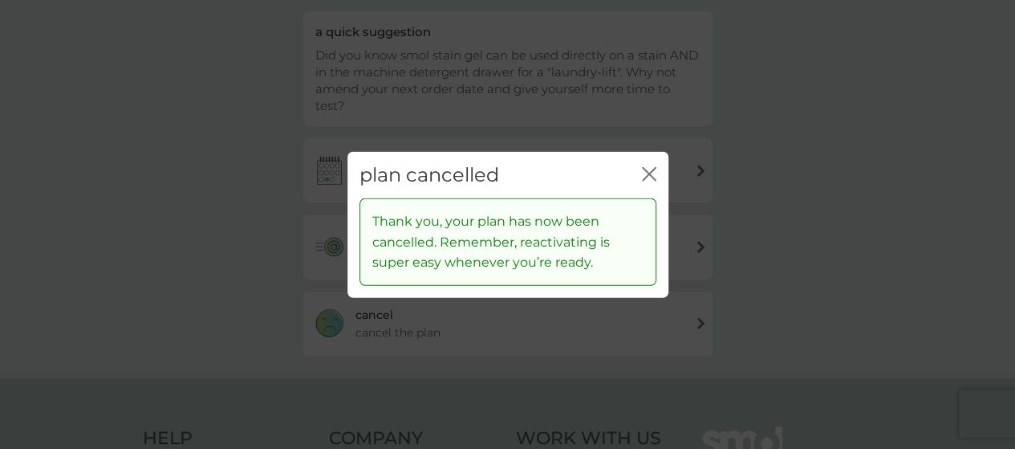
click at [653, 169] on icon "close" at bounding box center [652, 173] width 6 height 13
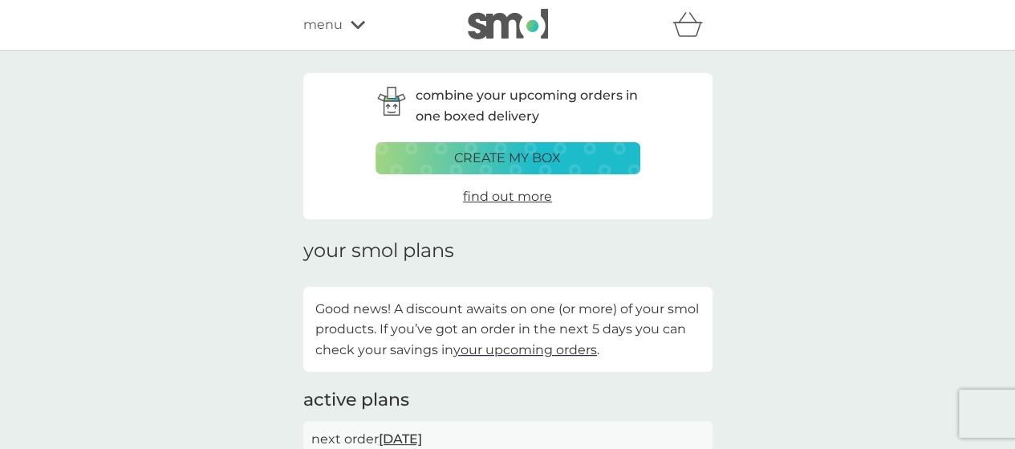
click at [364, 28] on div "menu" at bounding box center [371, 24] width 136 height 21
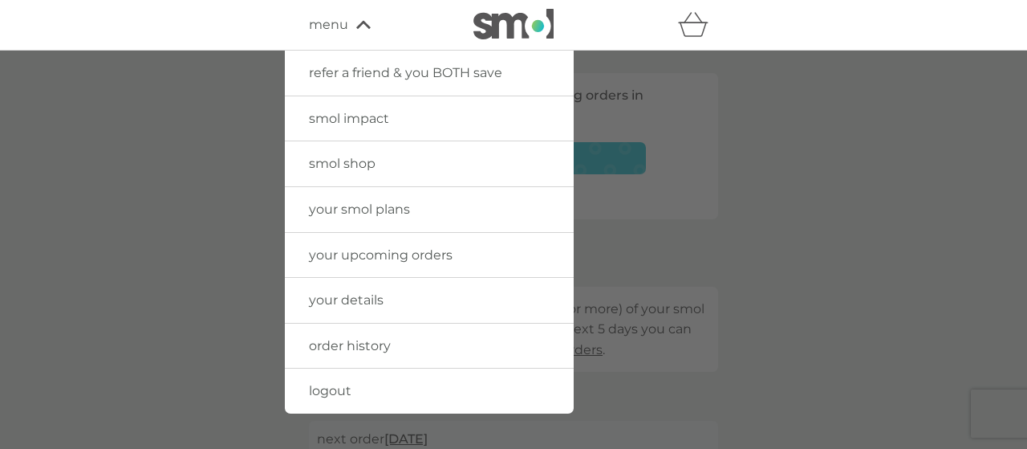
click at [430, 255] on span "your upcoming orders" at bounding box center [381, 254] width 144 height 15
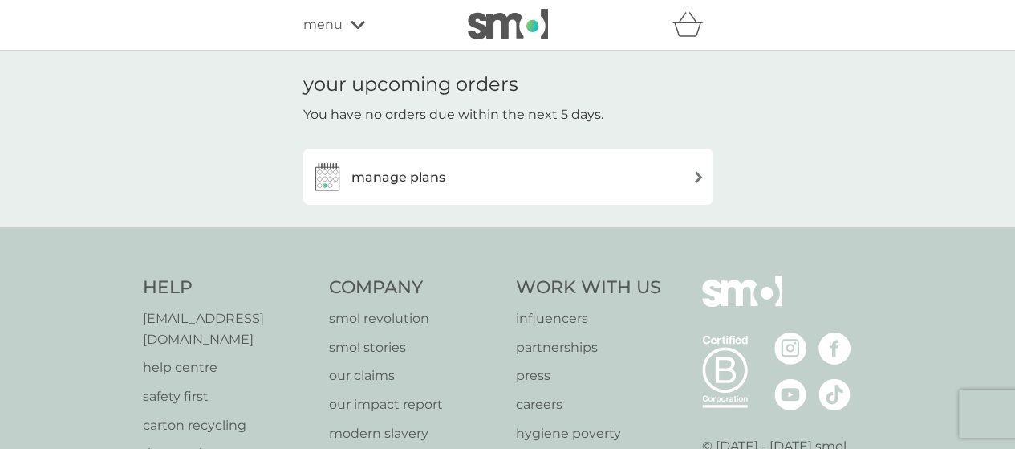
click at [475, 181] on div "manage plans" at bounding box center [507, 177] width 393 height 32
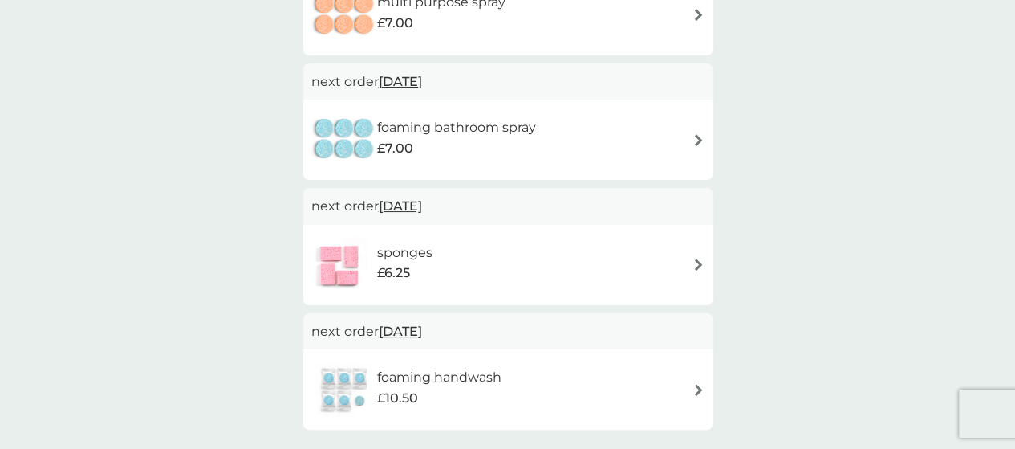
scroll to position [883, 0]
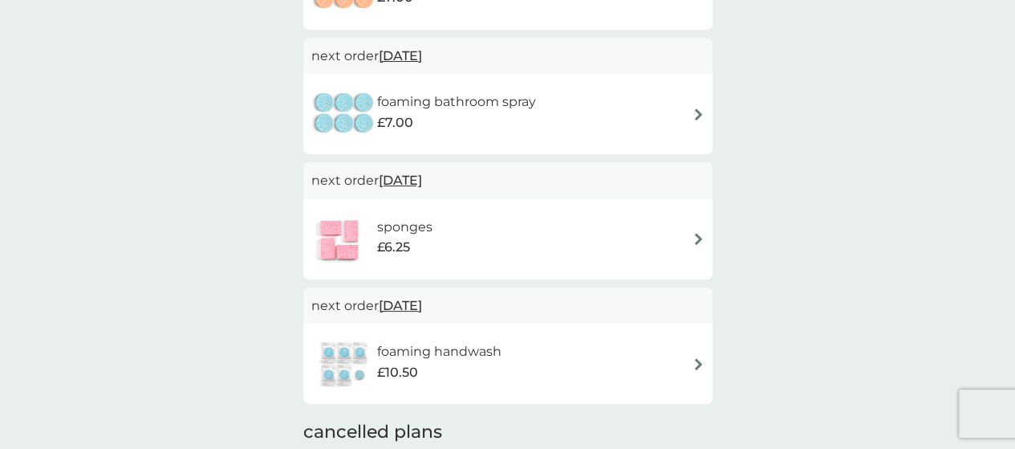
click at [422, 311] on span "18 Feb 2026" at bounding box center [400, 305] width 43 height 31
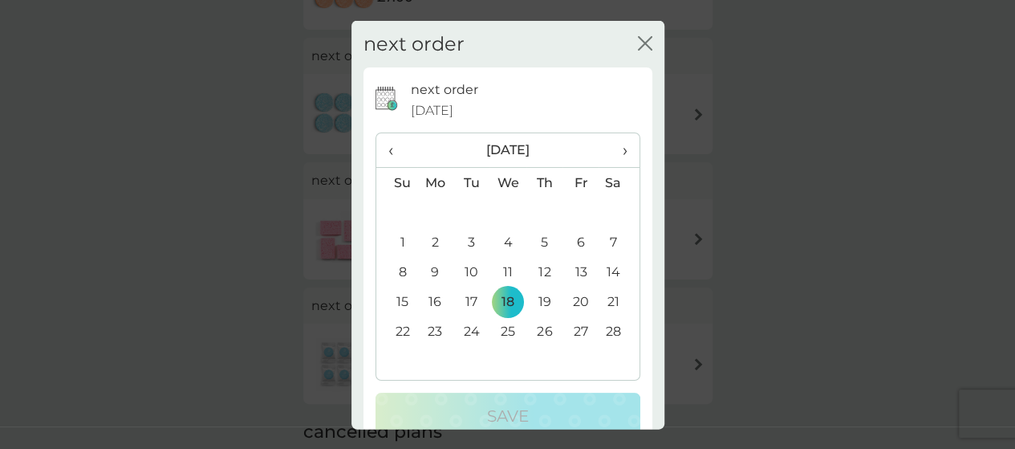
click at [390, 151] on span "‹" at bounding box center [396, 150] width 17 height 34
click at [613, 152] on span "›" at bounding box center [619, 150] width 16 height 34
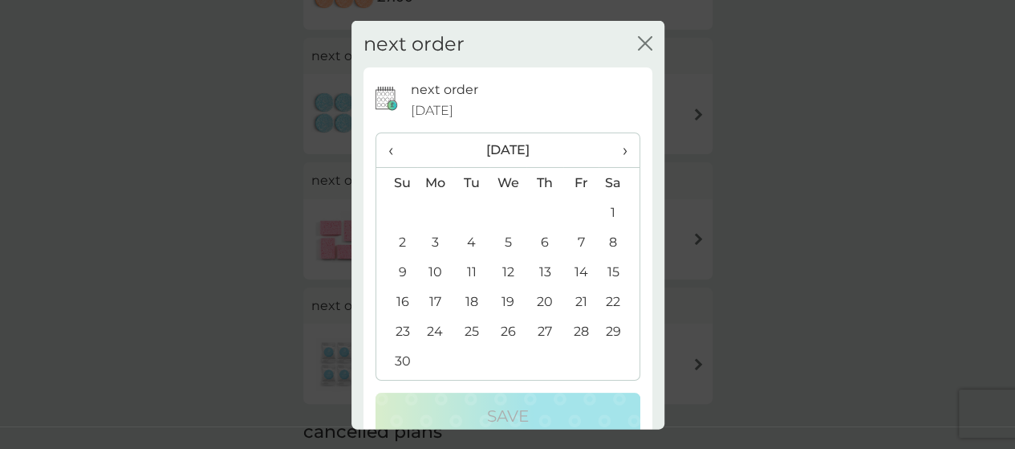
click at [603, 303] on td "22" at bounding box center [619, 302] width 40 height 30
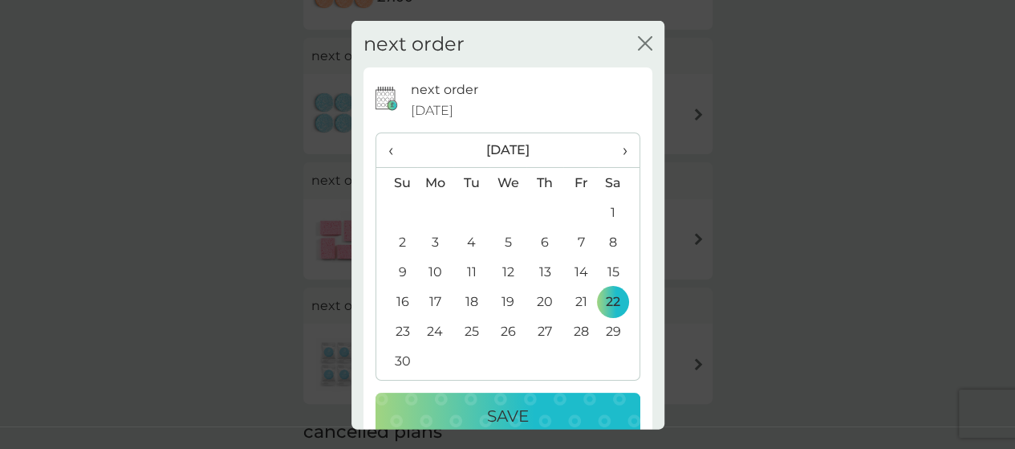
click at [496, 411] on p "Save" at bounding box center [508, 416] width 42 height 26
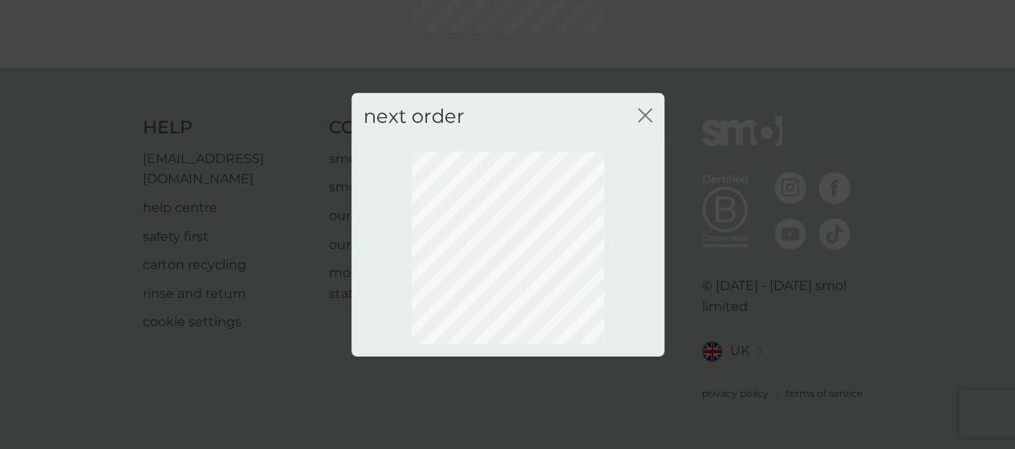
scroll to position [224, 0]
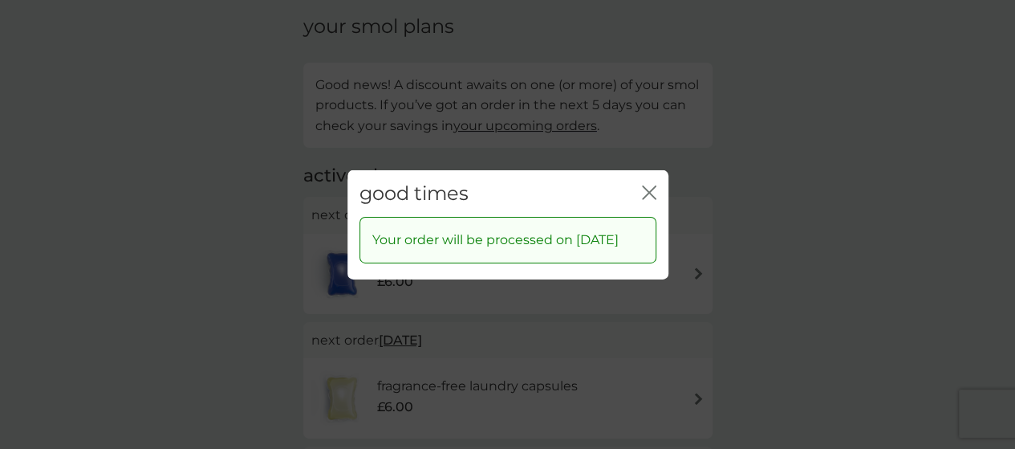
click at [647, 171] on div "good times close" at bounding box center [508, 192] width 321 height 47
click at [650, 185] on icon "close" at bounding box center [649, 192] width 14 height 14
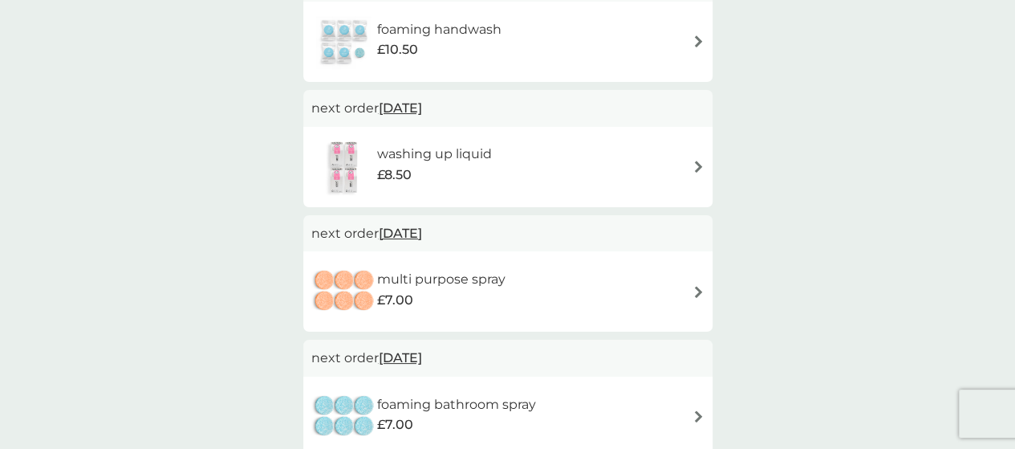
scroll to position [625, 0]
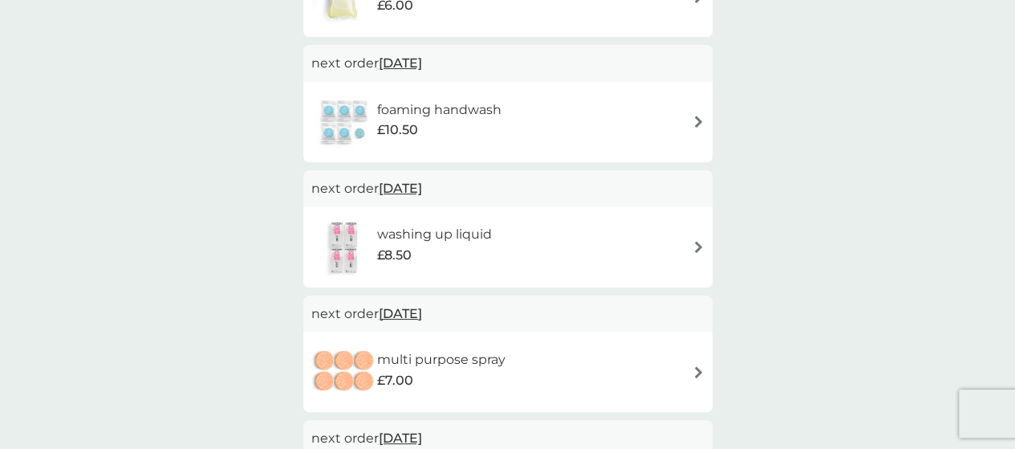
click at [253, 169] on div "combine your upcoming orders in one boxed delivery create my box find out more …" at bounding box center [507, 210] width 1015 height 1571
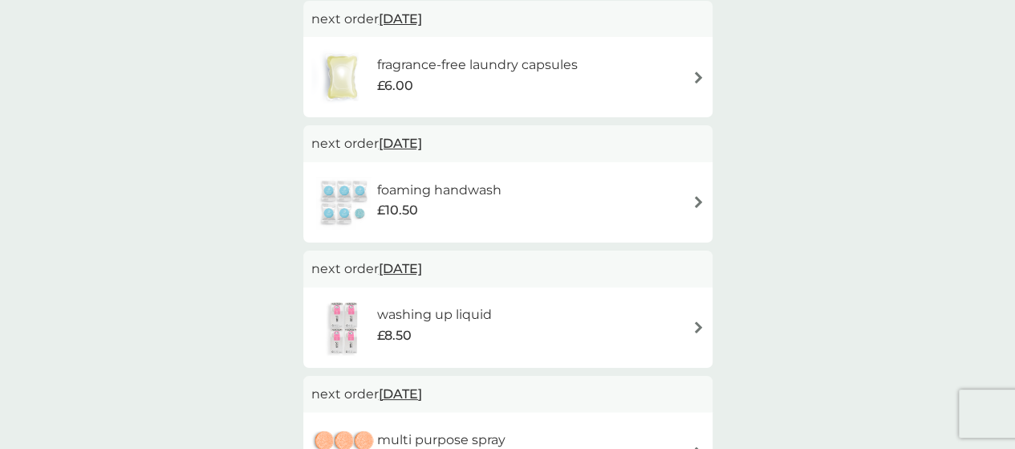
click at [254, 169] on div "combine your upcoming orders in one boxed delivery create my box find out more …" at bounding box center [507, 291] width 1015 height 1571
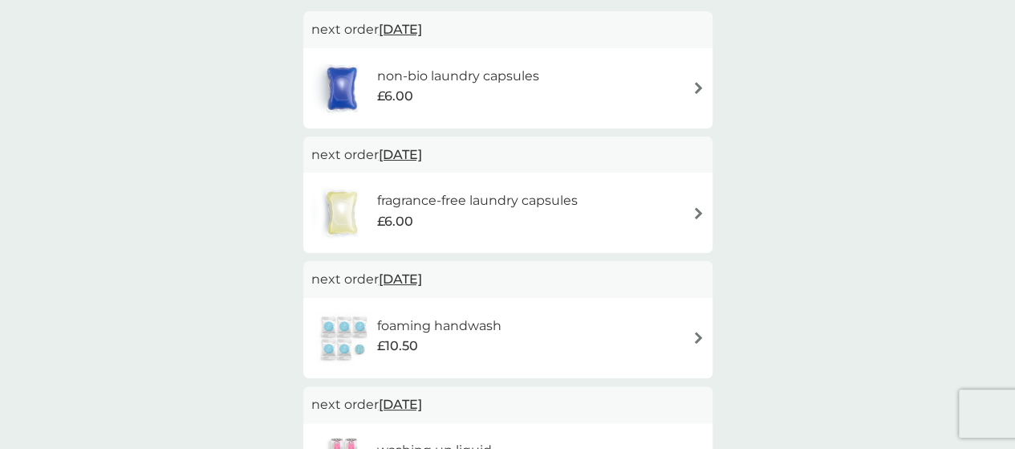
scroll to position [384, 0]
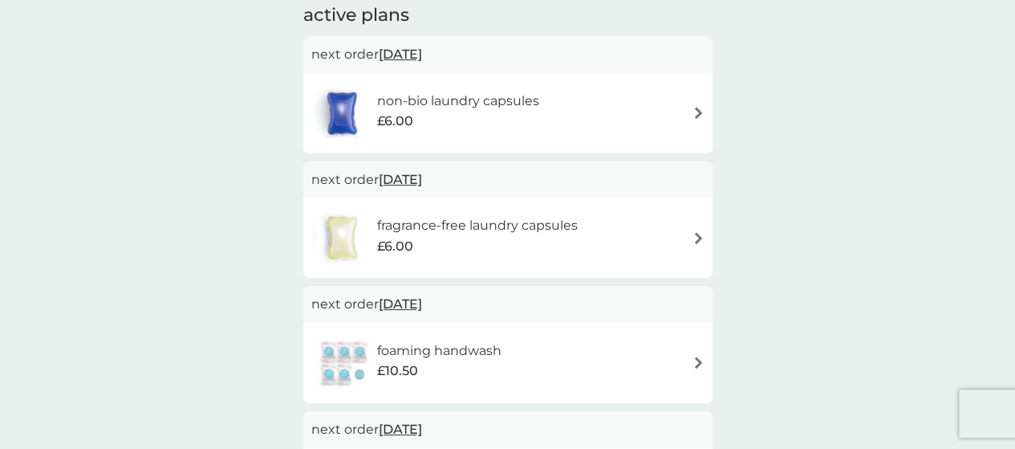
click at [422, 177] on span "22 Oct 2025" at bounding box center [400, 179] width 43 height 31
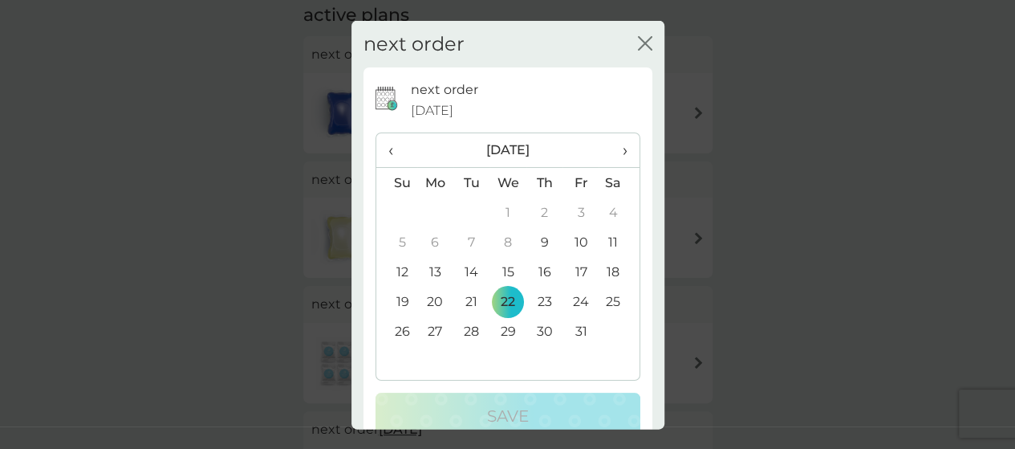
click at [611, 152] on span "›" at bounding box center [619, 150] width 16 height 34
click at [610, 301] on td "22" at bounding box center [619, 302] width 40 height 30
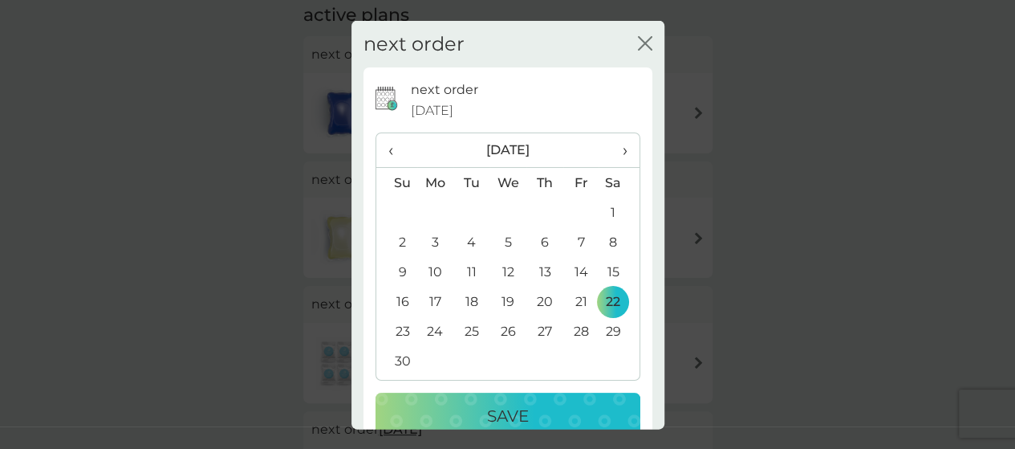
click at [562, 406] on div "Save" at bounding box center [508, 416] width 233 height 26
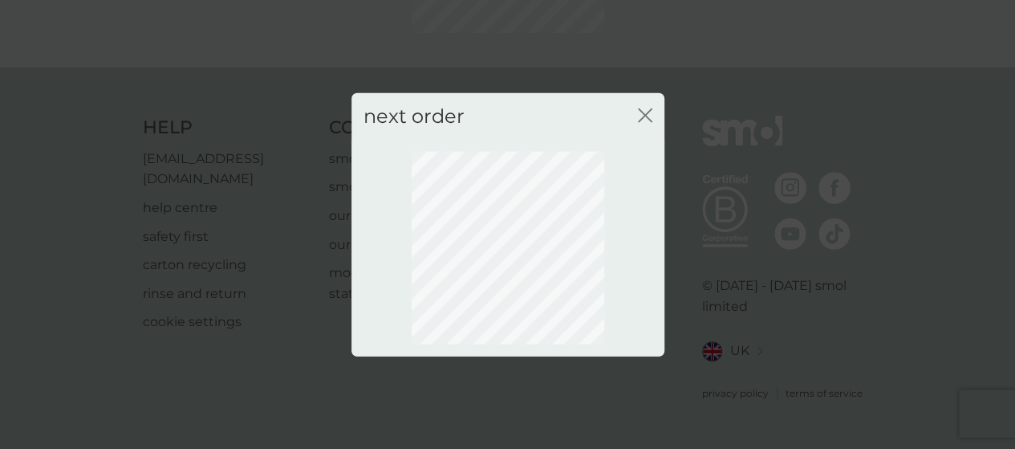
scroll to position [224, 0]
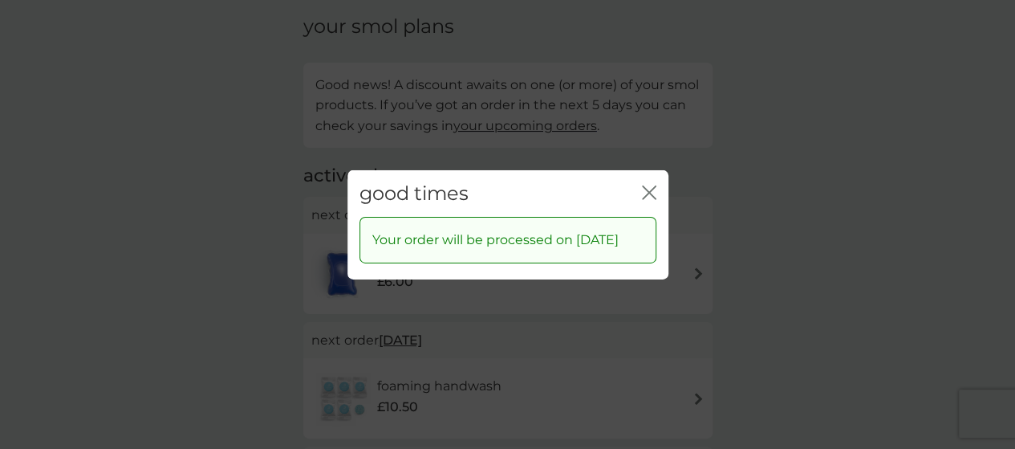
click at [649, 185] on icon "close" at bounding box center [649, 192] width 14 height 14
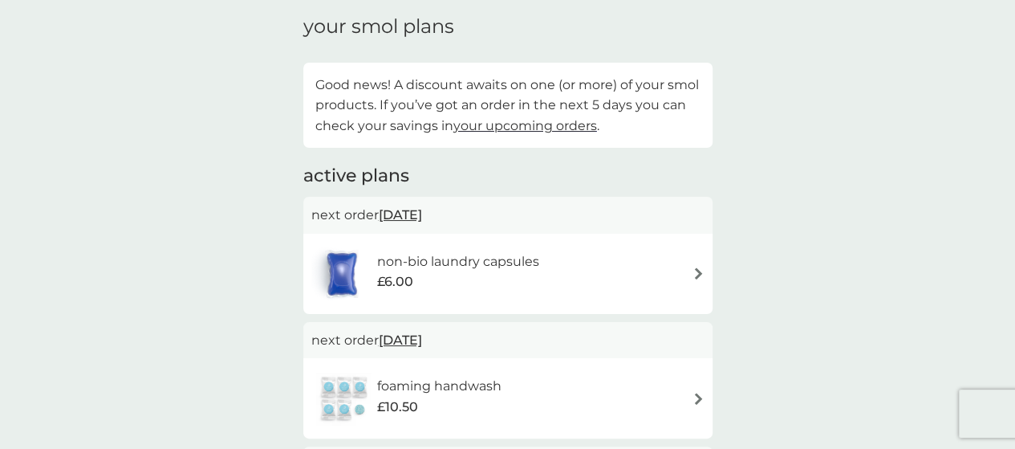
click at [422, 214] on span "22 Oct 2025" at bounding box center [400, 214] width 43 height 31
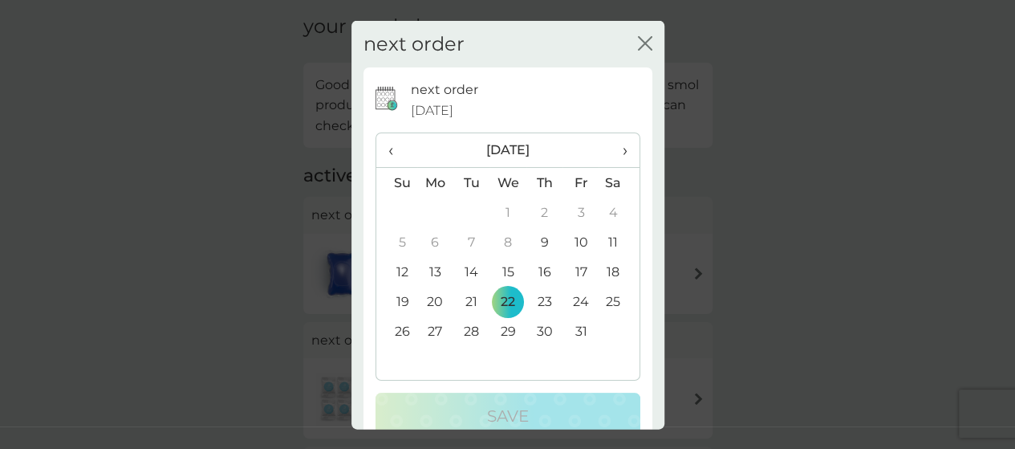
click at [612, 147] on span "›" at bounding box center [619, 150] width 16 height 34
click at [601, 298] on td "22" at bounding box center [619, 302] width 40 height 30
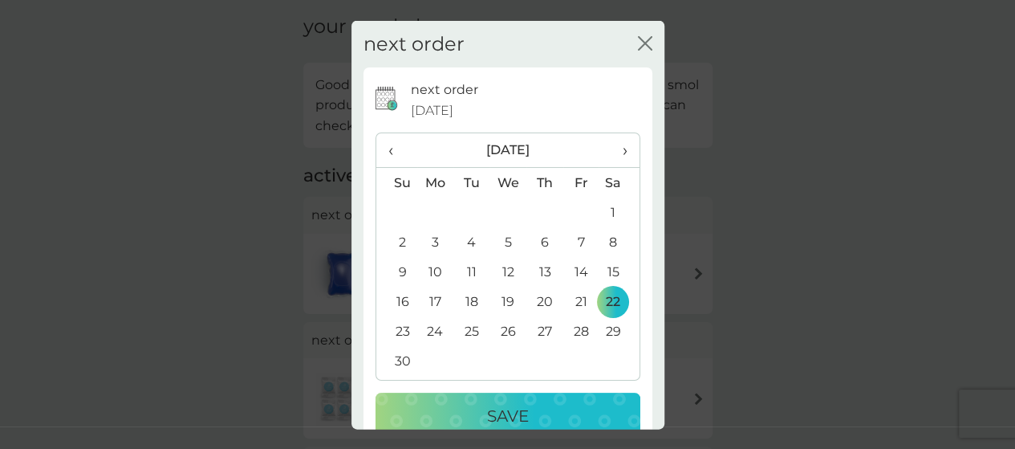
click at [547, 413] on div "Save" at bounding box center [508, 416] width 233 height 26
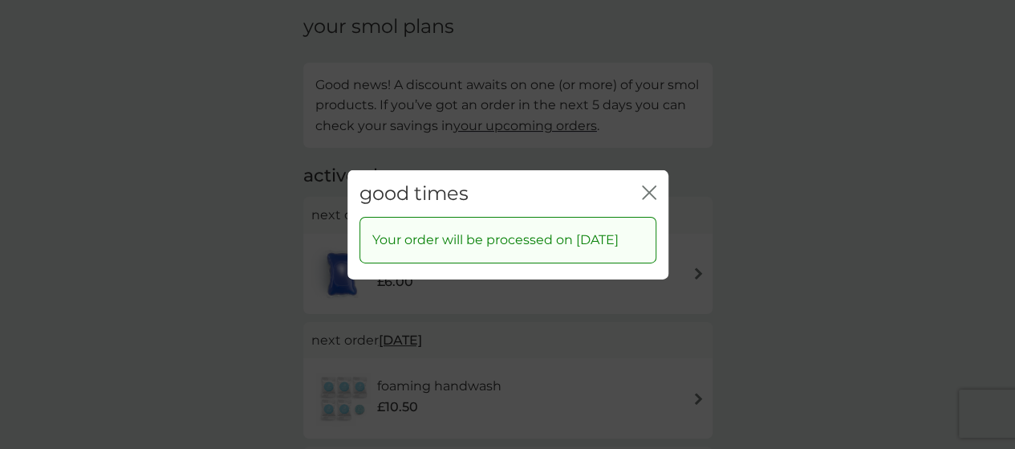
click at [645, 185] on icon "close" at bounding box center [649, 192] width 14 height 14
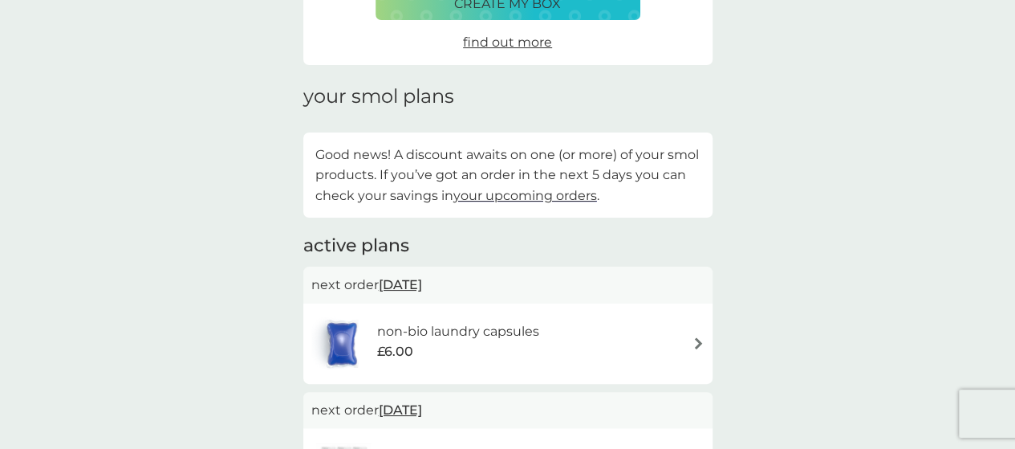
scroll to position [0, 0]
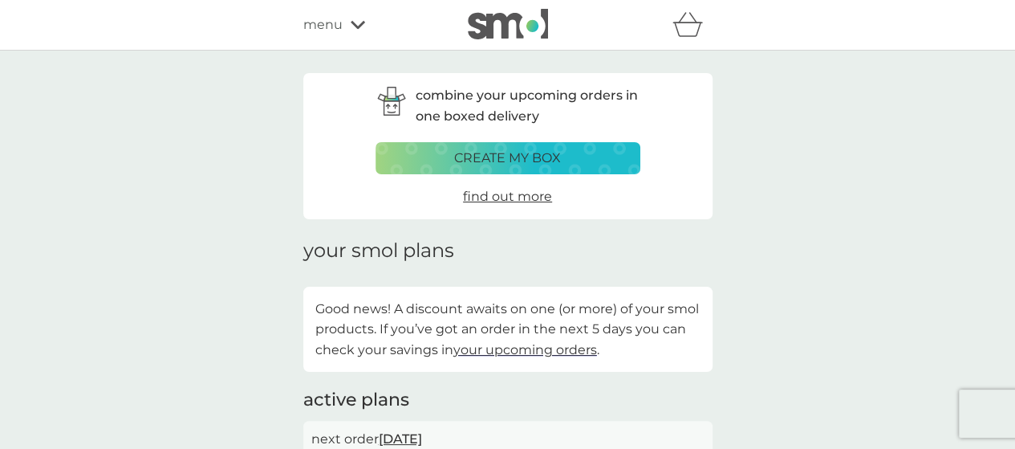
click at [360, 25] on icon at bounding box center [358, 25] width 14 height 8
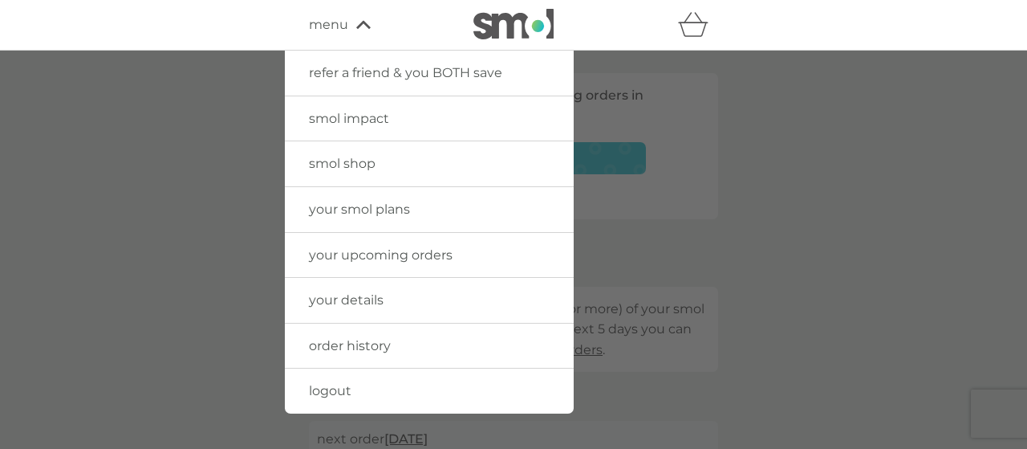
click at [392, 68] on span "refer a friend & you BOTH save" at bounding box center [405, 72] width 193 height 15
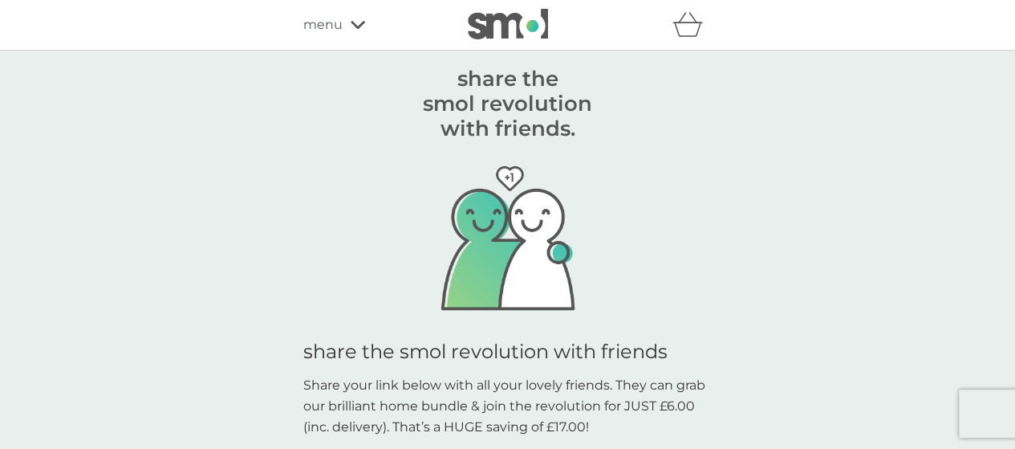
scroll to position [161, 0]
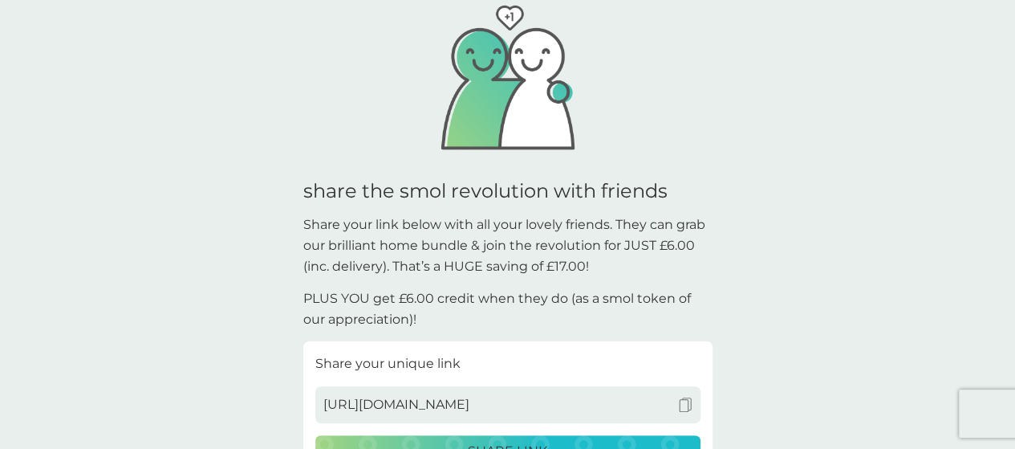
click at [255, 169] on div "get £6.00 credit for every friend that joins. they get a smol bundle for £6.00,…" at bounding box center [507, 362] width 1015 height 944
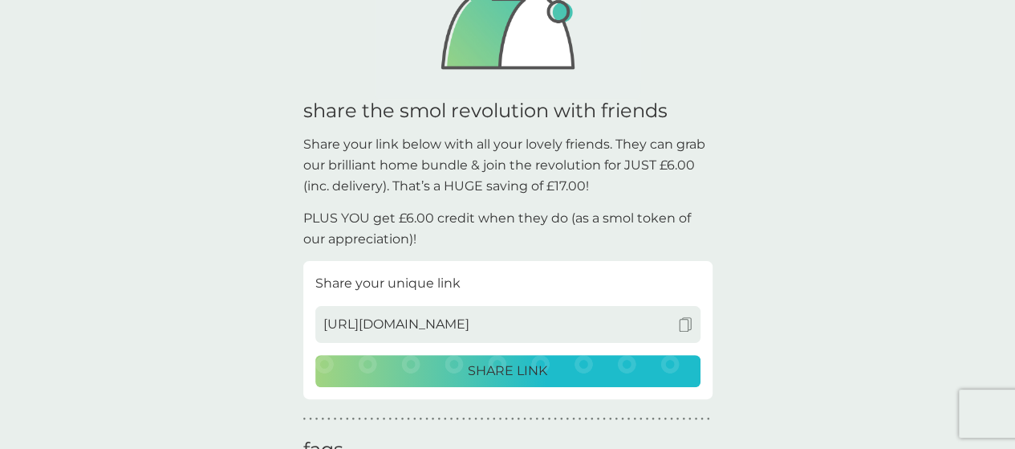
click at [262, 164] on div "get £6.00 credit for every friend that joins. they get a smol bundle for £6.00,…" at bounding box center [507, 282] width 1015 height 944
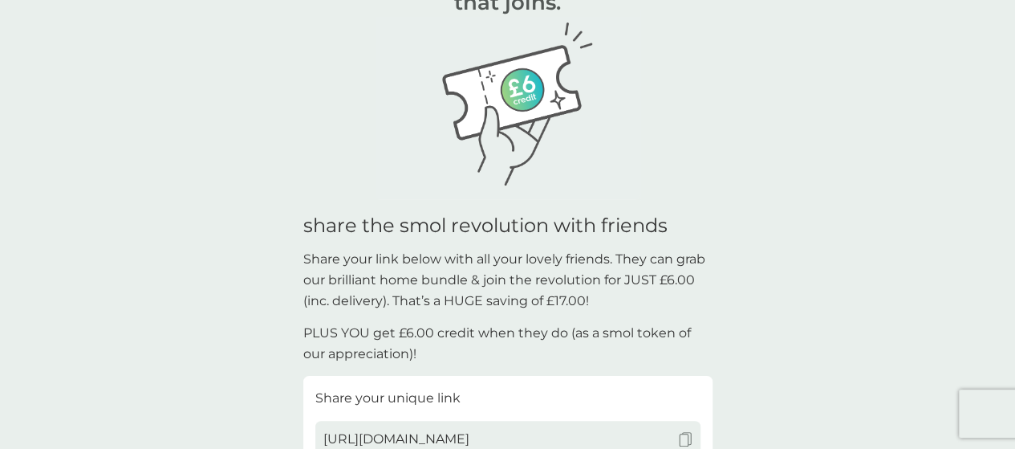
scroll to position [80, 0]
